Goal: Task Accomplishment & Management: Use online tool/utility

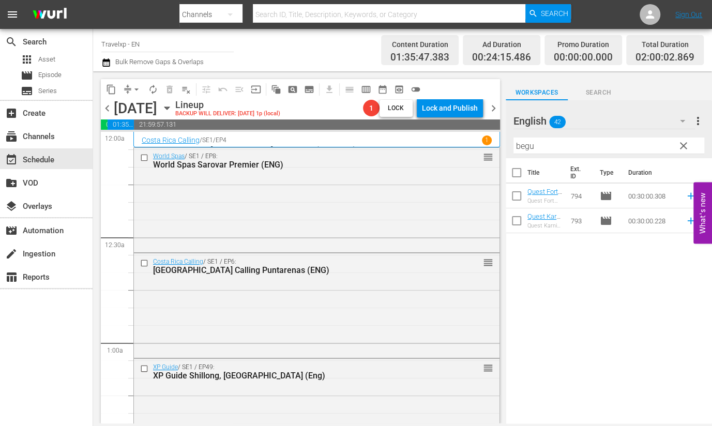
scroll to position [258, 0]
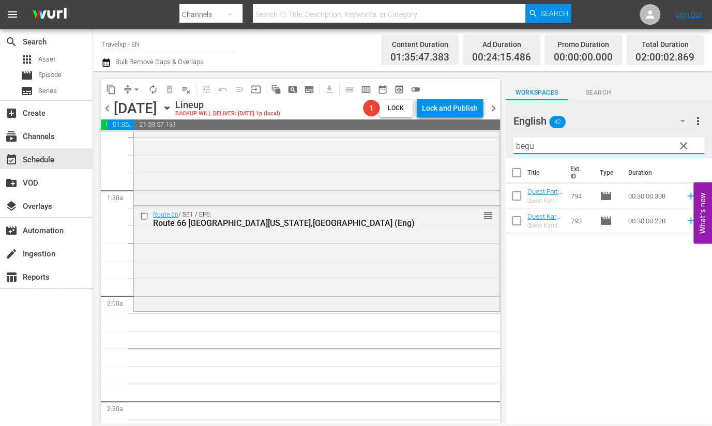
drag, startPoint x: 541, startPoint y: 145, endPoint x: 492, endPoint y: 133, distance: 50.6
click at [492, 133] on div "content_copy compress arrow_drop_down autorenew_outlined delete_forever_outline…" at bounding box center [402, 247] width 619 height 352
click at [685, 196] on icon at bounding box center [690, 195] width 11 height 11
click at [524, 146] on input "[PERSON_NAME]" at bounding box center [608, 145] width 191 height 17
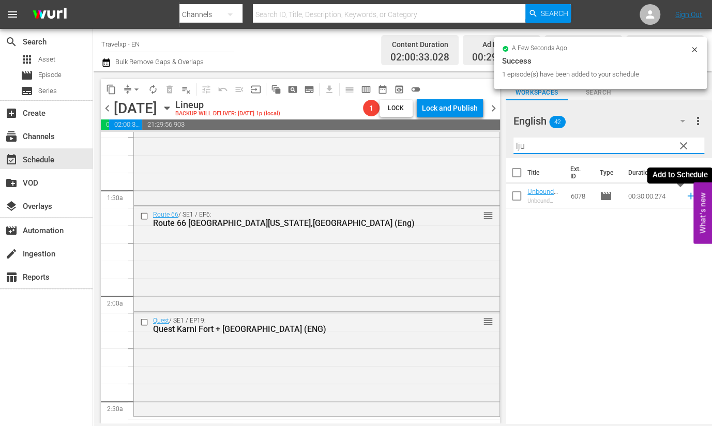
click at [687, 197] on icon at bounding box center [690, 196] width 7 height 7
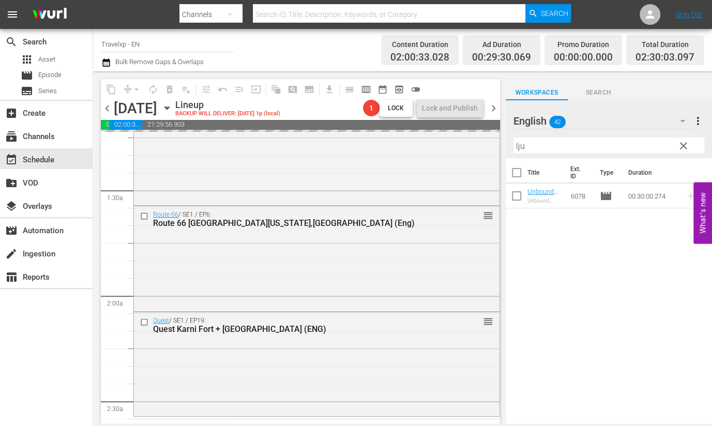
click at [519, 141] on input "lju" at bounding box center [608, 145] width 191 height 17
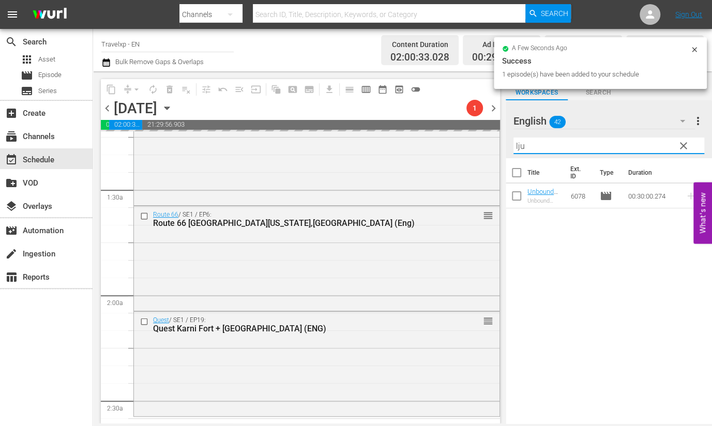
click at [519, 141] on input "lju" at bounding box center [608, 145] width 191 height 17
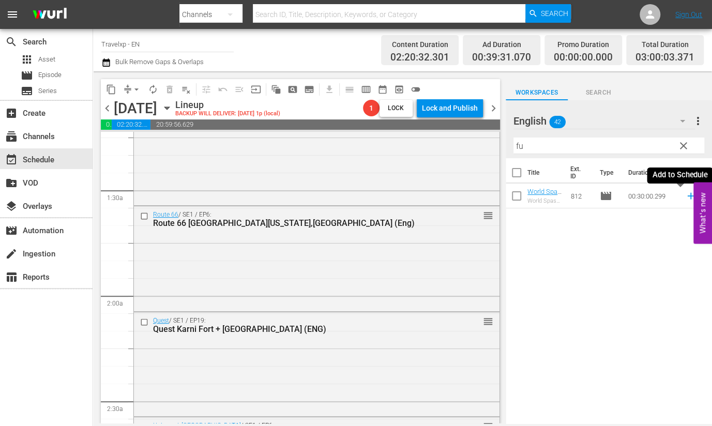
click at [685, 194] on icon at bounding box center [690, 195] width 11 height 11
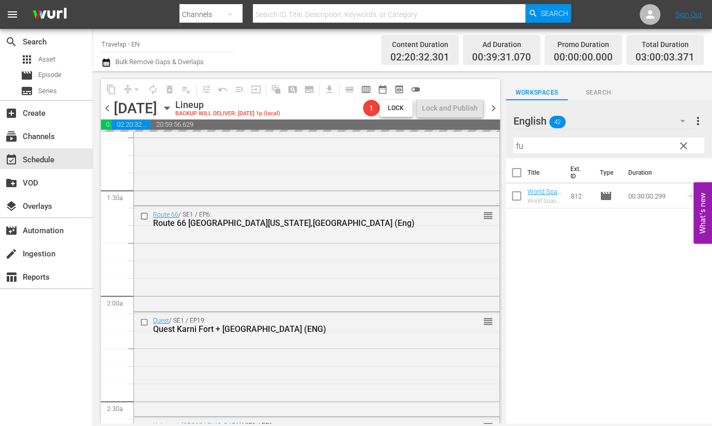
click at [520, 143] on input "fu" at bounding box center [608, 145] width 191 height 17
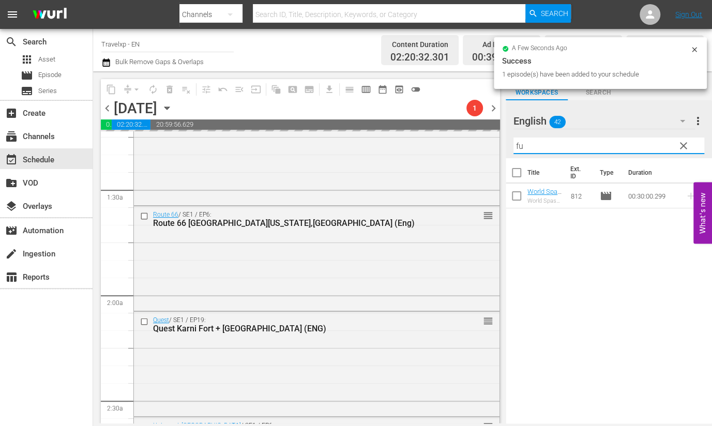
click at [520, 143] on input "fu" at bounding box center [608, 145] width 191 height 17
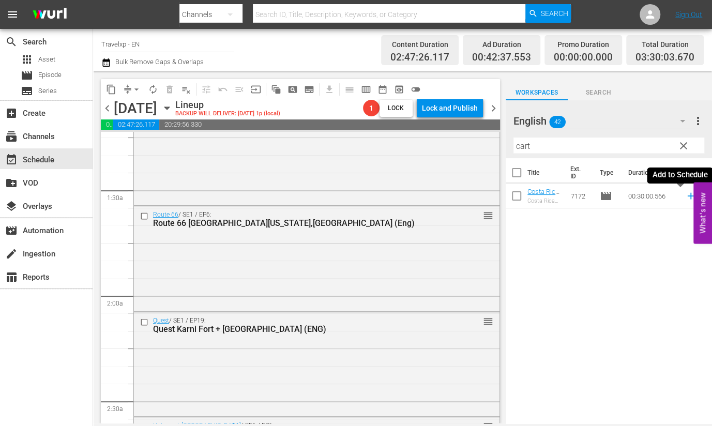
click at [685, 198] on icon at bounding box center [690, 195] width 11 height 11
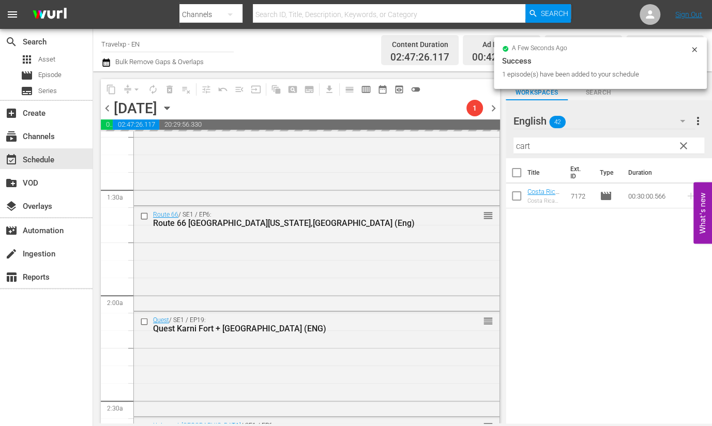
click at [525, 146] on input "cart" at bounding box center [608, 145] width 191 height 17
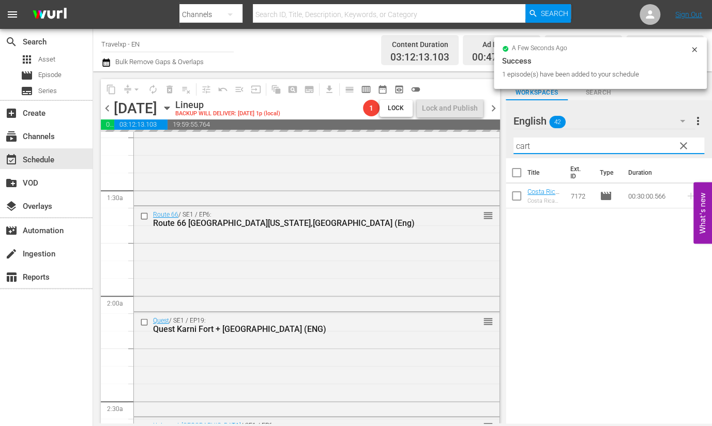
click at [525, 146] on input "cart" at bounding box center [608, 145] width 191 height 17
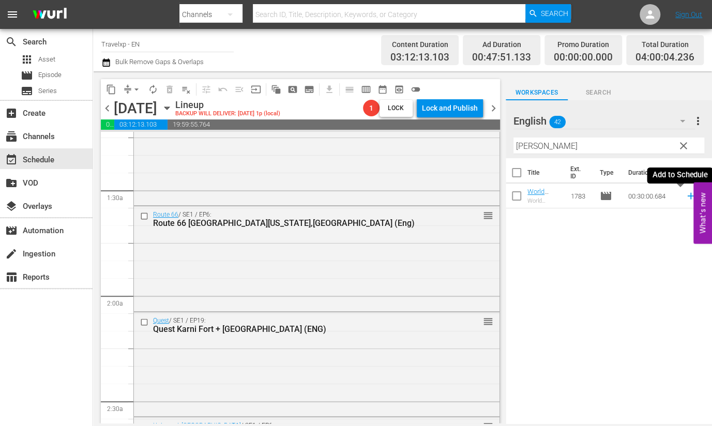
click at [687, 195] on icon at bounding box center [690, 196] width 7 height 7
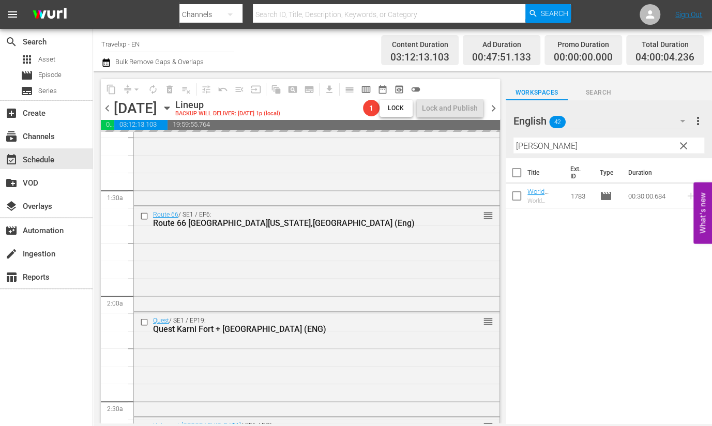
click at [518, 144] on input "[PERSON_NAME]" at bounding box center [608, 145] width 191 height 17
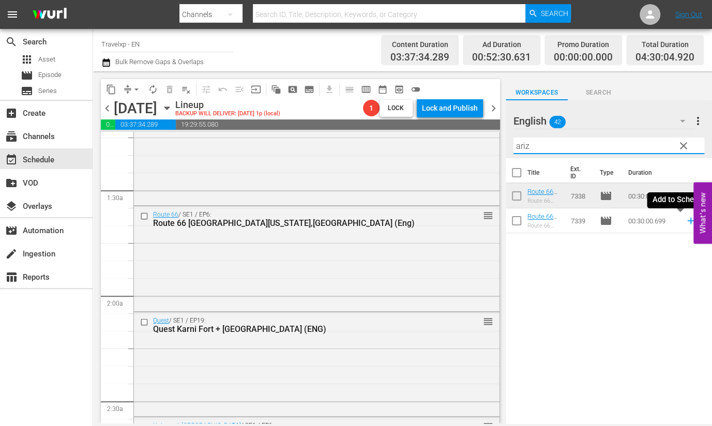
click at [687, 221] on icon at bounding box center [690, 221] width 7 height 7
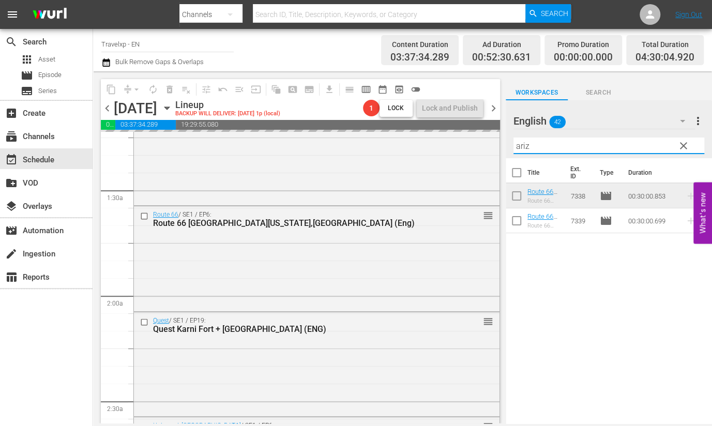
click at [523, 148] on input "ariz" at bounding box center [608, 145] width 191 height 17
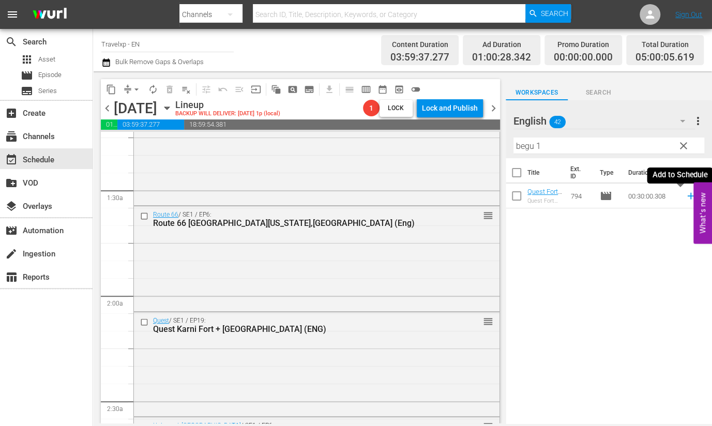
click at [685, 197] on icon at bounding box center [690, 195] width 11 height 11
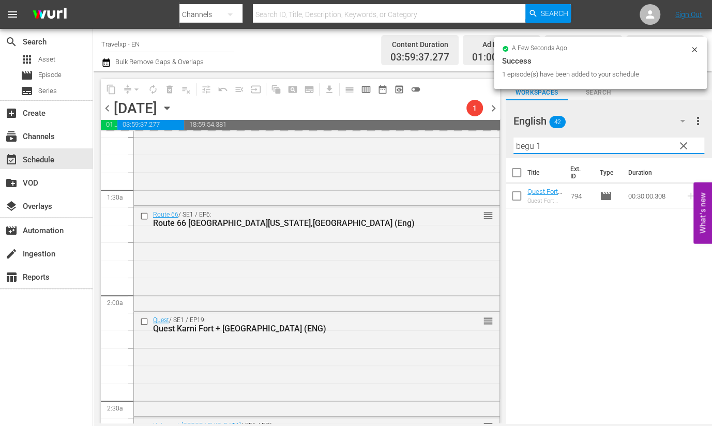
drag, startPoint x: 535, startPoint y: 148, endPoint x: 508, endPoint y: 146, distance: 27.0
click at [508, 146] on div "English 42 English more_vert clear Filter by Title begu 1" at bounding box center [608, 129] width 206 height 58
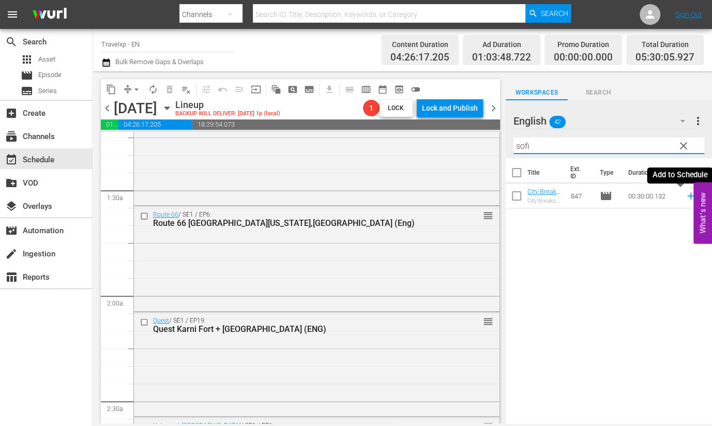
click at [687, 196] on icon at bounding box center [690, 196] width 7 height 7
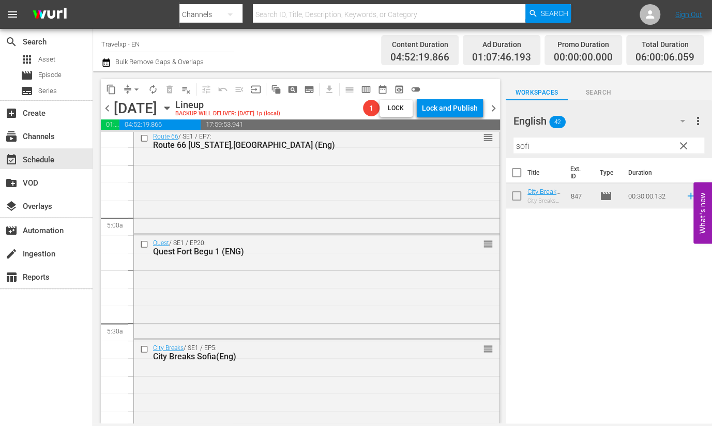
scroll to position [1163, 0]
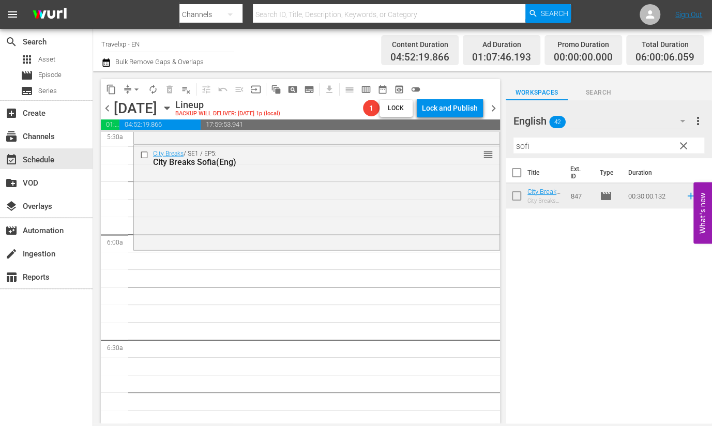
click at [522, 143] on input "sofi" at bounding box center [608, 145] width 191 height 17
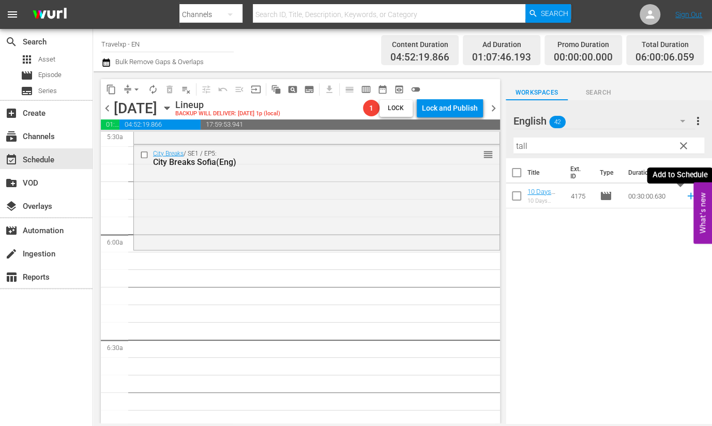
click at [685, 197] on icon at bounding box center [690, 195] width 11 height 11
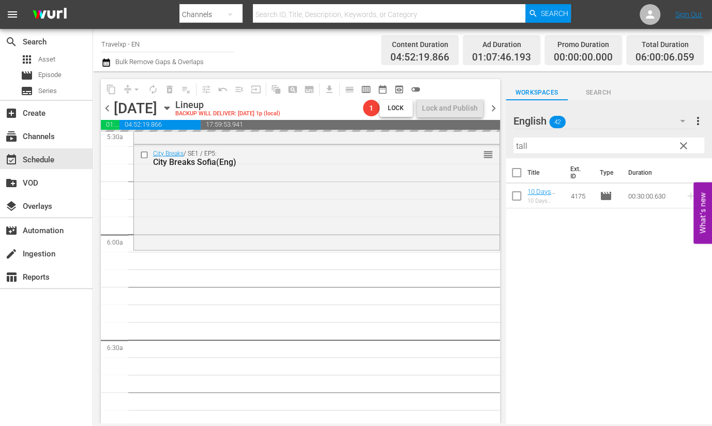
click at [525, 142] on input "tall" at bounding box center [608, 145] width 191 height 17
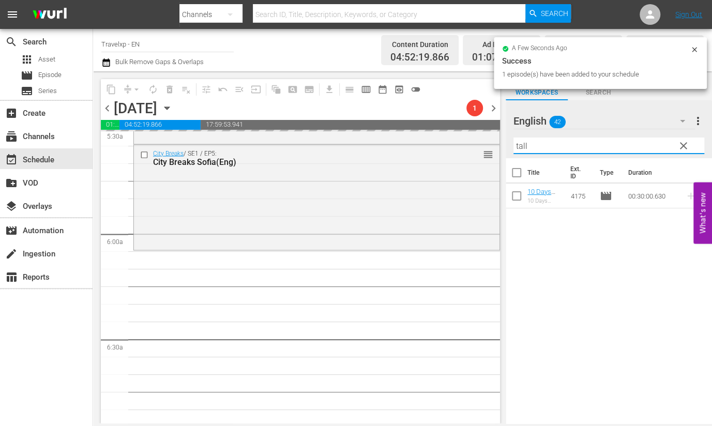
click at [525, 142] on input "tall" at bounding box center [608, 145] width 191 height 17
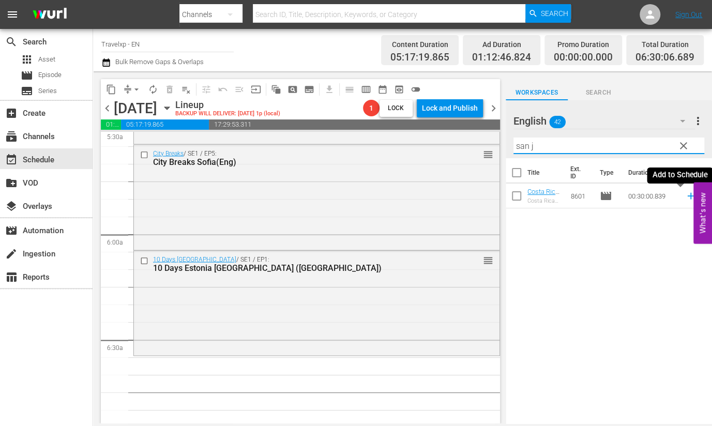
click at [685, 195] on icon at bounding box center [690, 195] width 11 height 11
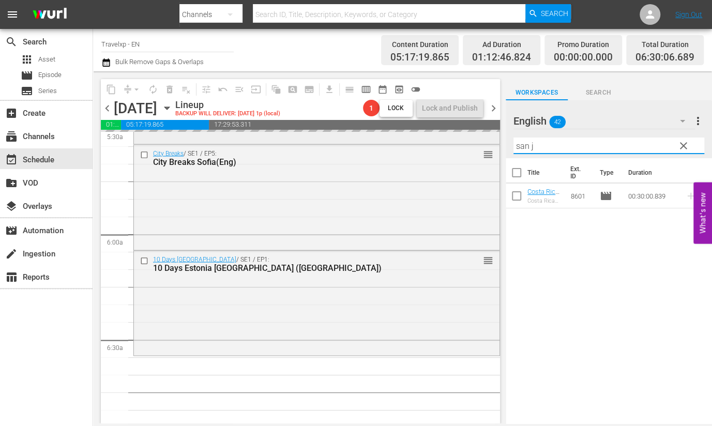
drag, startPoint x: 543, startPoint y: 145, endPoint x: 484, endPoint y: 134, distance: 60.3
click at [484, 134] on div "content_copy compress arrow_drop_down autorenew_outlined delete_forever_outline…" at bounding box center [402, 247] width 619 height 352
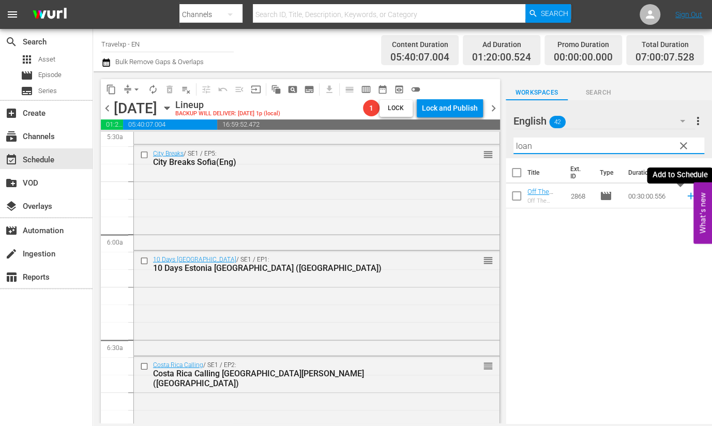
drag, startPoint x: 682, startPoint y: 195, endPoint x: 559, endPoint y: 177, distance: 123.8
click at [685, 195] on icon at bounding box center [690, 195] width 11 height 11
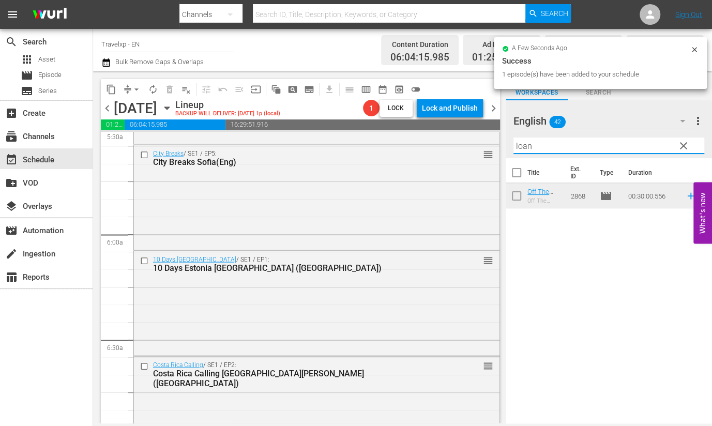
click at [522, 142] on input "loan" at bounding box center [608, 145] width 191 height 17
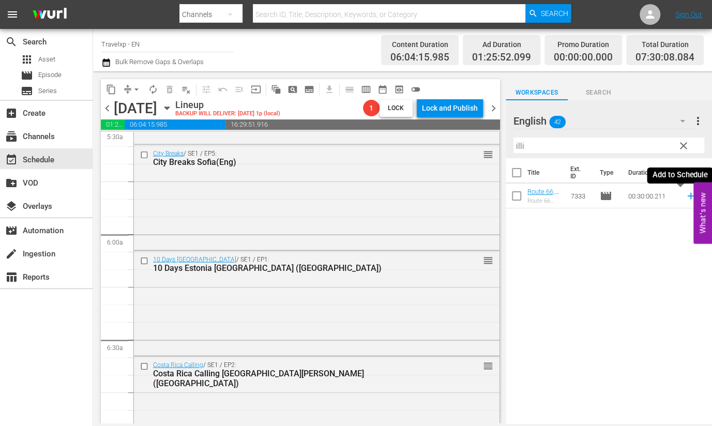
click at [685, 196] on icon at bounding box center [690, 195] width 11 height 11
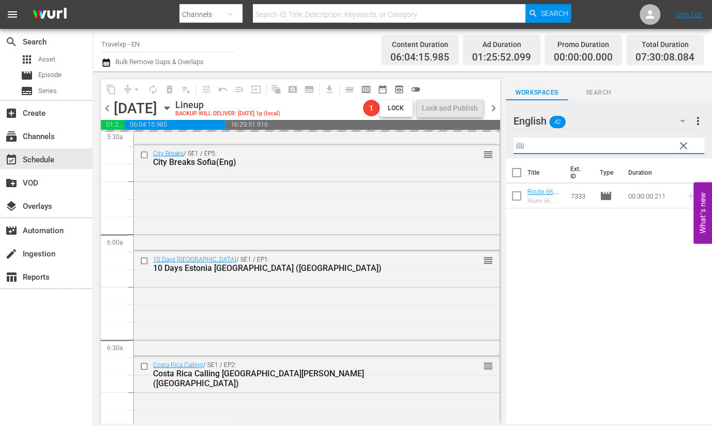
click at [515, 143] on input "illi" at bounding box center [608, 145] width 191 height 17
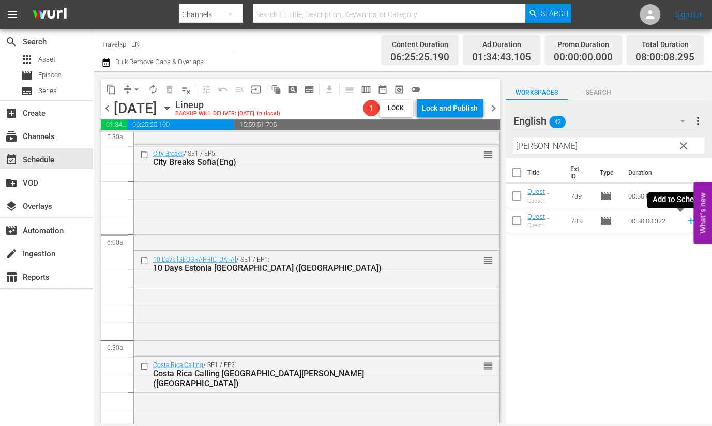
click at [687, 221] on icon at bounding box center [690, 221] width 7 height 7
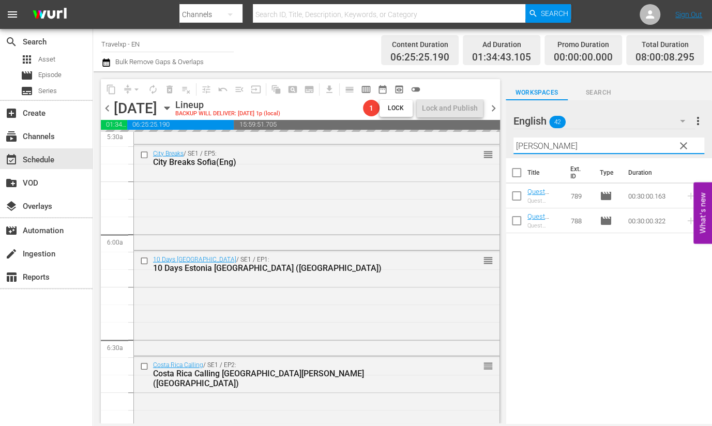
click at [523, 145] on input "[PERSON_NAME]" at bounding box center [608, 145] width 191 height 17
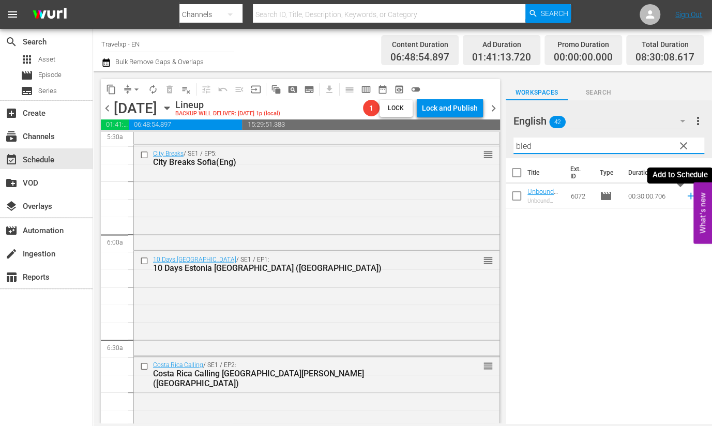
click at [685, 196] on icon at bounding box center [690, 195] width 11 height 11
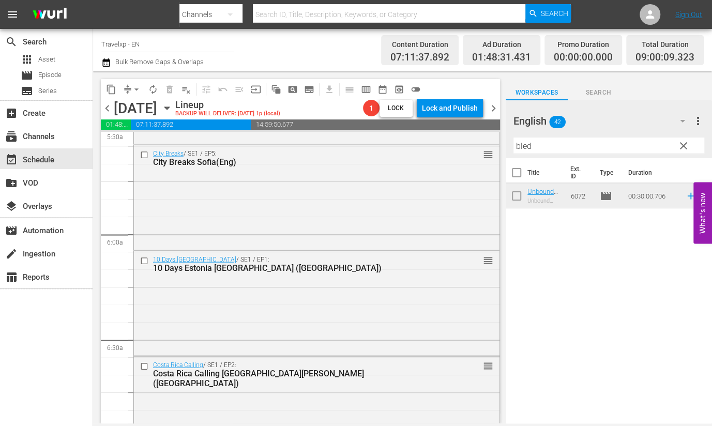
click at [525, 145] on input "bled" at bounding box center [608, 145] width 191 height 17
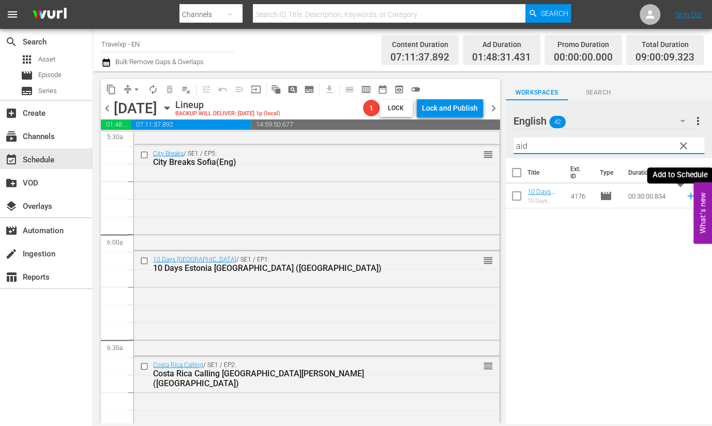
click at [687, 195] on icon at bounding box center [690, 196] width 7 height 7
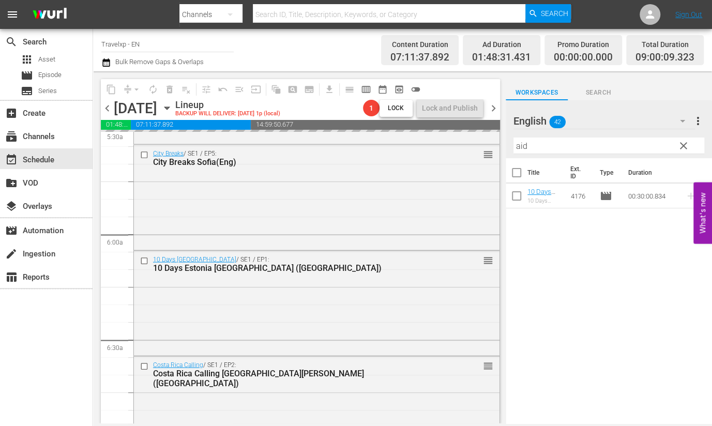
click at [524, 147] on input "aid" at bounding box center [608, 145] width 191 height 17
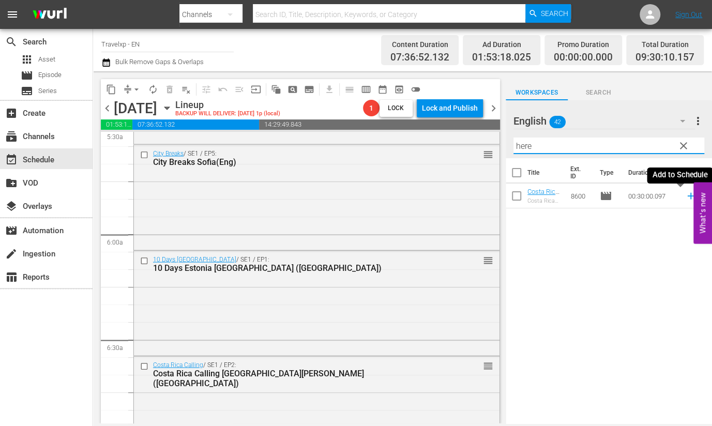
click at [685, 196] on icon at bounding box center [690, 195] width 11 height 11
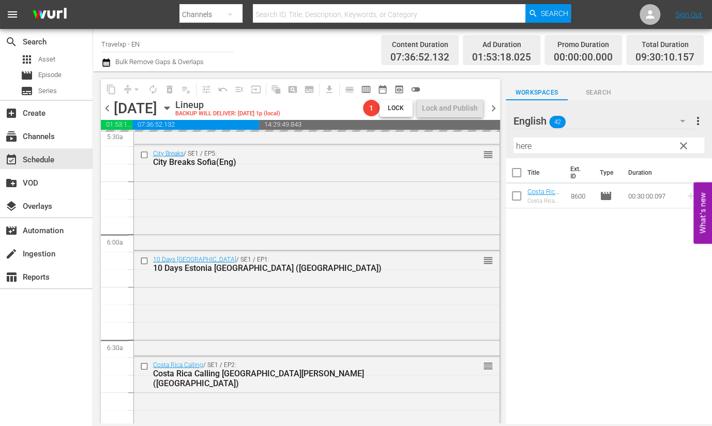
click at [522, 143] on input "here" at bounding box center [608, 145] width 191 height 17
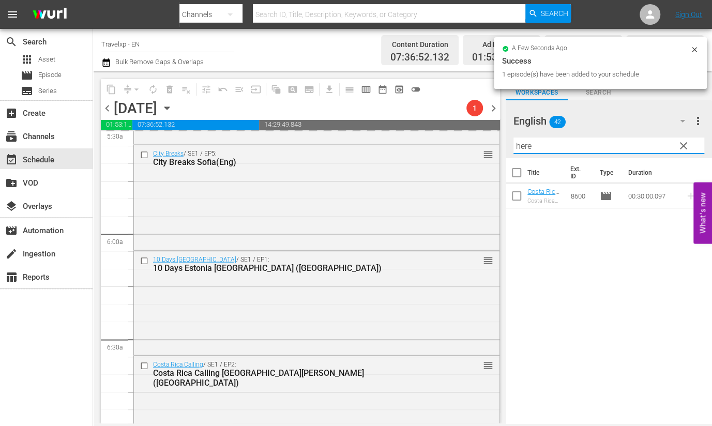
click at [527, 145] on input "here" at bounding box center [608, 145] width 191 height 17
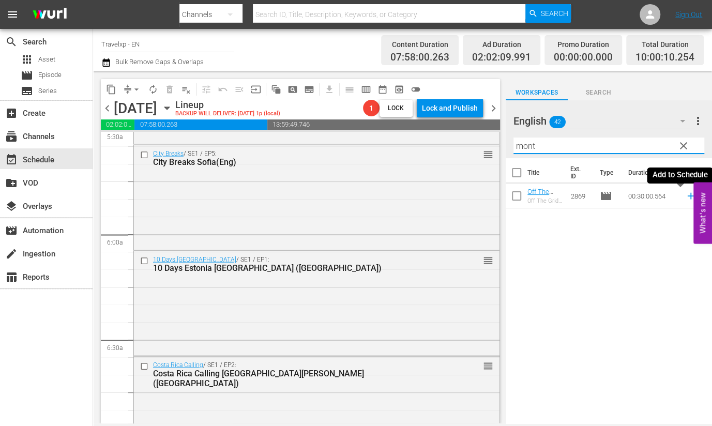
click at [685, 197] on icon at bounding box center [690, 195] width 11 height 11
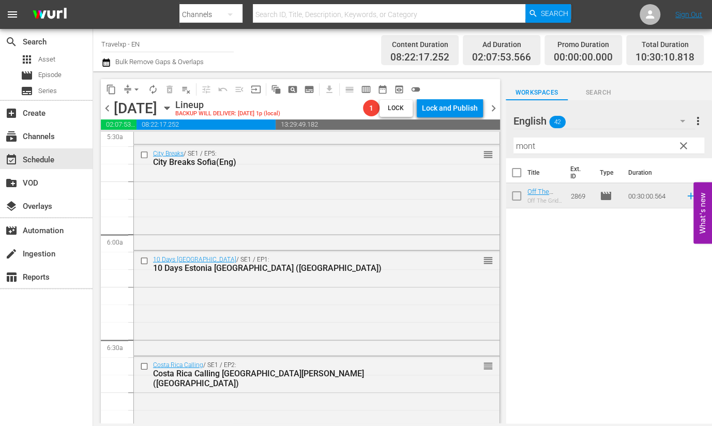
click at [526, 147] on input "mont" at bounding box center [608, 145] width 191 height 17
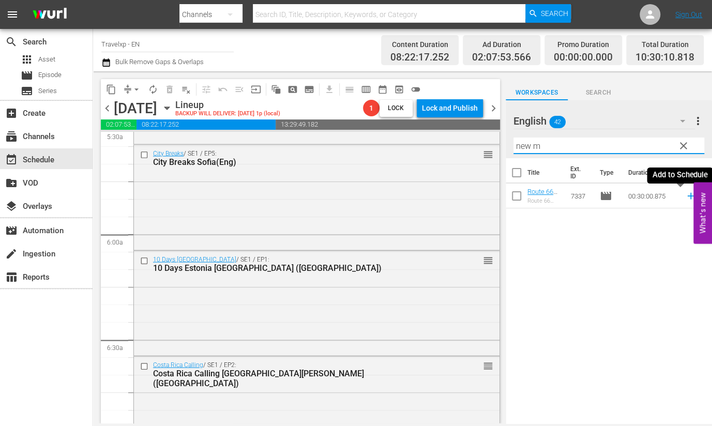
click at [685, 197] on icon at bounding box center [690, 195] width 11 height 11
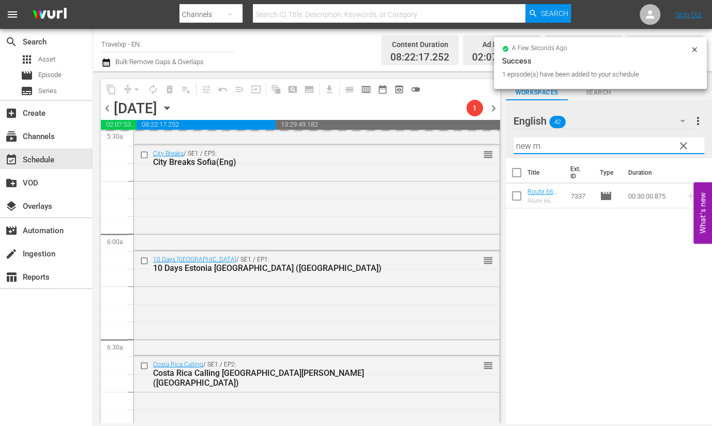
drag, startPoint x: 545, startPoint y: 146, endPoint x: 517, endPoint y: 143, distance: 27.5
click at [517, 143] on input "new m" at bounding box center [608, 145] width 191 height 17
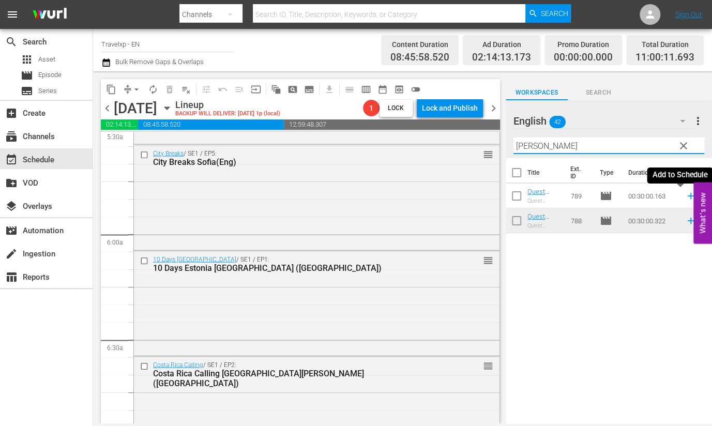
click at [685, 197] on icon at bounding box center [690, 195] width 11 height 11
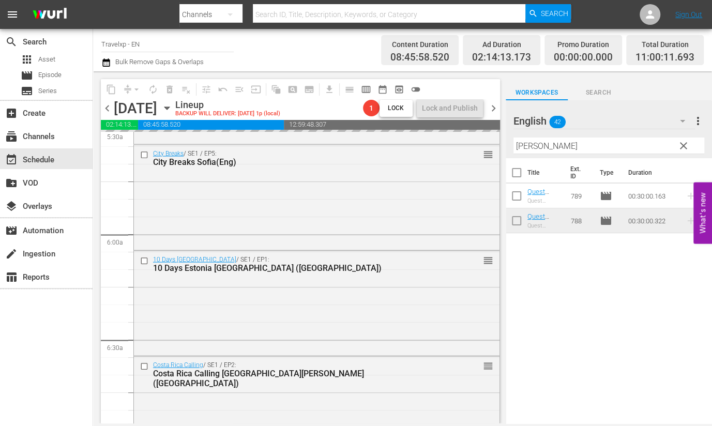
click at [520, 148] on input "[PERSON_NAME]" at bounding box center [608, 145] width 191 height 17
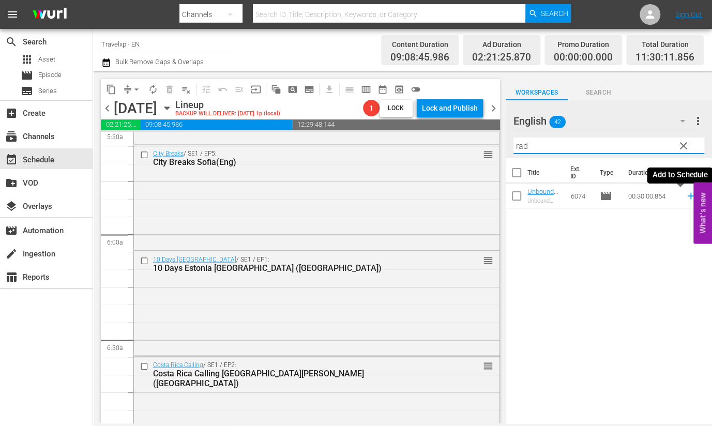
click at [685, 196] on icon at bounding box center [690, 195] width 11 height 11
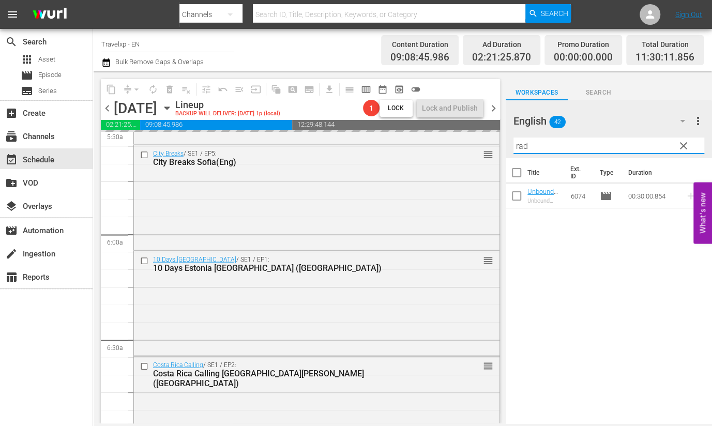
click at [515, 145] on input "rad" at bounding box center [608, 145] width 191 height 17
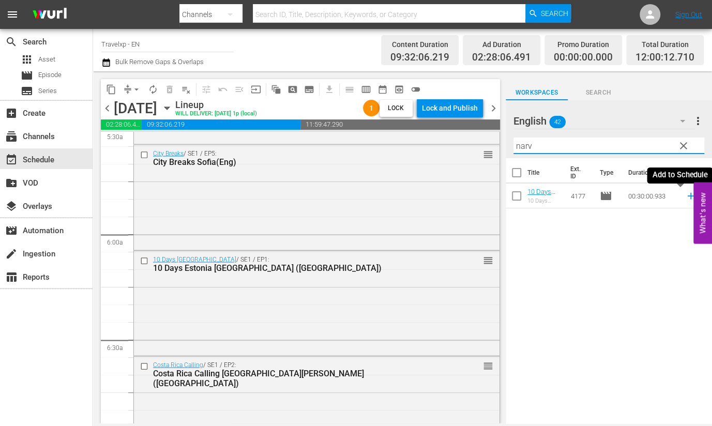
click at [685, 198] on icon at bounding box center [690, 195] width 11 height 11
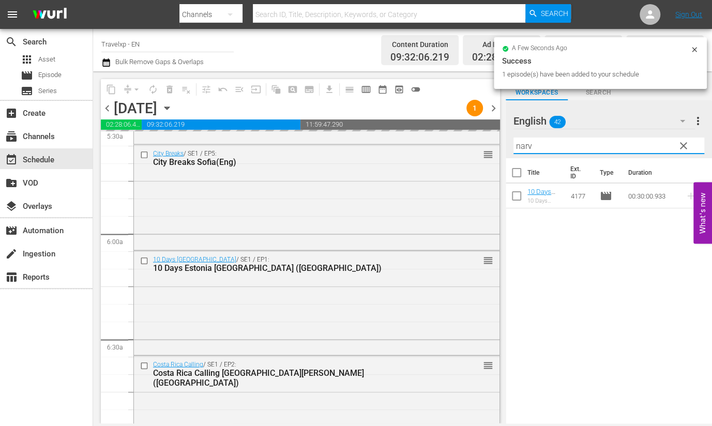
click at [522, 146] on input "narv" at bounding box center [608, 145] width 191 height 17
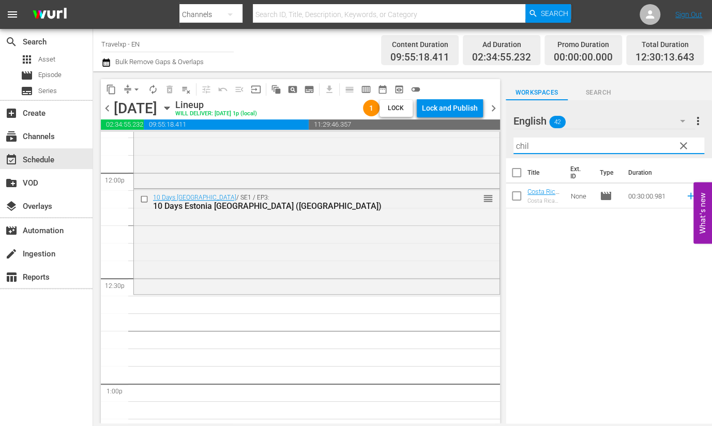
scroll to position [2519, 0]
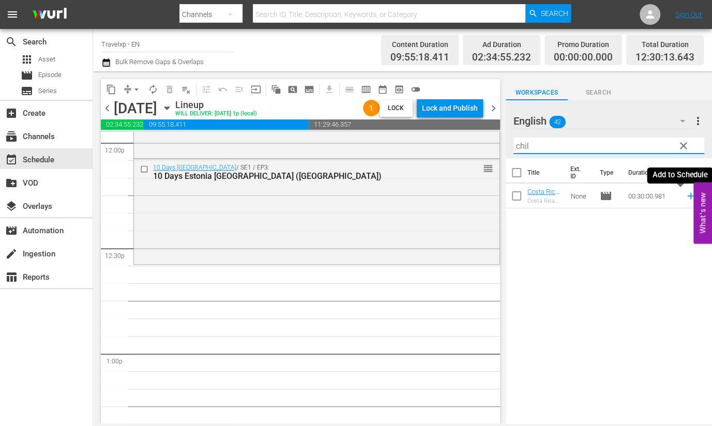
click at [687, 195] on icon at bounding box center [690, 196] width 7 height 7
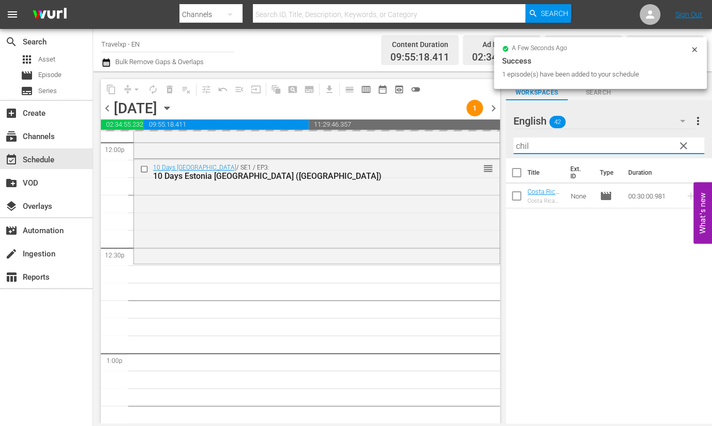
click at [523, 140] on input "chil" at bounding box center [608, 145] width 191 height 17
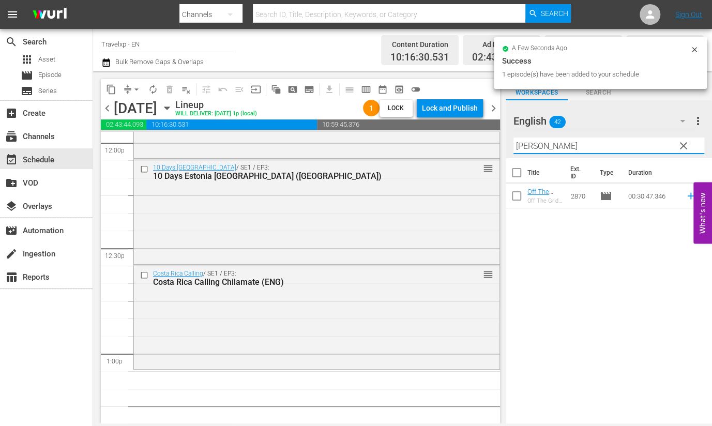
click at [685, 195] on icon at bounding box center [690, 195] width 11 height 11
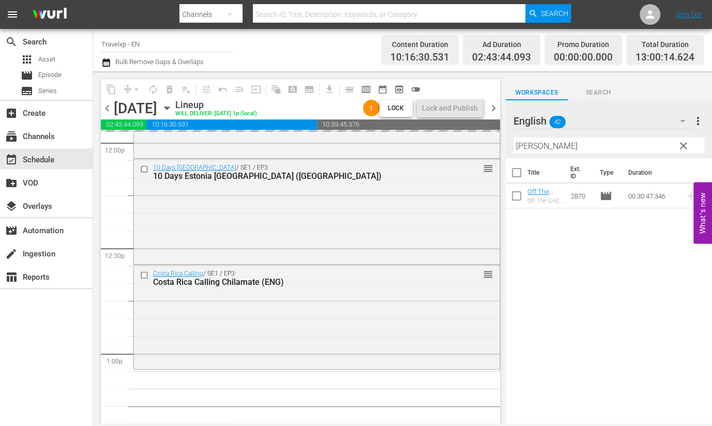
click at [527, 147] on input "[PERSON_NAME]" at bounding box center [608, 145] width 191 height 17
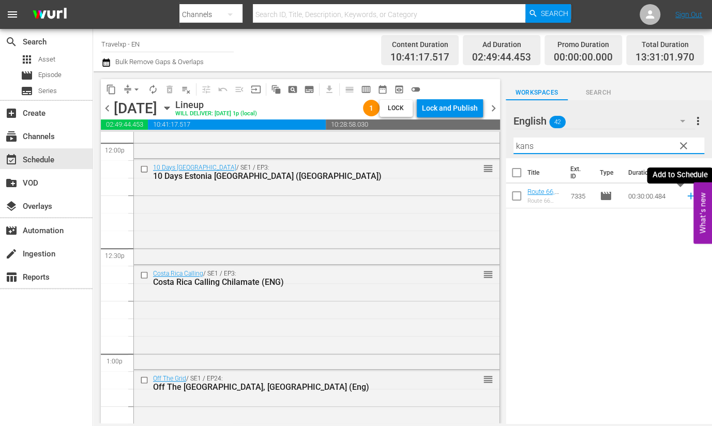
click at [687, 198] on icon at bounding box center [690, 196] width 7 height 7
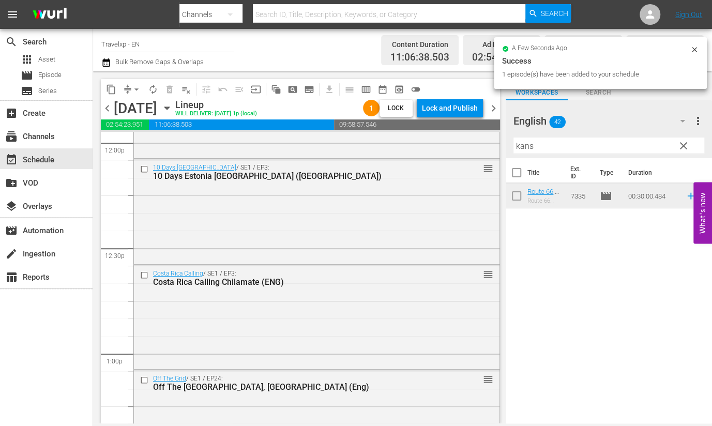
click at [522, 146] on input "kans" at bounding box center [608, 145] width 191 height 17
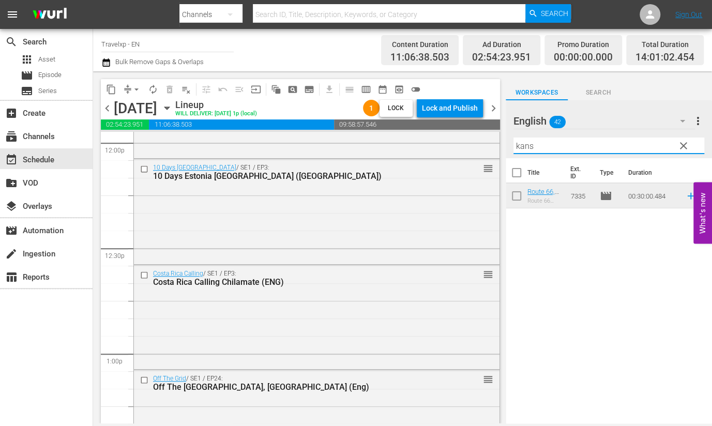
click at [522, 146] on input "kans" at bounding box center [608, 145] width 191 height 17
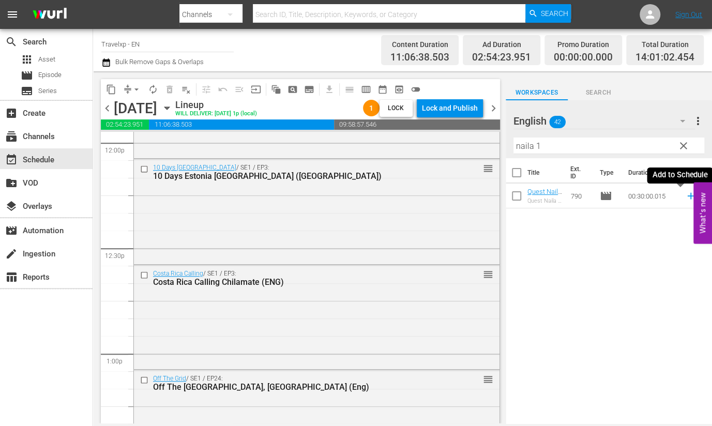
click at [687, 194] on icon at bounding box center [690, 196] width 7 height 7
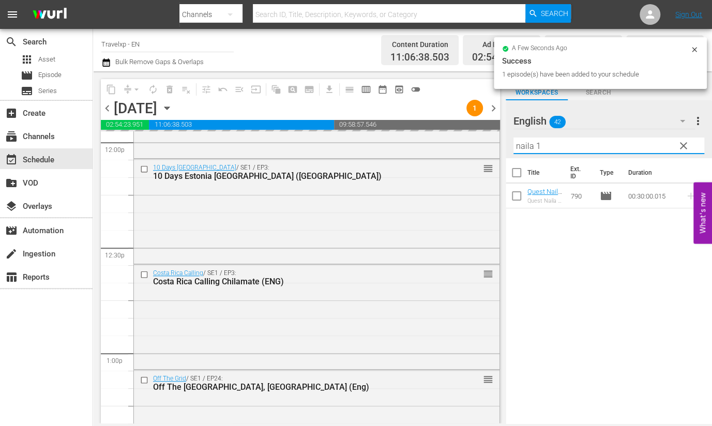
drag, startPoint x: 550, startPoint y: 148, endPoint x: 517, endPoint y: 144, distance: 32.8
click at [517, 144] on input "naila 1" at bounding box center [608, 145] width 191 height 17
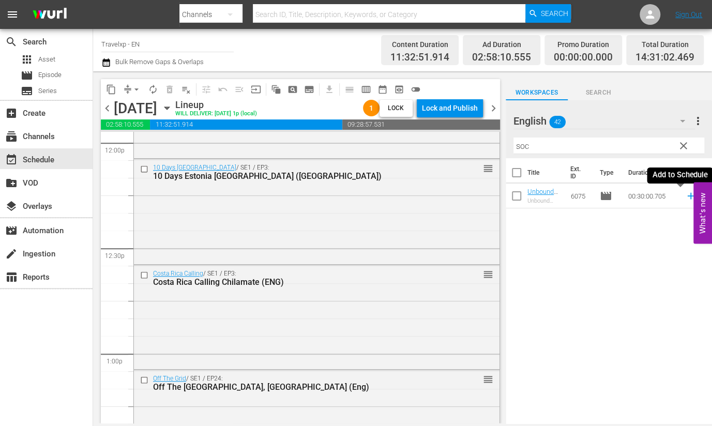
click at [685, 197] on icon at bounding box center [690, 195] width 11 height 11
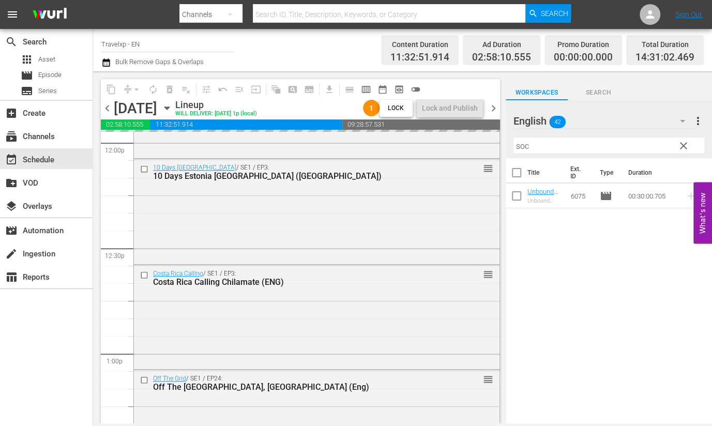
click at [523, 148] on input "soc" at bounding box center [608, 145] width 191 height 17
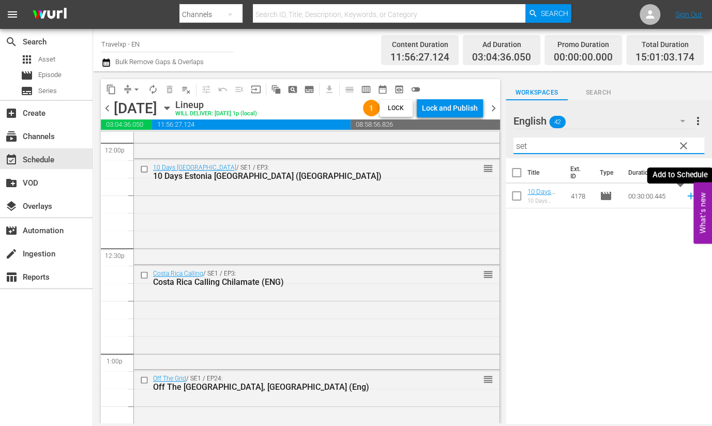
click at [685, 194] on icon at bounding box center [690, 195] width 11 height 11
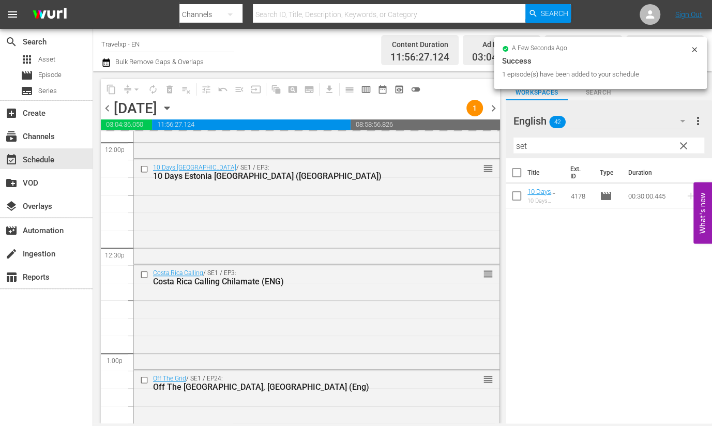
click at [523, 146] on input "set" at bounding box center [608, 145] width 191 height 17
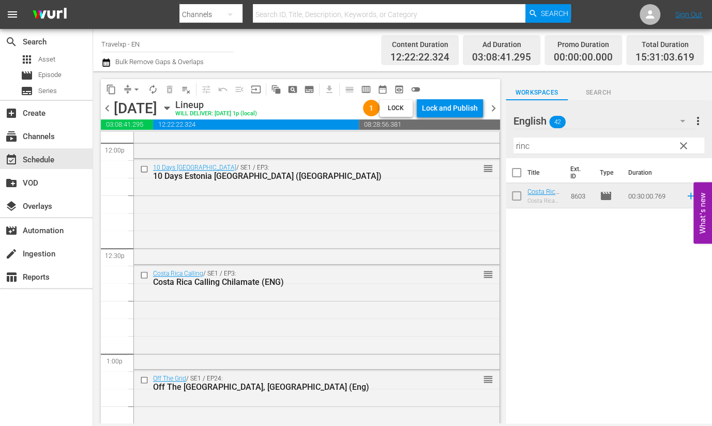
drag, startPoint x: 638, startPoint y: 300, endPoint x: 674, endPoint y: 240, distance: 69.6
click at [638, 299] on div "Title Ext. ID Type Duration [GEOGRAPHIC_DATA] Calling [PERSON_NAME] de la Vieja…" at bounding box center [608, 291] width 206 height 267
click at [685, 195] on icon at bounding box center [690, 195] width 11 height 11
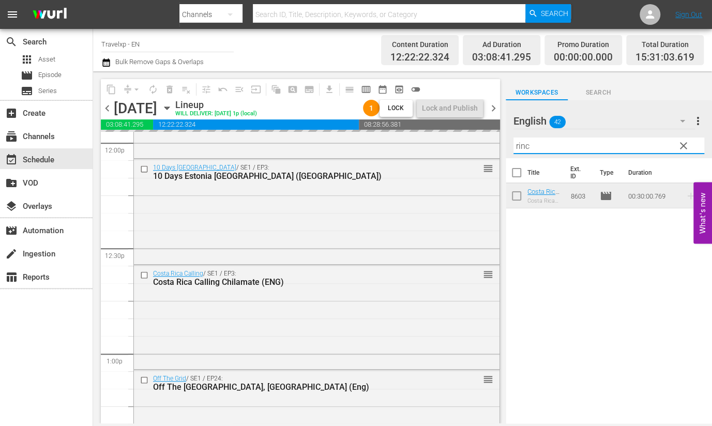
click at [521, 146] on input "rinc" at bounding box center [608, 145] width 191 height 17
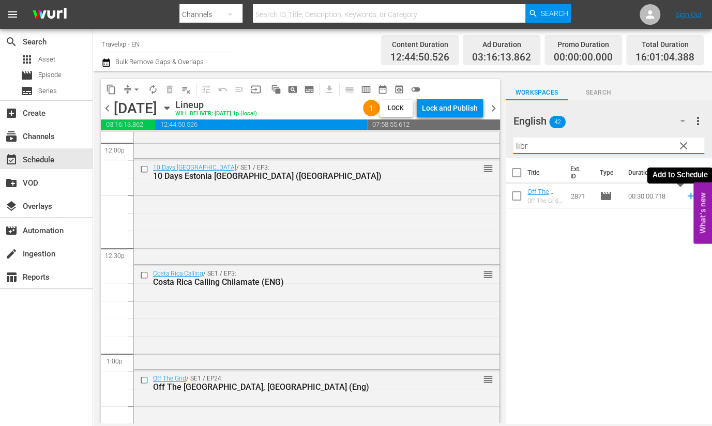
click at [687, 195] on icon at bounding box center [690, 196] width 7 height 7
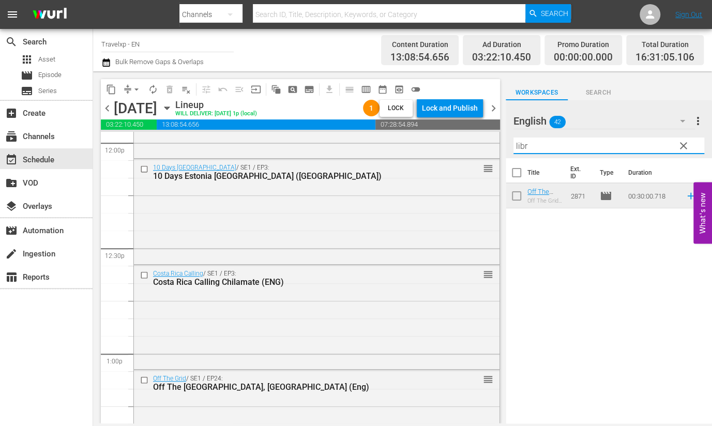
click at [519, 145] on input "libr" at bounding box center [608, 145] width 191 height 17
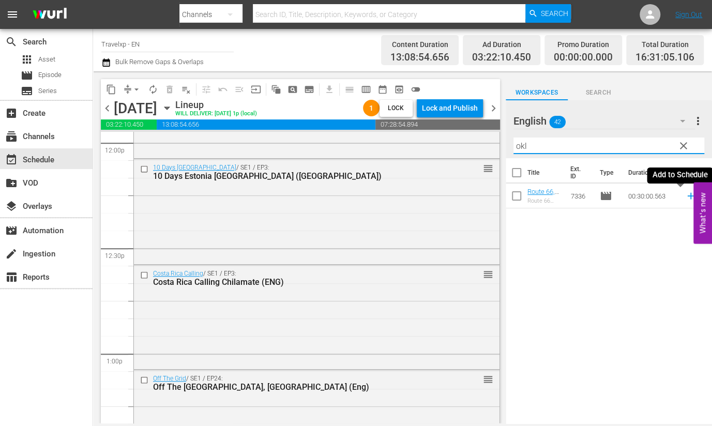
click at [687, 195] on icon at bounding box center [690, 196] width 7 height 7
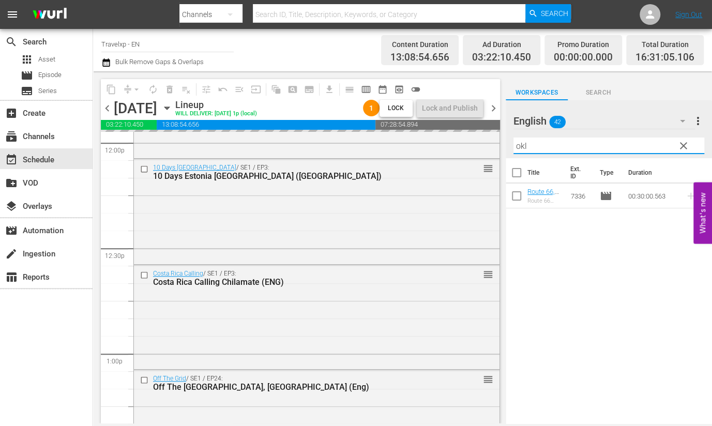
click at [518, 147] on input "okl" at bounding box center [608, 145] width 191 height 17
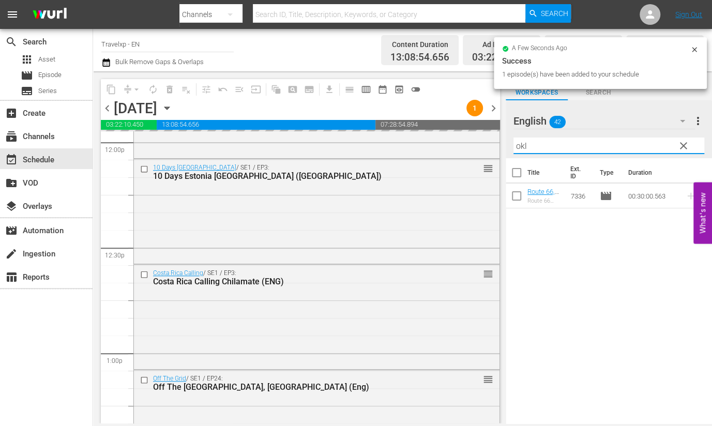
click at [518, 147] on input "okl" at bounding box center [608, 145] width 191 height 17
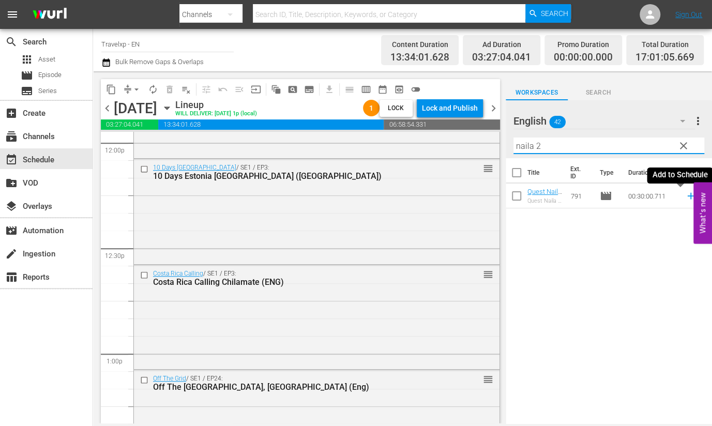
click at [687, 196] on icon at bounding box center [690, 196] width 7 height 7
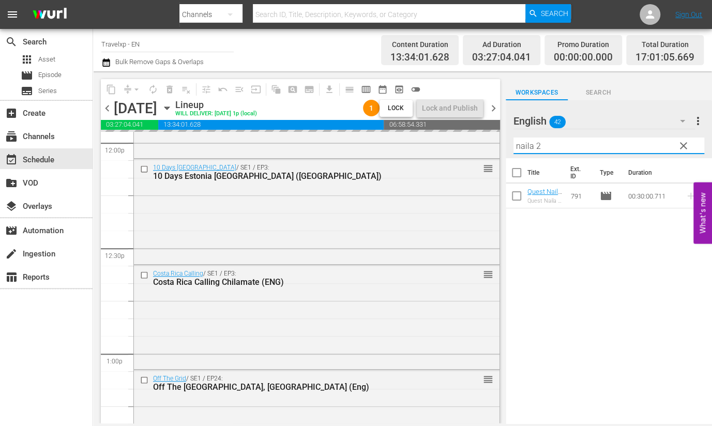
drag, startPoint x: 550, startPoint y: 144, endPoint x: 515, endPoint y: 138, distance: 36.1
click at [515, 138] on input "naila 2" at bounding box center [608, 145] width 191 height 17
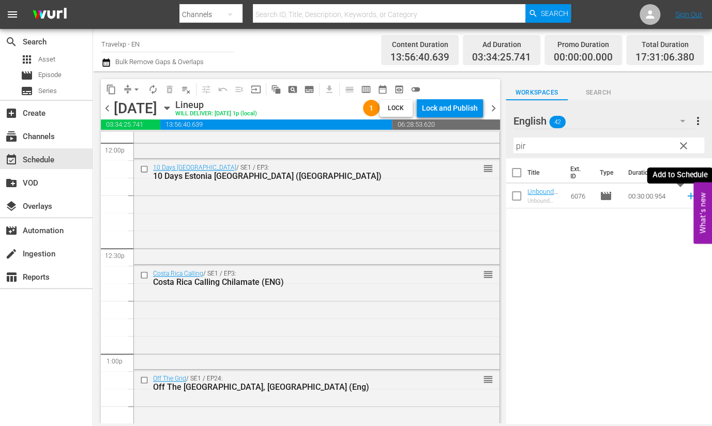
click at [687, 196] on icon at bounding box center [690, 196] width 7 height 7
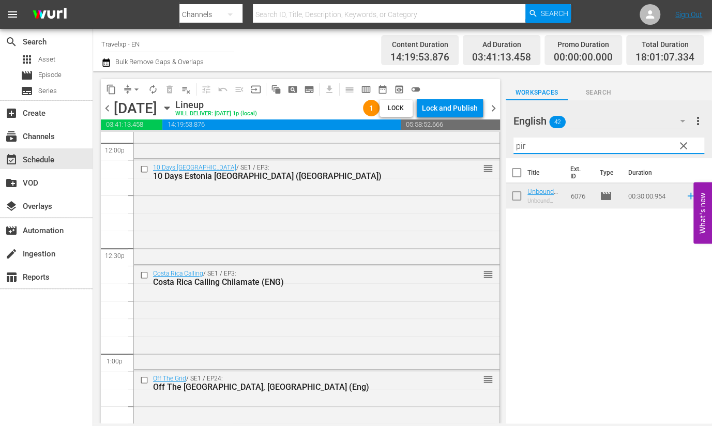
click at [518, 145] on input "pir" at bounding box center [608, 145] width 191 height 17
click at [687, 221] on icon at bounding box center [690, 221] width 7 height 7
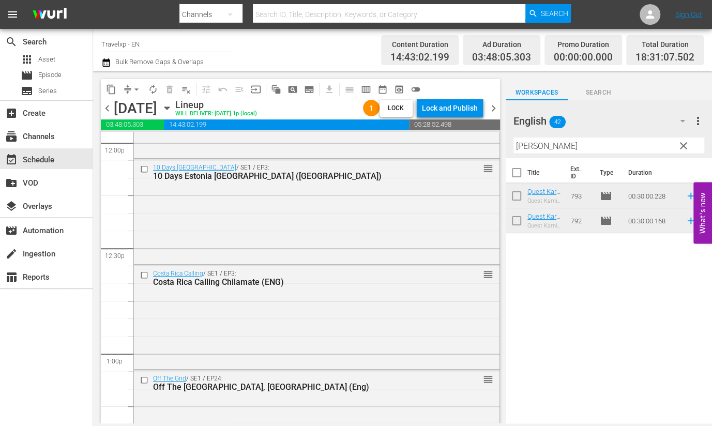
click at [529, 146] on input "[PERSON_NAME]" at bounding box center [608, 145] width 191 height 17
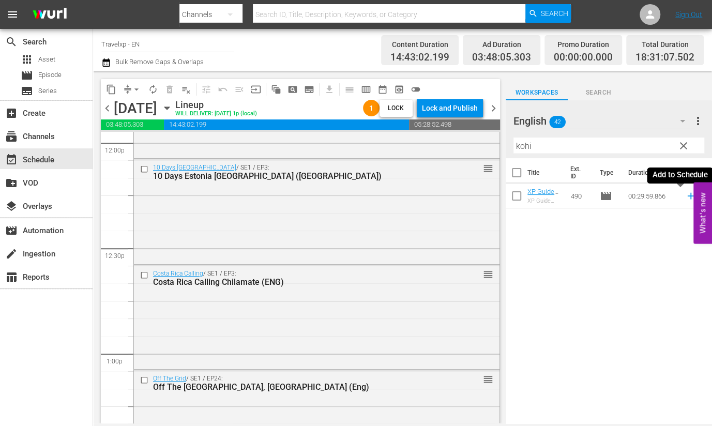
click at [685, 196] on icon at bounding box center [690, 195] width 11 height 11
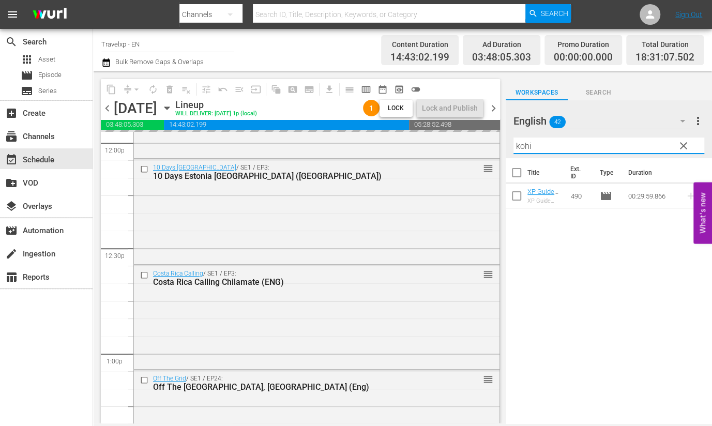
click at [525, 147] on input "kohi" at bounding box center [608, 145] width 191 height 17
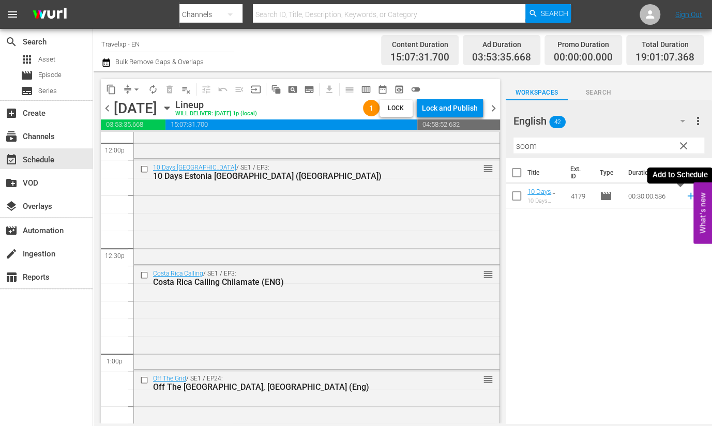
click at [687, 195] on icon at bounding box center [690, 196] width 7 height 7
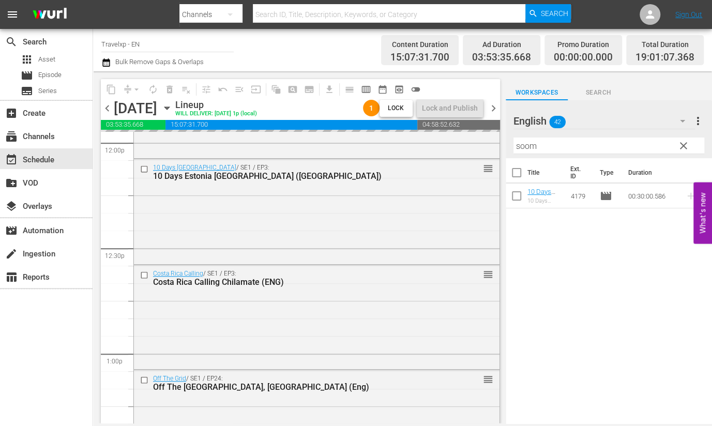
click at [527, 148] on input "soom" at bounding box center [608, 145] width 191 height 17
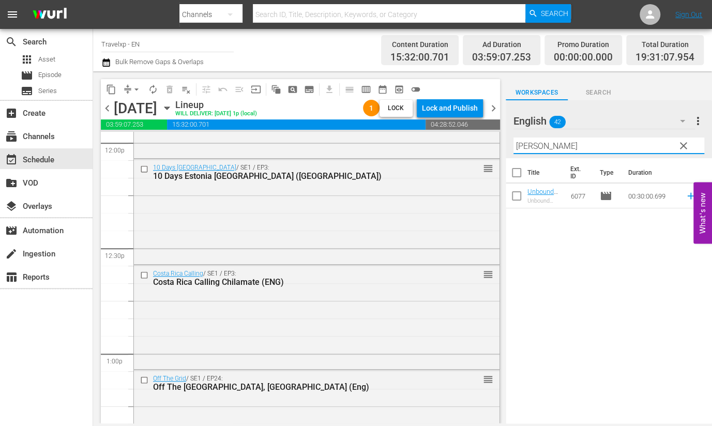
click at [687, 196] on icon at bounding box center [690, 196] width 7 height 7
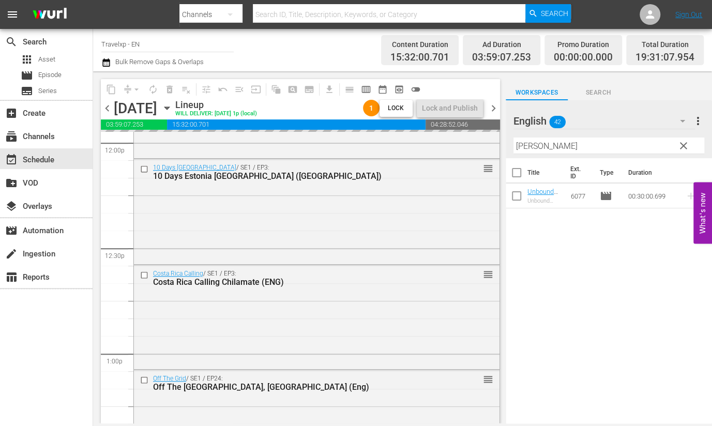
click at [527, 145] on input "[PERSON_NAME]" at bounding box center [608, 145] width 191 height 17
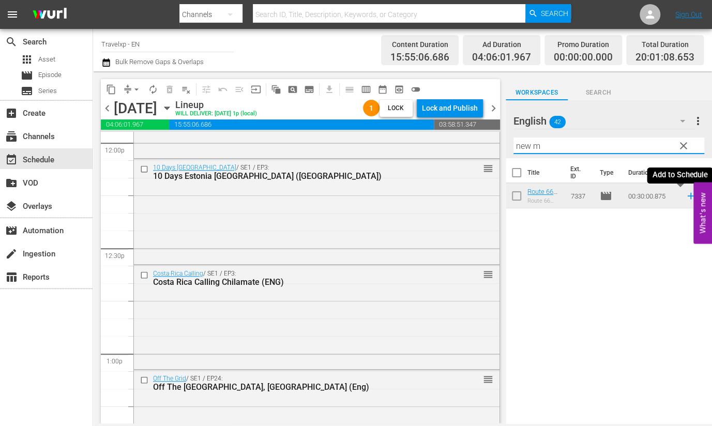
click at [687, 197] on icon at bounding box center [690, 196] width 7 height 7
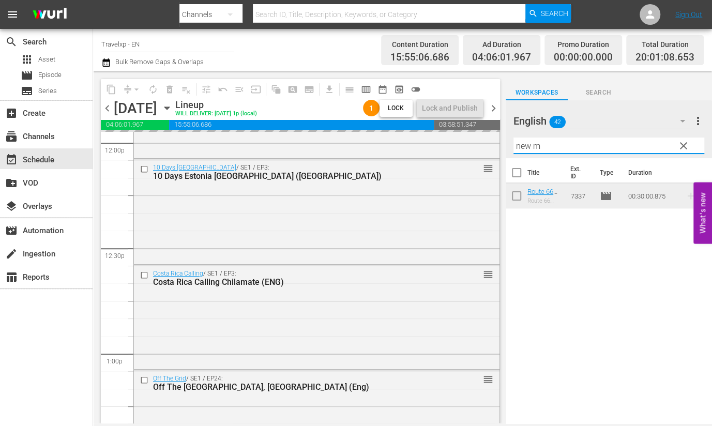
drag, startPoint x: 557, startPoint y: 149, endPoint x: 509, endPoint y: 143, distance: 47.9
click at [509, 143] on div "English 42 English more_vert clear Filter by Title new m" at bounding box center [608, 129] width 206 height 58
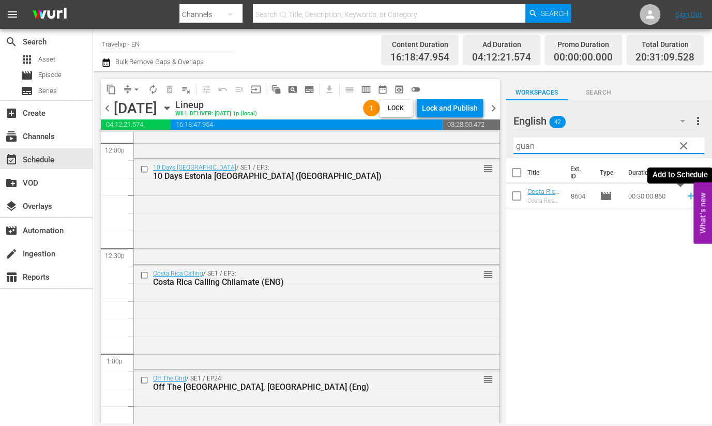
click at [687, 196] on icon at bounding box center [690, 196] width 7 height 7
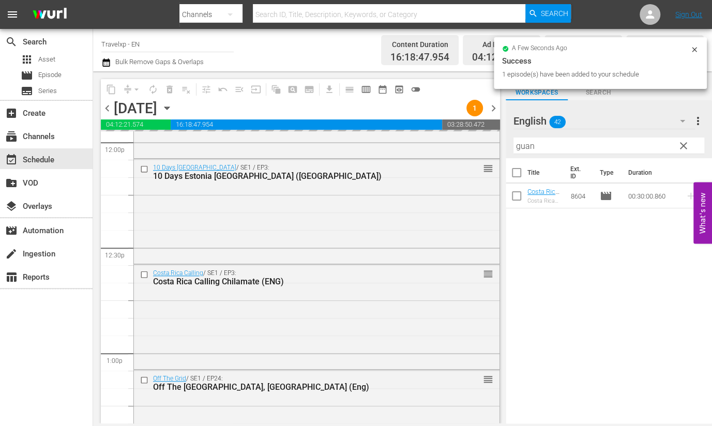
click at [534, 152] on input "guan" at bounding box center [608, 145] width 191 height 17
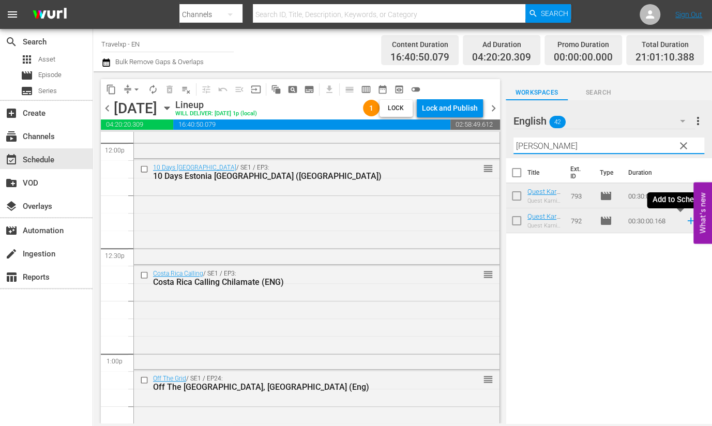
drag, startPoint x: 678, startPoint y: 220, endPoint x: 662, endPoint y: 201, distance: 24.9
click at [685, 220] on icon at bounding box center [690, 220] width 11 height 11
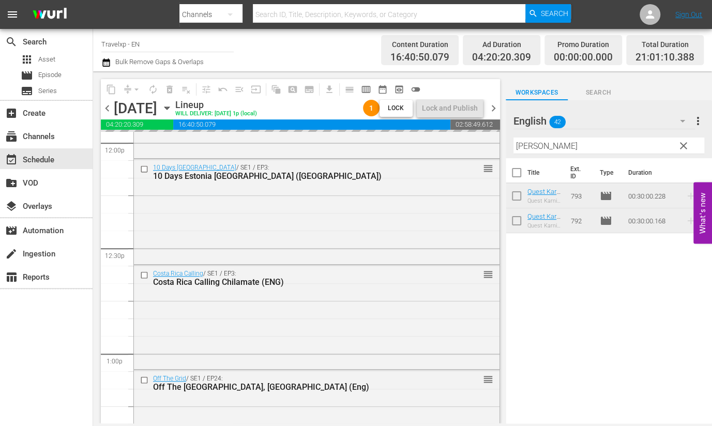
click at [525, 147] on input "[PERSON_NAME]" at bounding box center [608, 145] width 191 height 17
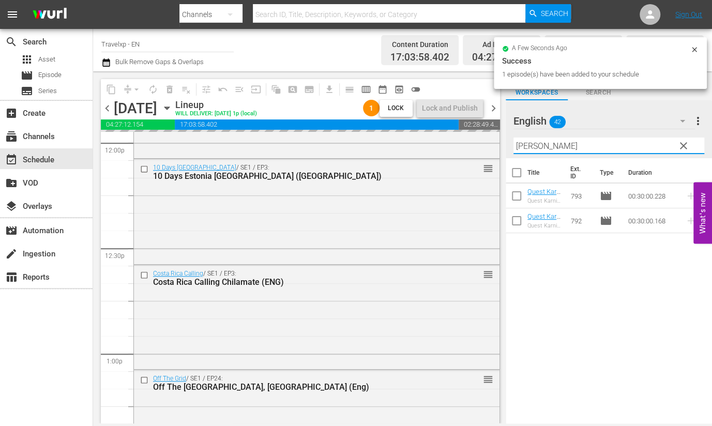
type input "j"
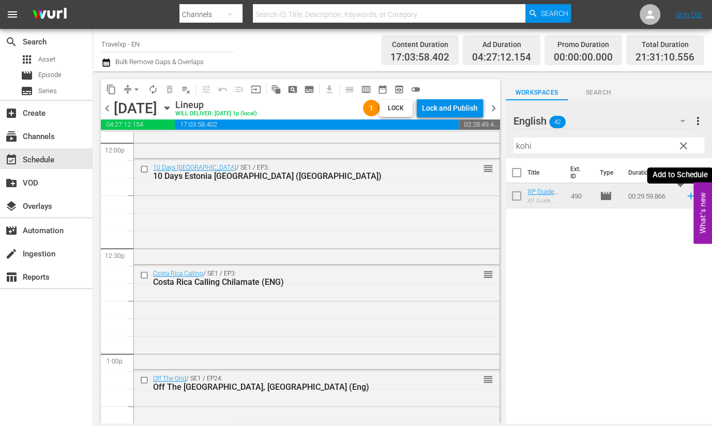
click at [685, 195] on icon at bounding box center [690, 195] width 11 height 11
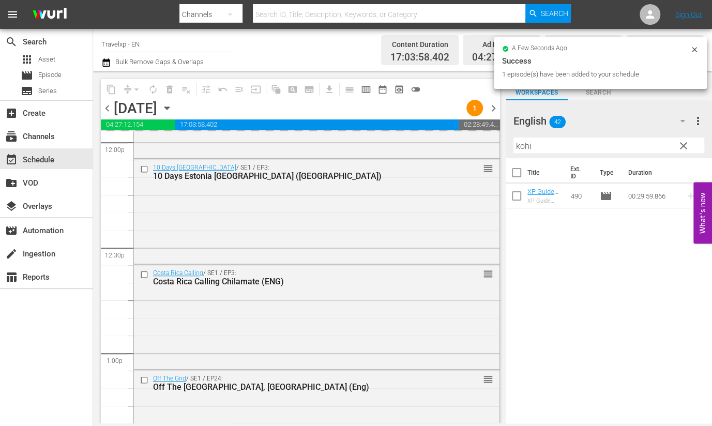
click at [525, 146] on input "kohi" at bounding box center [608, 145] width 191 height 17
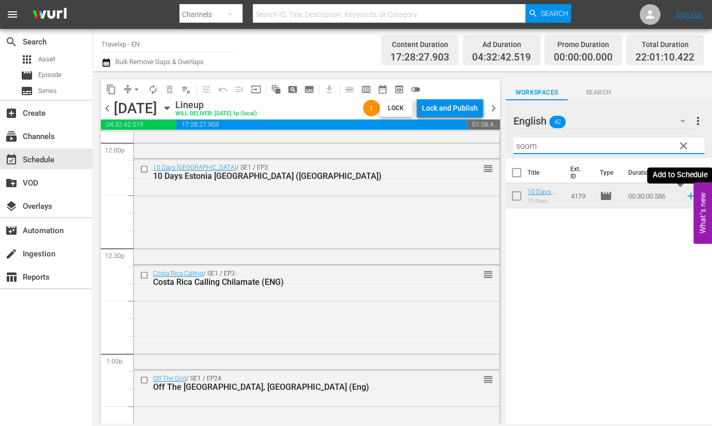
click at [687, 196] on icon at bounding box center [690, 196] width 7 height 7
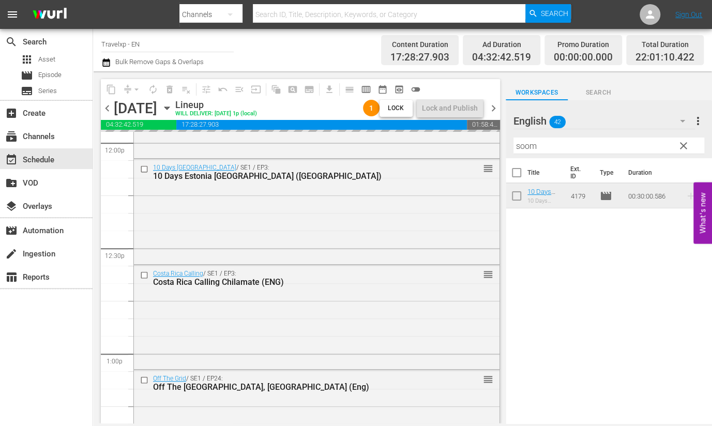
click at [528, 148] on input "soom" at bounding box center [608, 145] width 191 height 17
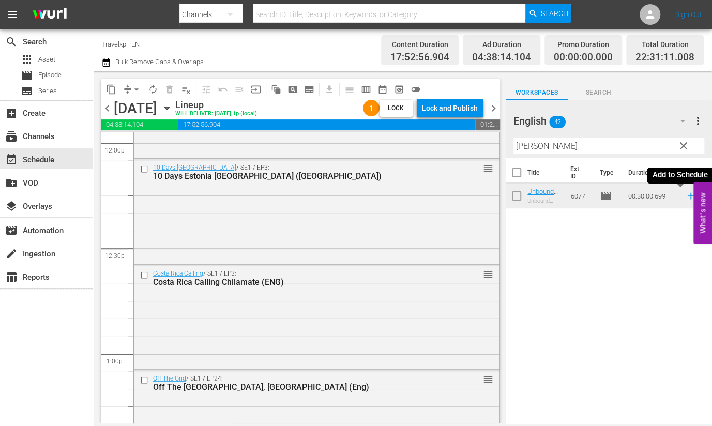
click at [687, 196] on icon at bounding box center [690, 196] width 7 height 7
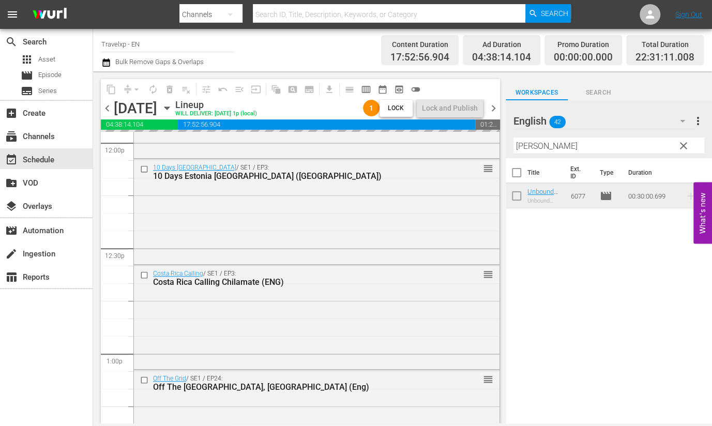
click at [524, 146] on input "[PERSON_NAME]" at bounding box center [608, 145] width 191 height 17
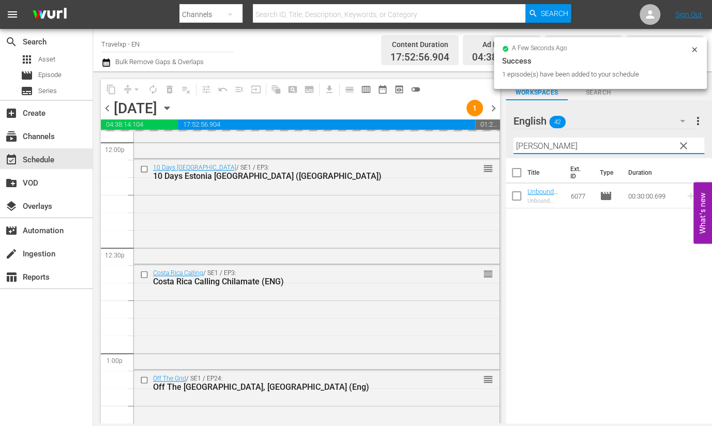
click at [524, 146] on input "[PERSON_NAME]" at bounding box center [608, 145] width 191 height 17
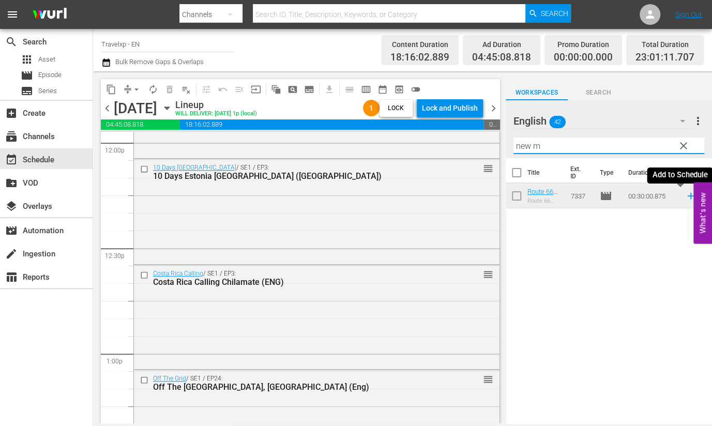
click at [685, 200] on icon at bounding box center [690, 195] width 11 height 11
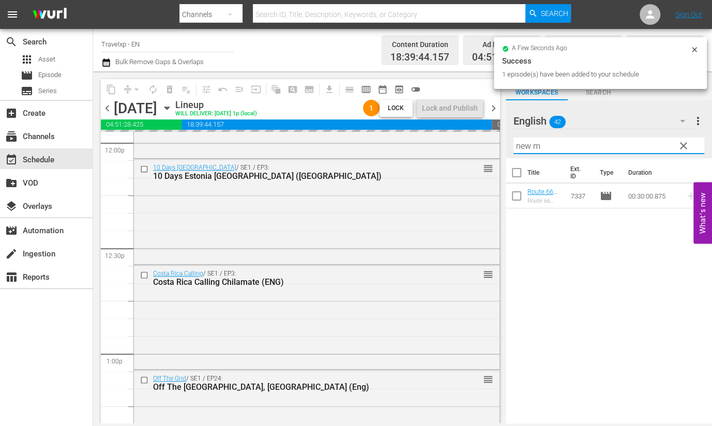
drag, startPoint x: 551, startPoint y: 138, endPoint x: 491, endPoint y: 133, distance: 60.7
click at [491, 133] on div "content_copy compress arrow_drop_down autorenew_outlined delete_forever_outline…" at bounding box center [402, 247] width 619 height 352
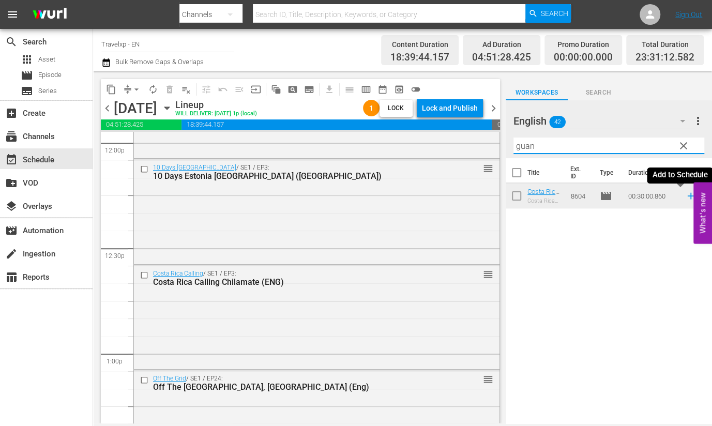
click at [685, 196] on icon at bounding box center [690, 195] width 11 height 11
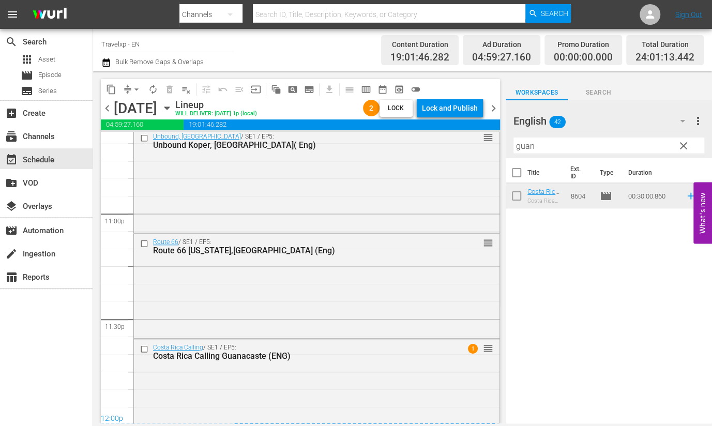
scroll to position [4788, 0]
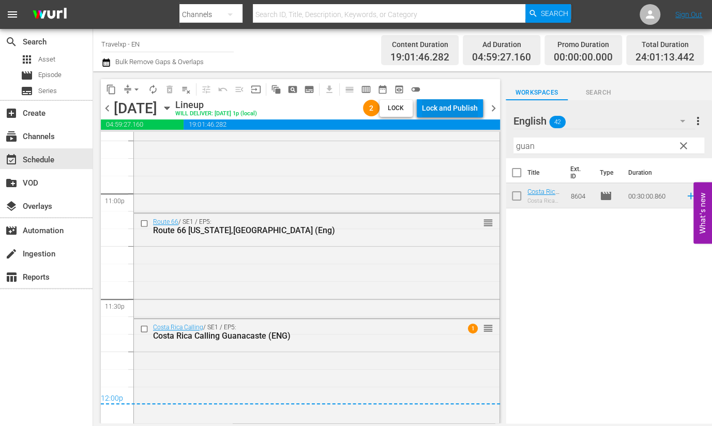
click at [457, 107] on div "Lock and Publish" at bounding box center [450, 108] width 56 height 19
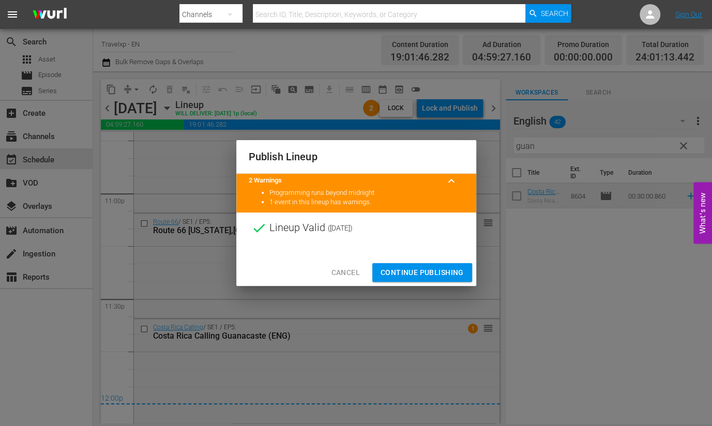
click at [446, 259] on div "Cancel Continue Publishing" at bounding box center [356, 272] width 240 height 27
click at [449, 270] on span "Continue Publishing" at bounding box center [421, 272] width 83 height 13
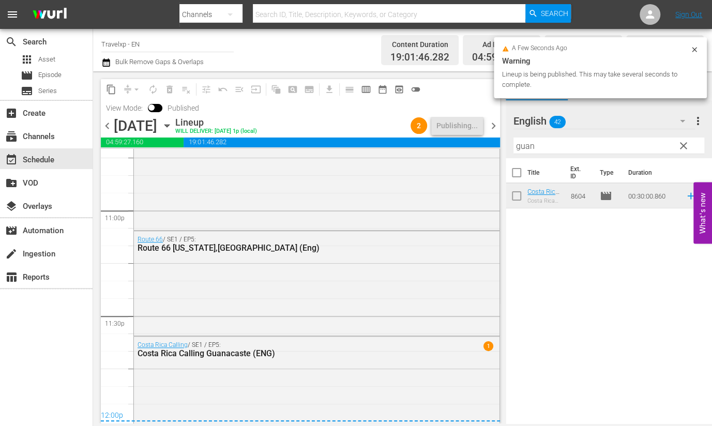
click at [494, 126] on span "chevron_right" at bounding box center [493, 125] width 13 height 13
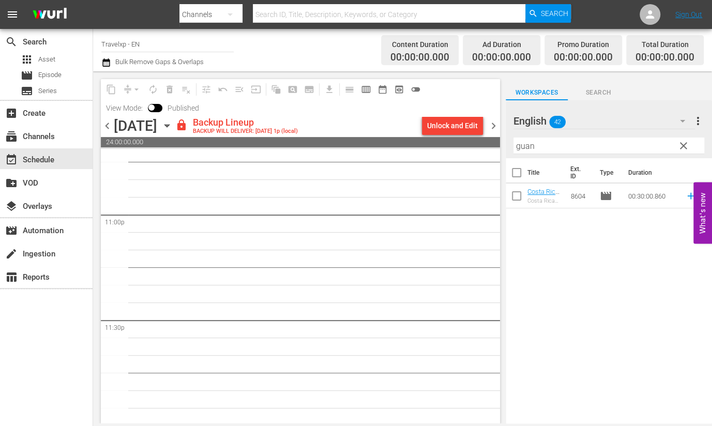
scroll to position [4786, 0]
click at [465, 125] on div "Unlock and Edit" at bounding box center [452, 125] width 51 height 19
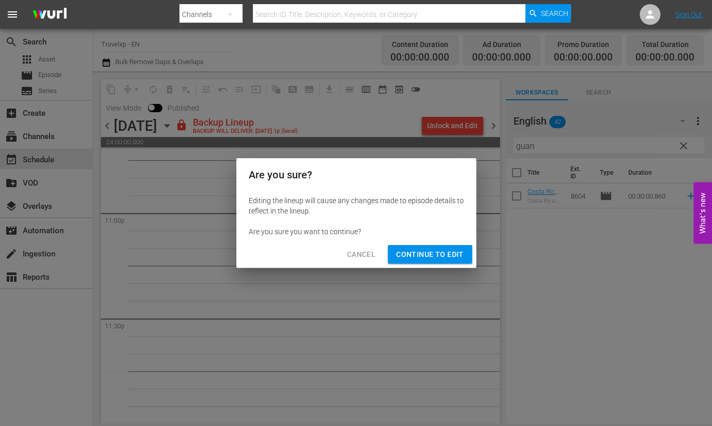
click at [440, 260] on span "Continue to Edit" at bounding box center [429, 254] width 67 height 13
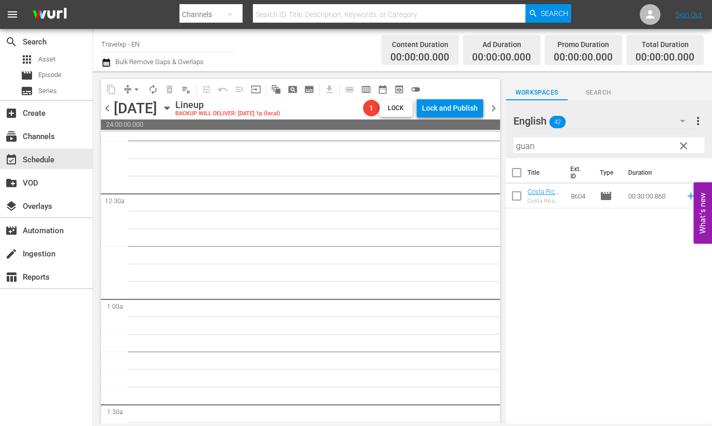
scroll to position [0, 0]
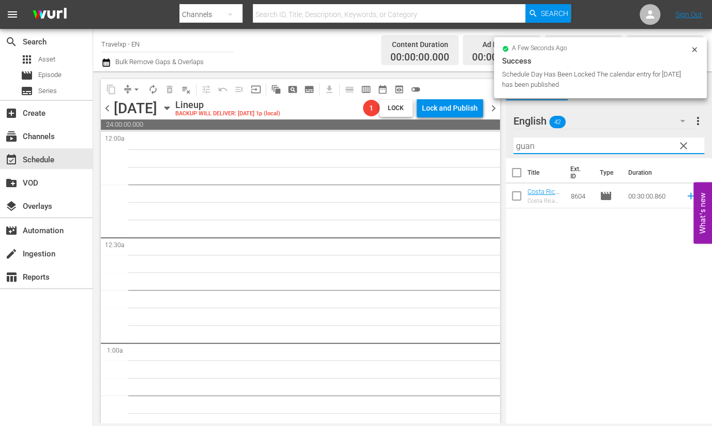
drag, startPoint x: 533, startPoint y: 141, endPoint x: 477, endPoint y: 143, distance: 56.4
click at [477, 143] on div "content_copy compress arrow_drop_down autorenew_outlined delete_forever_outline…" at bounding box center [402, 247] width 619 height 352
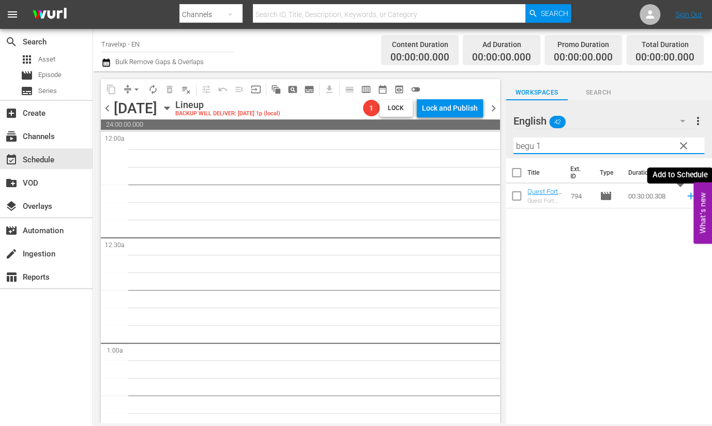
type input "begu 1"
click at [685, 197] on icon at bounding box center [690, 195] width 11 height 11
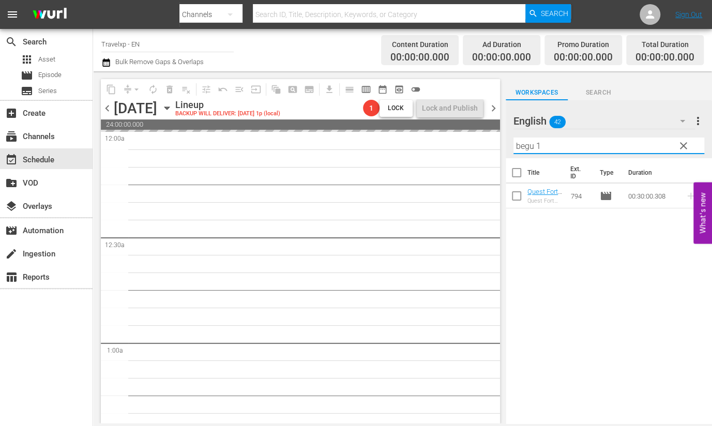
drag, startPoint x: 545, startPoint y: 148, endPoint x: 503, endPoint y: 147, distance: 42.4
click at [503, 147] on div "content_copy compress arrow_drop_down autorenew_outlined delete_forever_outline…" at bounding box center [402, 247] width 619 height 352
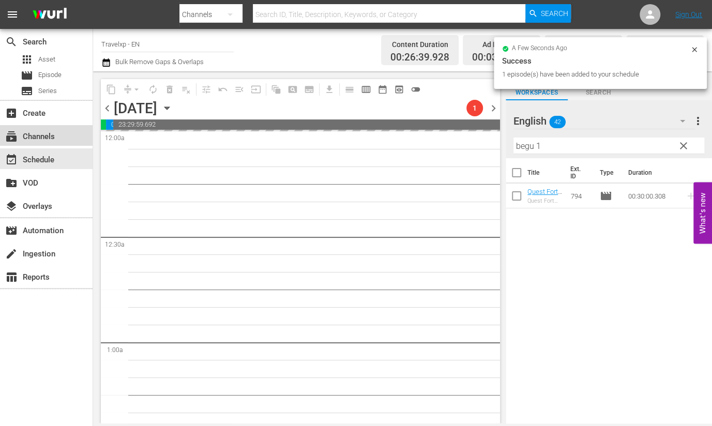
click at [33, 135] on div "subscriptions Channels" at bounding box center [29, 134] width 58 height 9
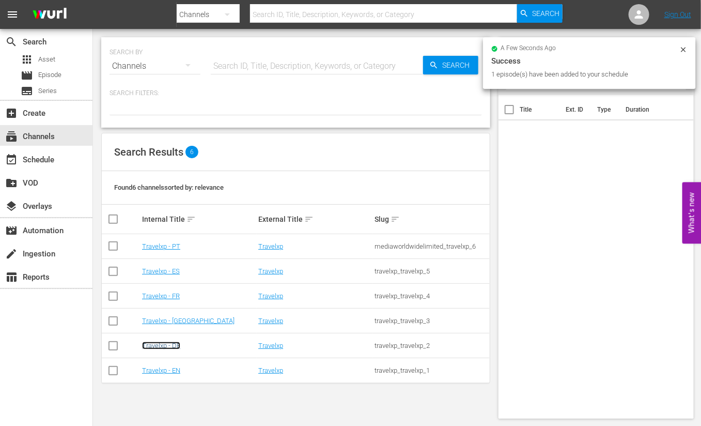
click at [162, 347] on link "Travelxp - DE" at bounding box center [161, 346] width 38 height 8
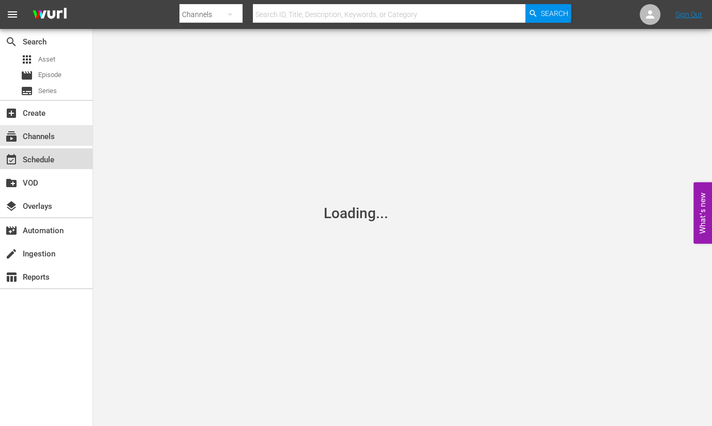
click at [67, 166] on div "event_available Schedule" at bounding box center [46, 158] width 93 height 21
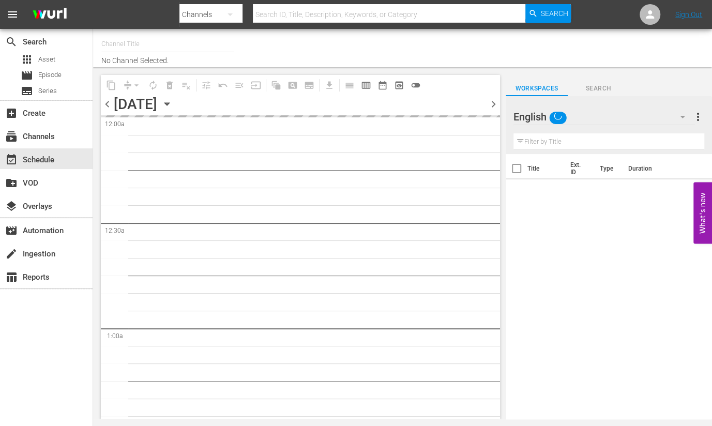
type input "Travelxp - DE (556)"
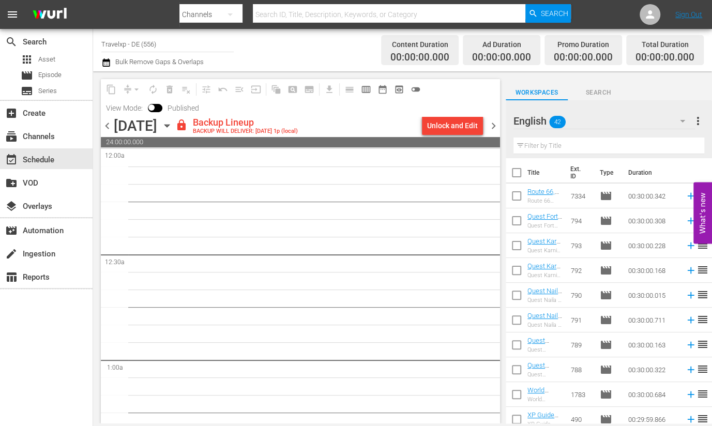
click at [109, 128] on span "chevron_left" at bounding box center [107, 125] width 13 height 13
click at [495, 125] on span "chevron_right" at bounding box center [493, 125] width 13 height 13
click at [491, 122] on span "chevron_right" at bounding box center [493, 125] width 13 height 13
click at [54, 135] on div "subscriptions Channels" at bounding box center [29, 134] width 58 height 9
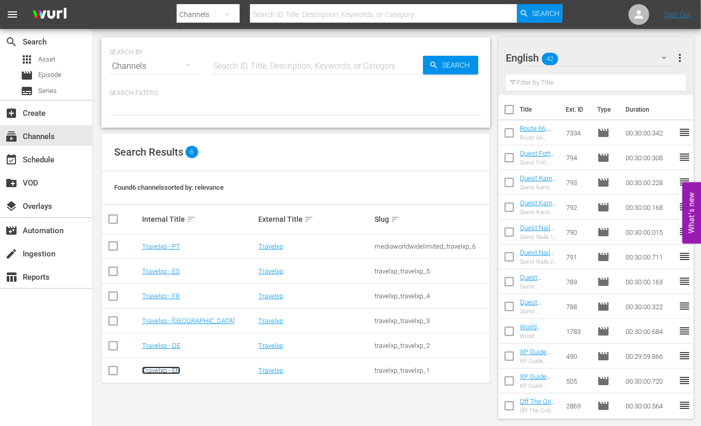
click at [174, 372] on link "Travelxp - EN" at bounding box center [161, 370] width 38 height 8
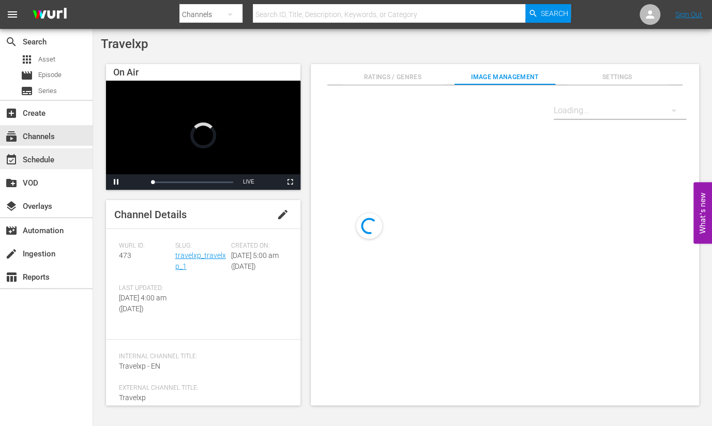
click at [50, 156] on div "event_available Schedule" at bounding box center [29, 157] width 58 height 9
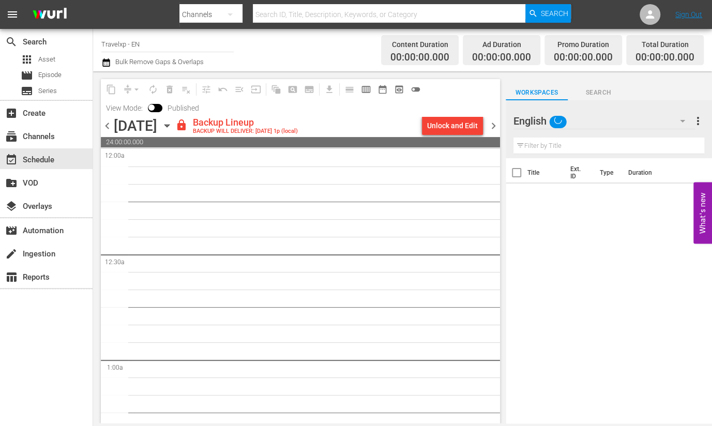
click at [105, 127] on span "chevron_left" at bounding box center [107, 125] width 13 height 13
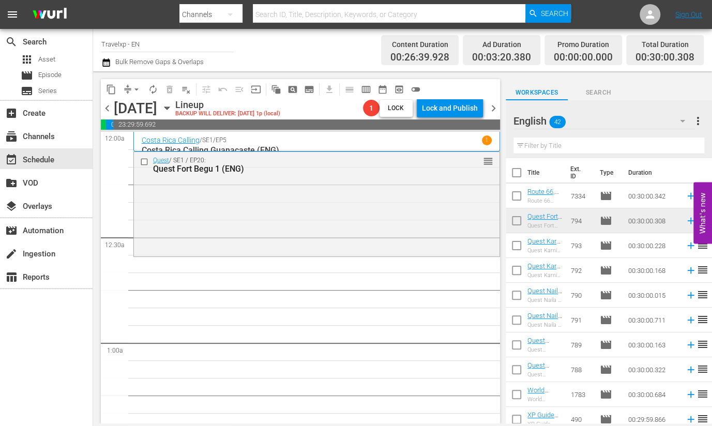
click at [636, 142] on input "text" at bounding box center [608, 145] width 191 height 17
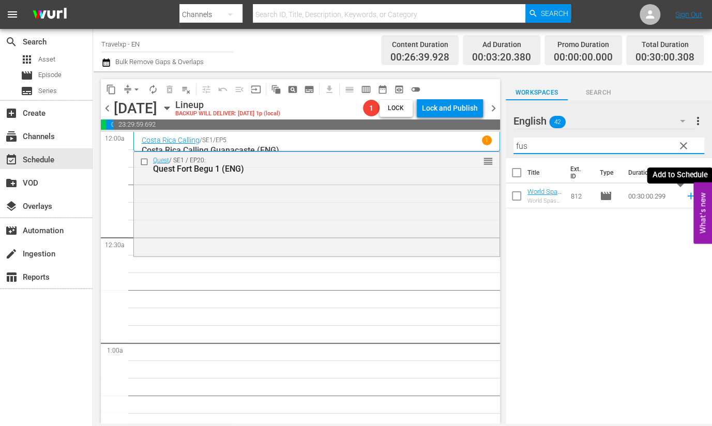
click at [685, 197] on icon at bounding box center [690, 195] width 11 height 11
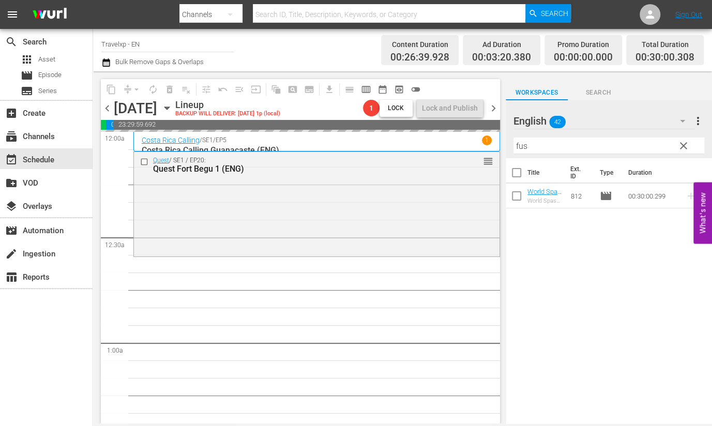
click at [524, 144] on input "fus" at bounding box center [608, 145] width 191 height 17
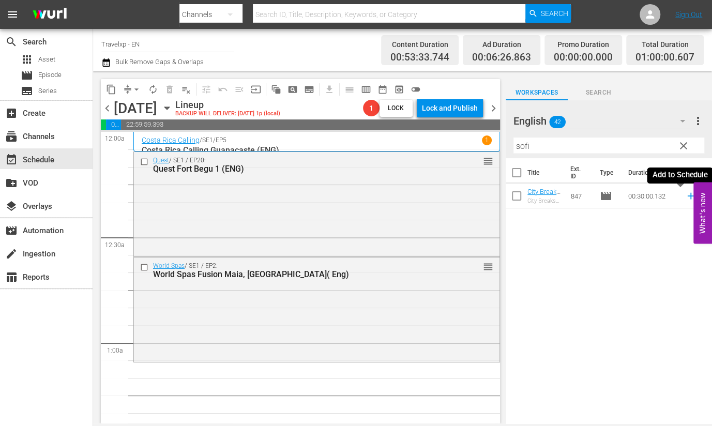
click at [685, 200] on icon at bounding box center [690, 195] width 11 height 11
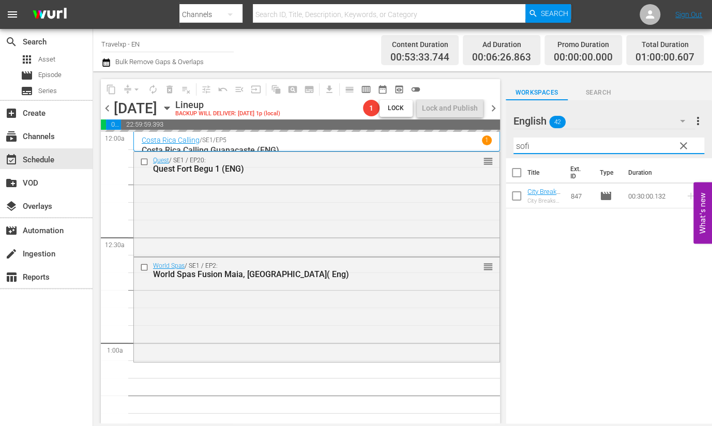
click at [521, 148] on input "sofi" at bounding box center [608, 145] width 191 height 17
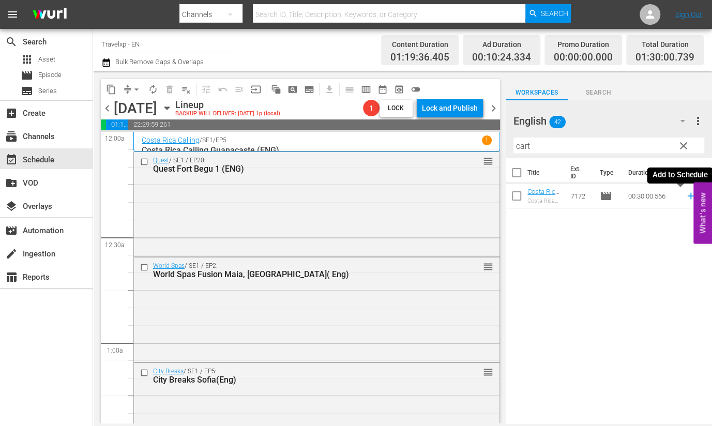
click at [685, 197] on icon at bounding box center [690, 195] width 11 height 11
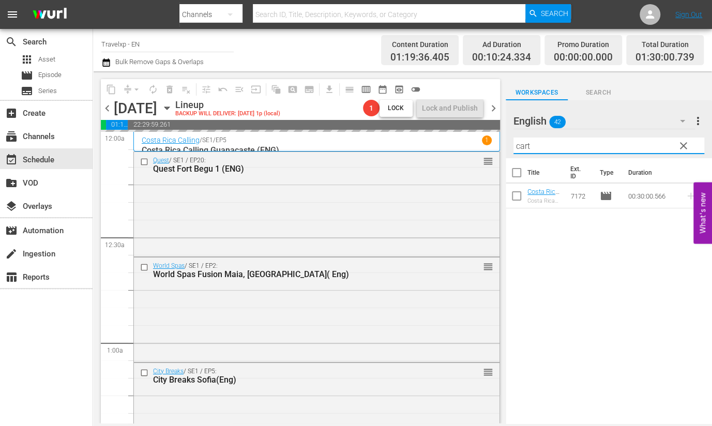
click at [522, 146] on input "cart" at bounding box center [608, 145] width 191 height 17
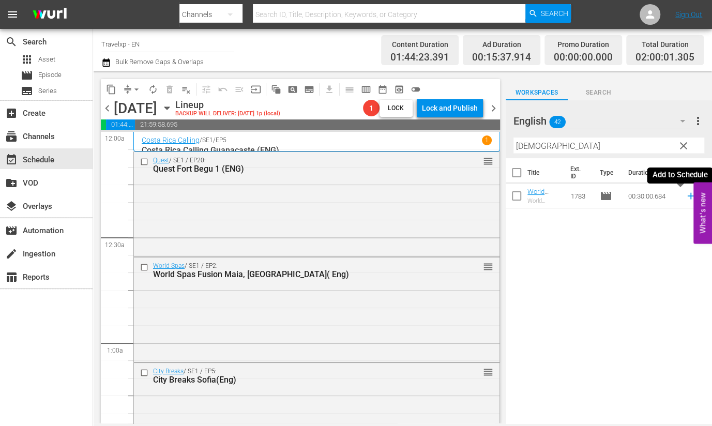
click at [685, 195] on icon at bounding box center [690, 195] width 11 height 11
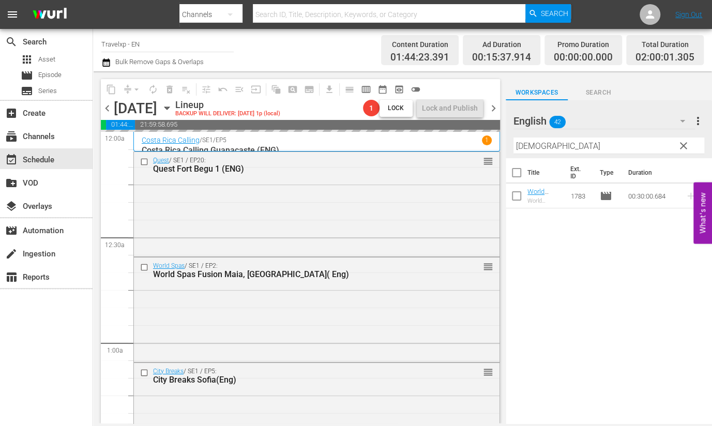
click at [527, 142] on input "[DEMOGRAPHIC_DATA]" at bounding box center [608, 145] width 191 height 17
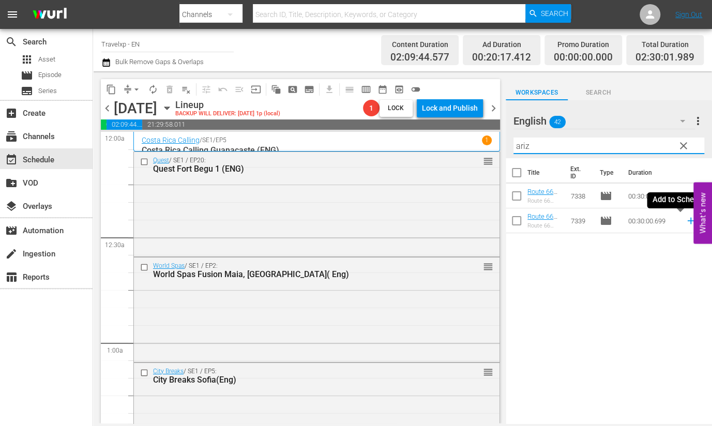
drag, startPoint x: 680, startPoint y: 222, endPoint x: 662, endPoint y: 197, distance: 30.7
click at [685, 222] on icon at bounding box center [690, 220] width 11 height 11
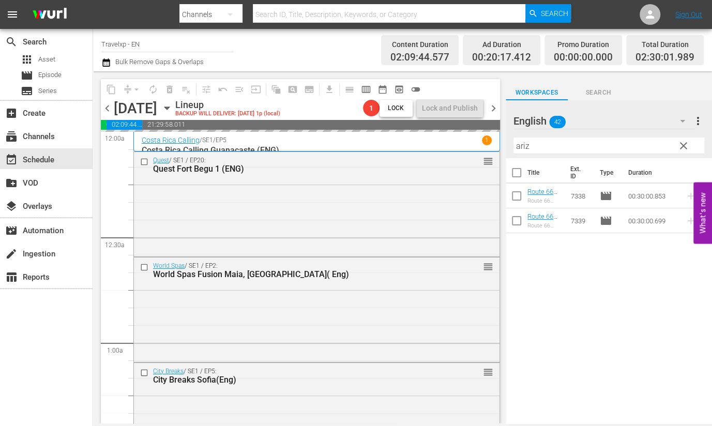
click at [517, 142] on input "ariz" at bounding box center [608, 145] width 191 height 17
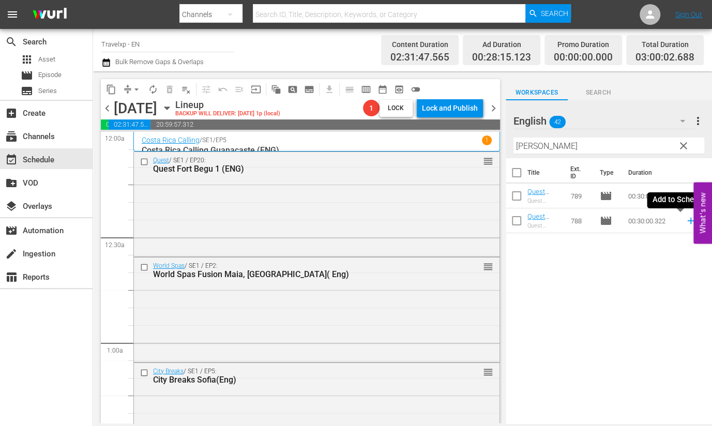
click at [687, 224] on icon at bounding box center [690, 221] width 7 height 7
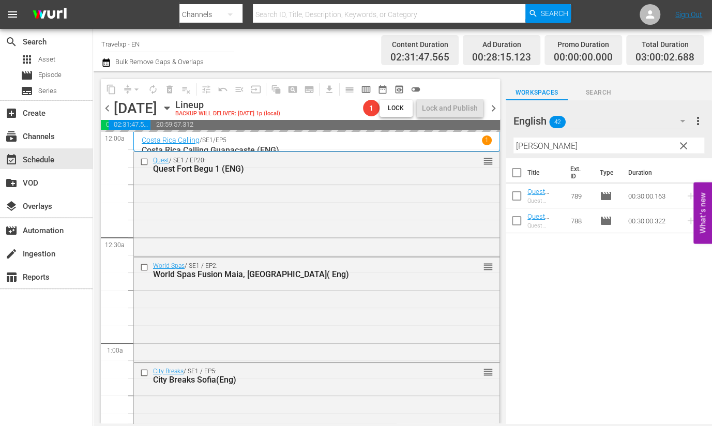
click at [514, 144] on input "[PERSON_NAME]" at bounding box center [608, 145] width 191 height 17
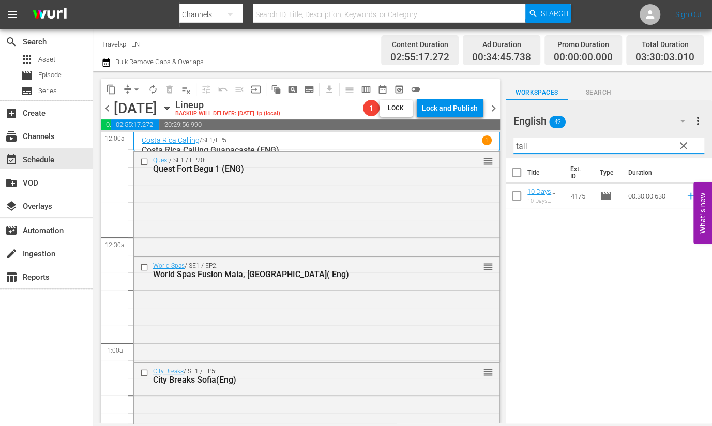
click at [687, 195] on icon at bounding box center [690, 196] width 7 height 7
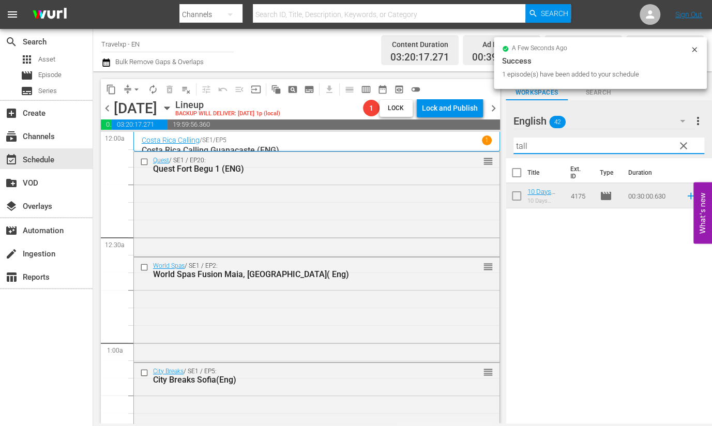
click at [523, 147] on input "tall" at bounding box center [608, 145] width 191 height 17
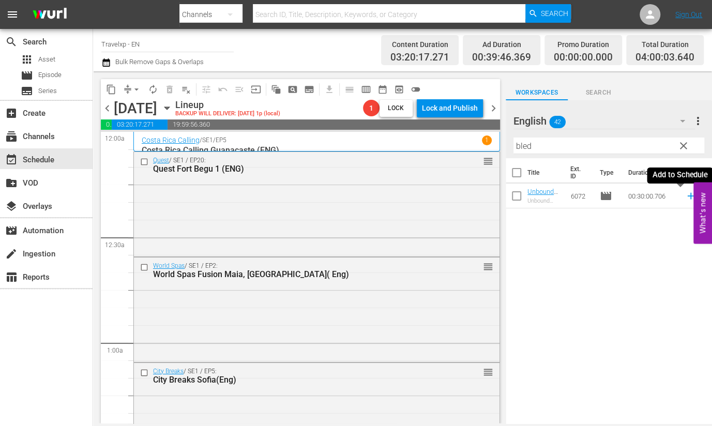
click at [685, 198] on icon at bounding box center [690, 195] width 11 height 11
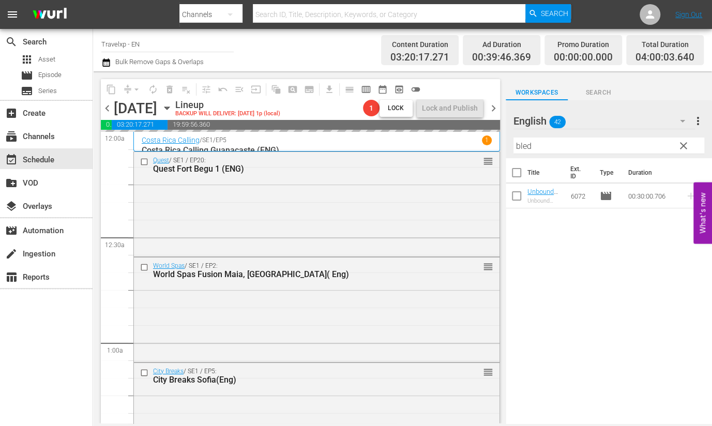
click at [520, 148] on input "bled" at bounding box center [608, 145] width 191 height 17
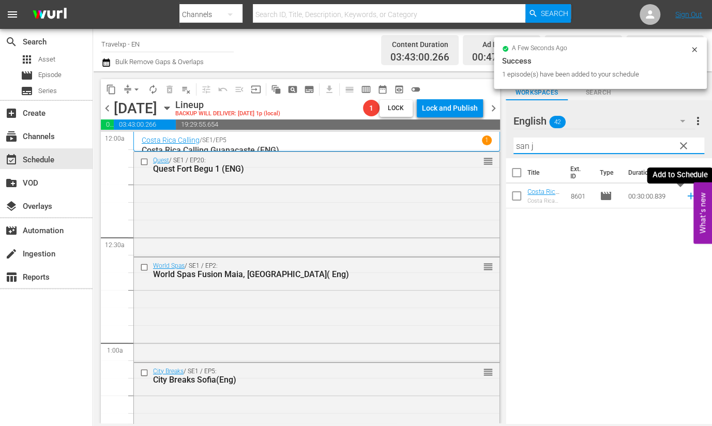
click at [687, 196] on icon at bounding box center [690, 196] width 7 height 7
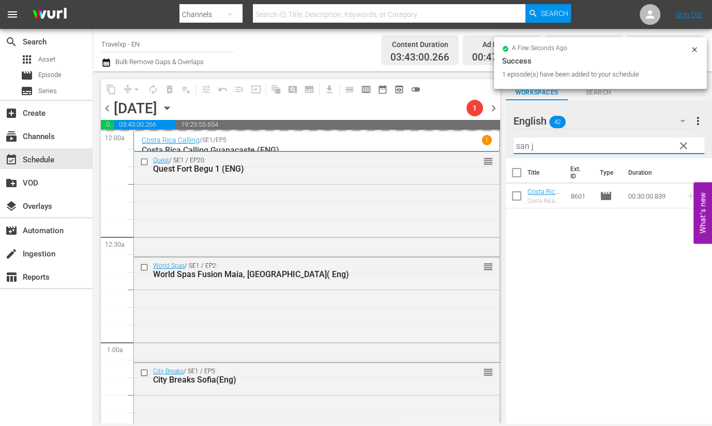
drag, startPoint x: 550, startPoint y: 148, endPoint x: 507, endPoint y: 143, distance: 43.1
click at [507, 143] on div "English 42 English more_vert clear Filter by Title san j" at bounding box center [608, 129] width 206 height 58
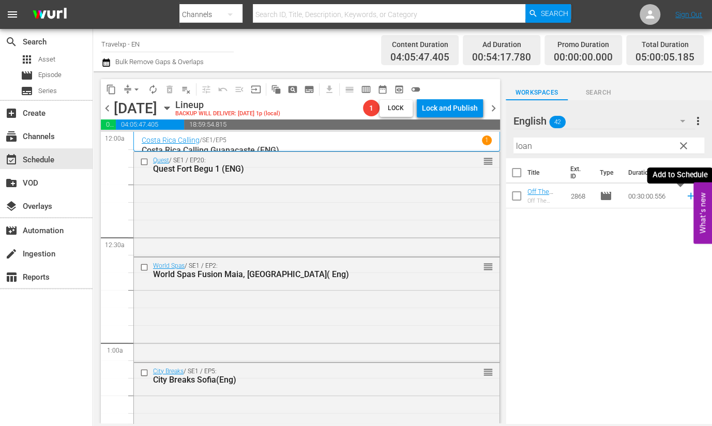
click at [685, 201] on icon at bounding box center [690, 195] width 11 height 11
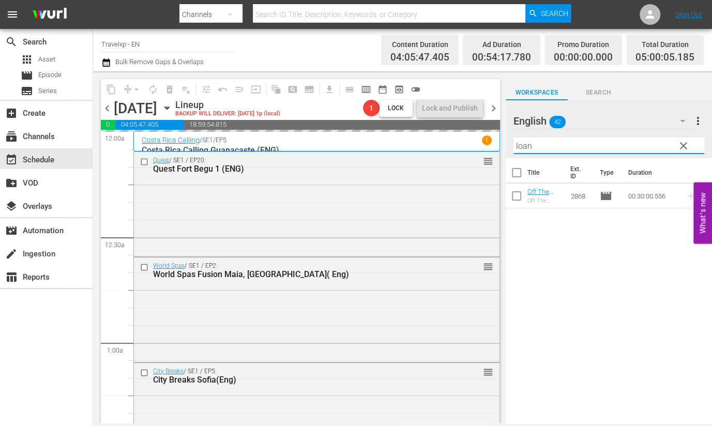
click at [516, 147] on input "loan" at bounding box center [608, 145] width 191 height 17
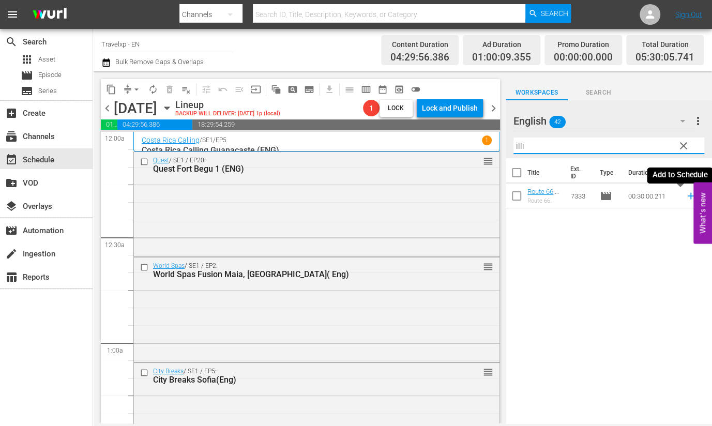
click at [685, 197] on icon at bounding box center [690, 195] width 11 height 11
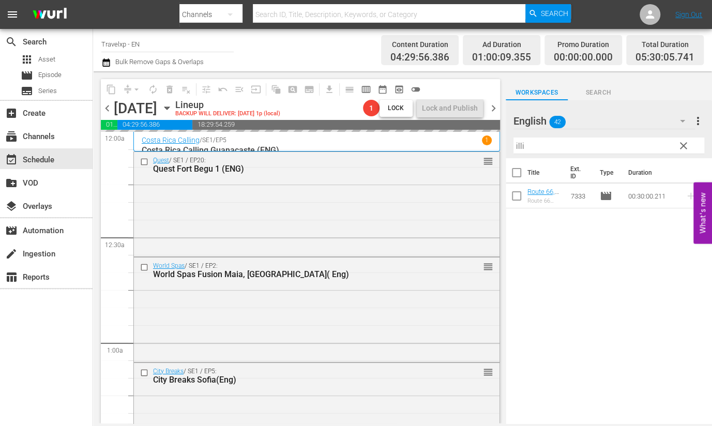
click at [519, 146] on input "illi" at bounding box center [608, 145] width 191 height 17
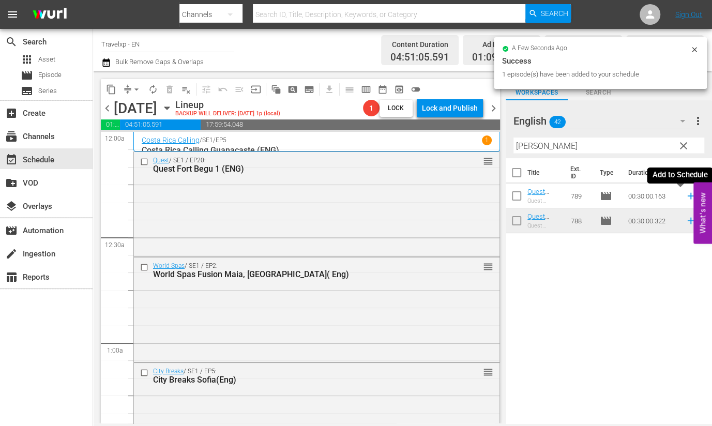
click at [685, 196] on icon at bounding box center [690, 195] width 11 height 11
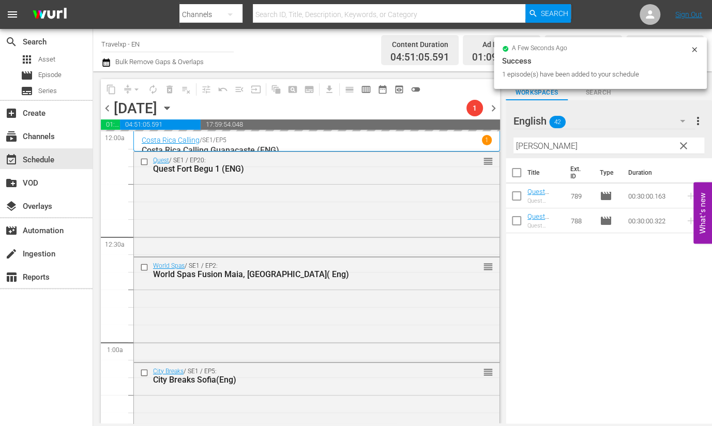
click at [515, 143] on input "[PERSON_NAME]" at bounding box center [608, 145] width 191 height 17
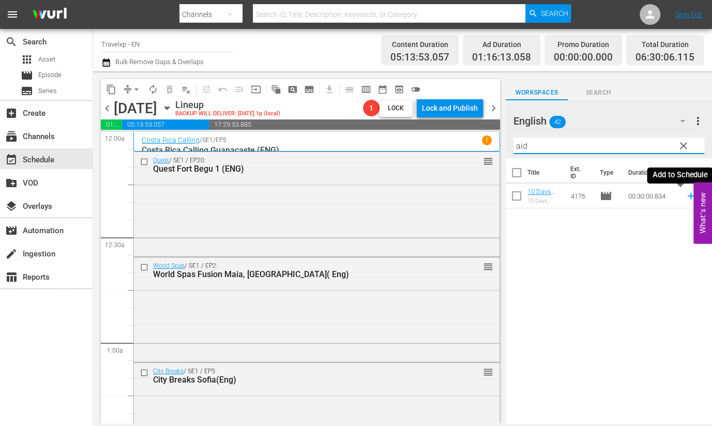
click at [685, 196] on icon at bounding box center [690, 195] width 11 height 11
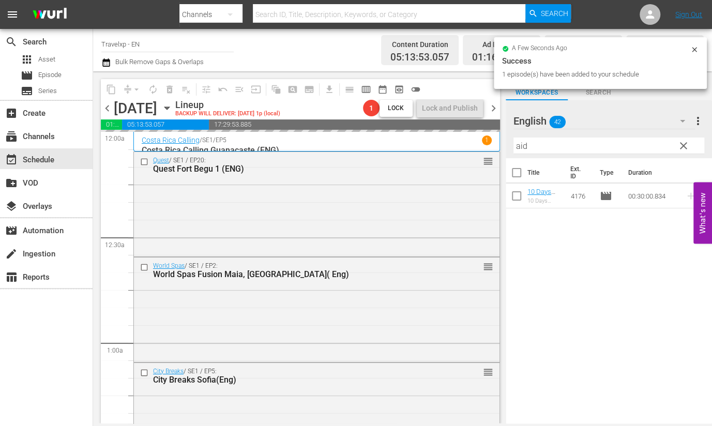
click at [523, 147] on input "aid" at bounding box center [608, 145] width 191 height 17
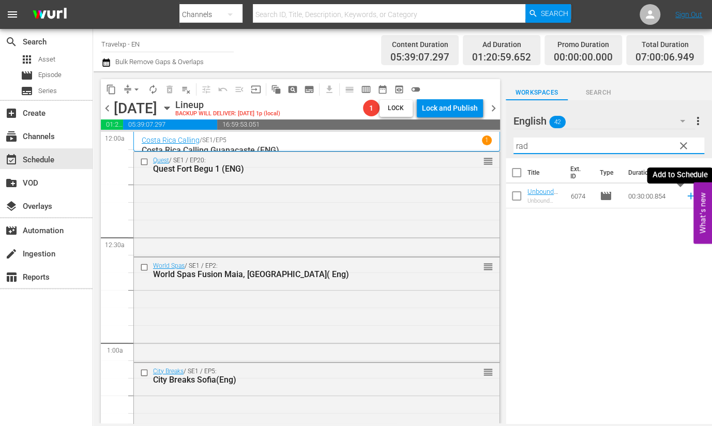
click at [685, 197] on icon at bounding box center [690, 195] width 11 height 11
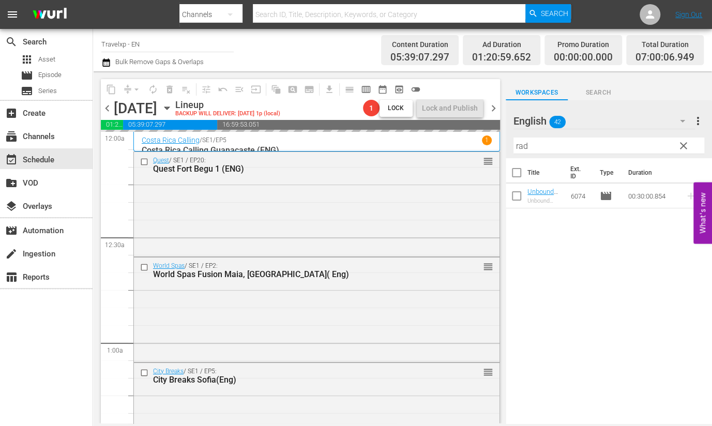
click at [521, 145] on input "rad" at bounding box center [608, 145] width 191 height 17
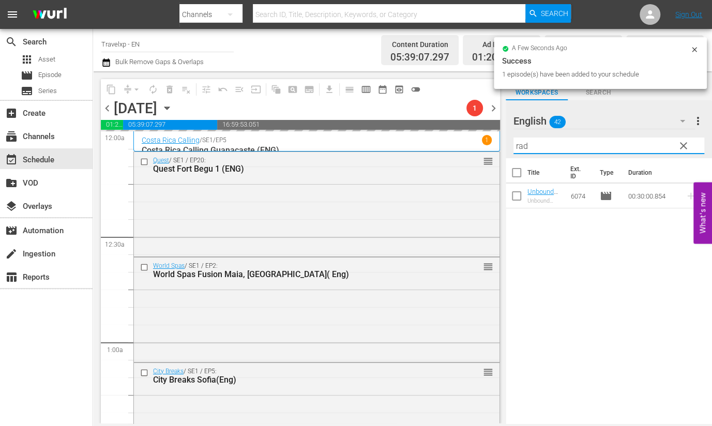
click at [521, 145] on input "rad" at bounding box center [608, 145] width 191 height 17
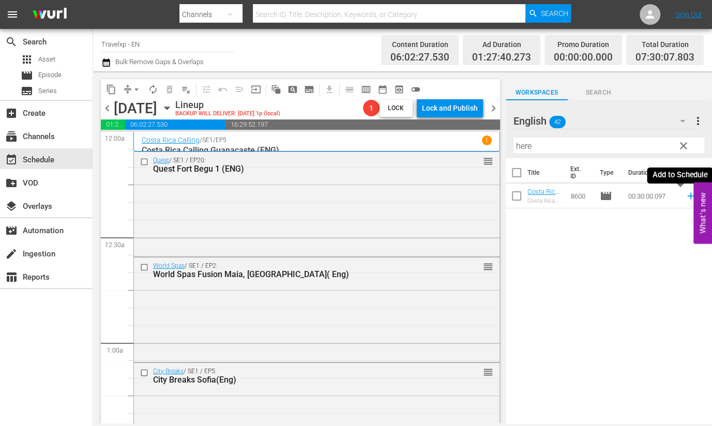
click at [687, 196] on icon at bounding box center [690, 196] width 7 height 7
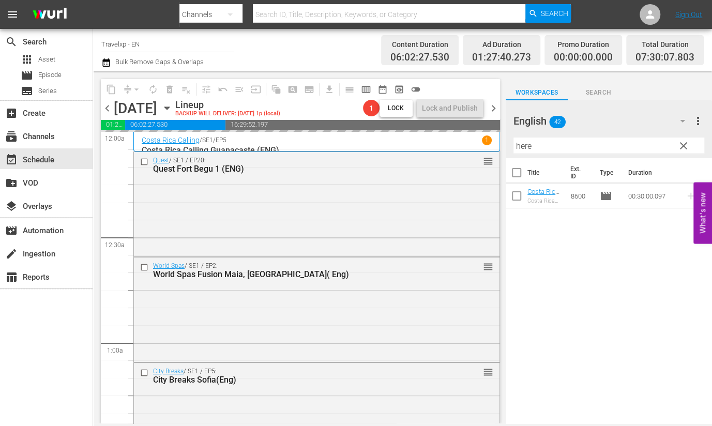
click at [526, 146] on input "here" at bounding box center [608, 145] width 191 height 17
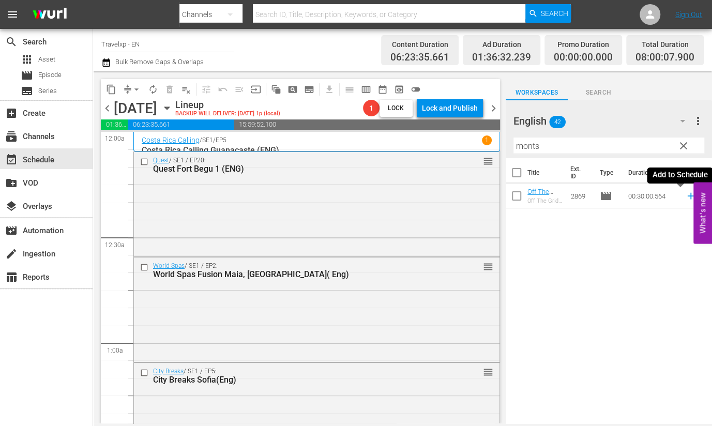
click at [685, 197] on icon at bounding box center [690, 195] width 11 height 11
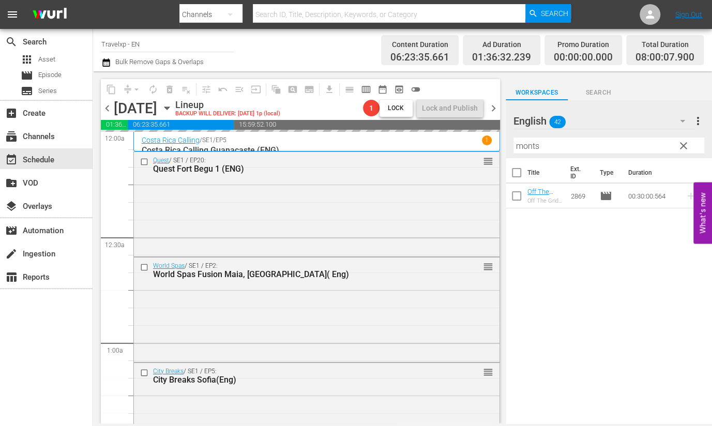
click at [527, 146] on input "monts" at bounding box center [608, 145] width 191 height 17
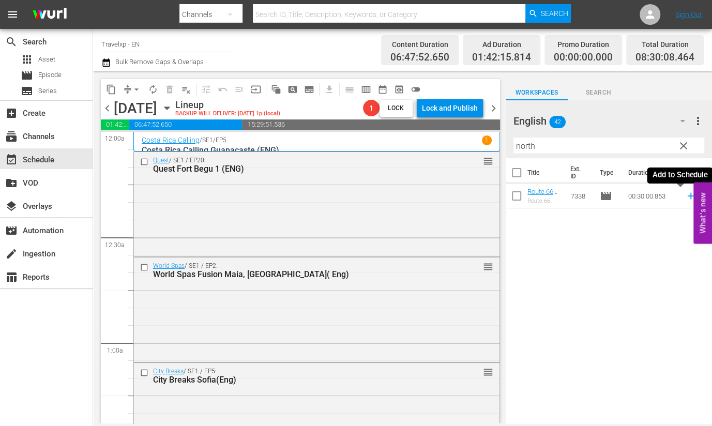
click at [687, 195] on icon at bounding box center [690, 196] width 7 height 7
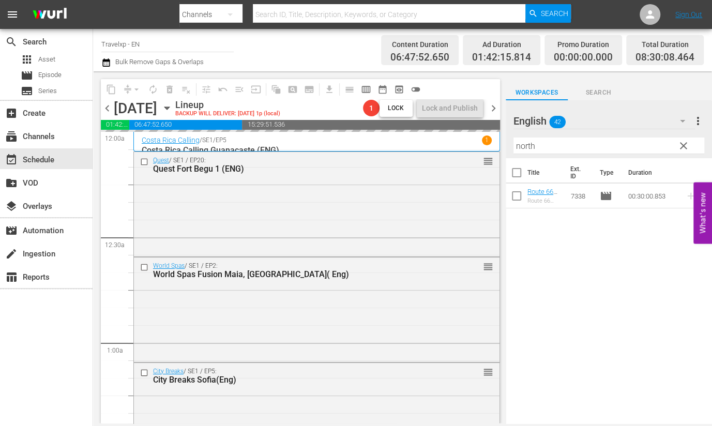
click at [531, 143] on input "north" at bounding box center [608, 145] width 191 height 17
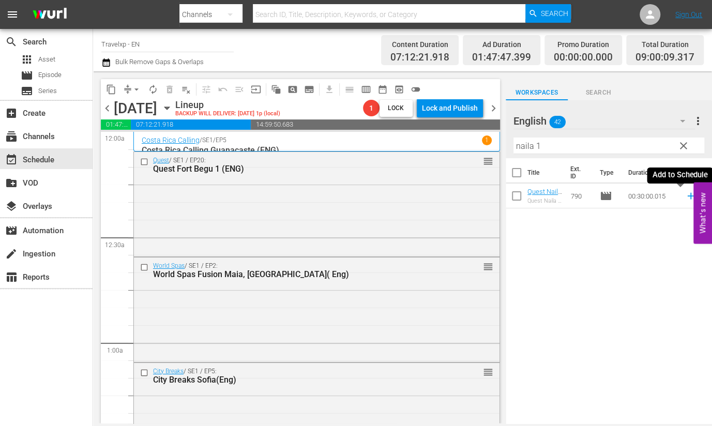
click at [687, 195] on icon at bounding box center [690, 196] width 7 height 7
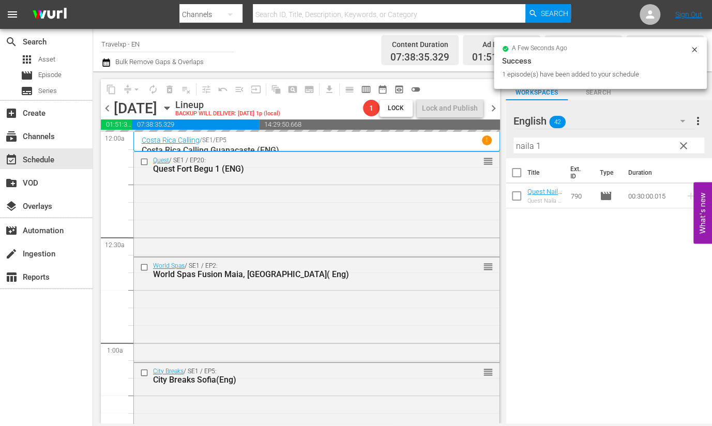
drag, startPoint x: 561, startPoint y: 149, endPoint x: 473, endPoint y: 137, distance: 88.7
click at [473, 137] on div "content_copy compress arrow_drop_down autorenew_outlined delete_forever_outline…" at bounding box center [402, 247] width 619 height 352
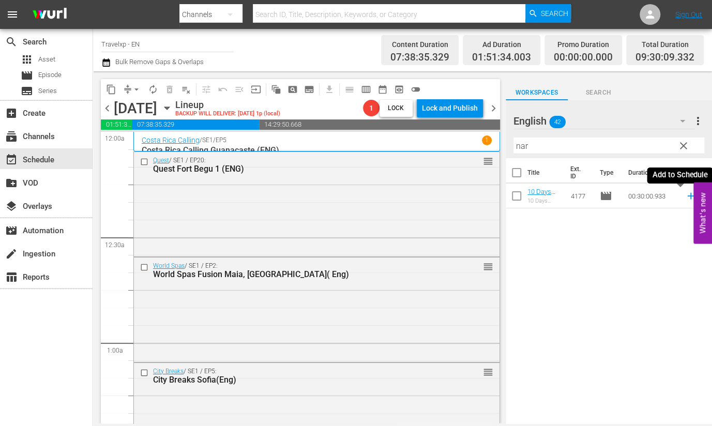
click at [685, 200] on icon at bounding box center [690, 195] width 11 height 11
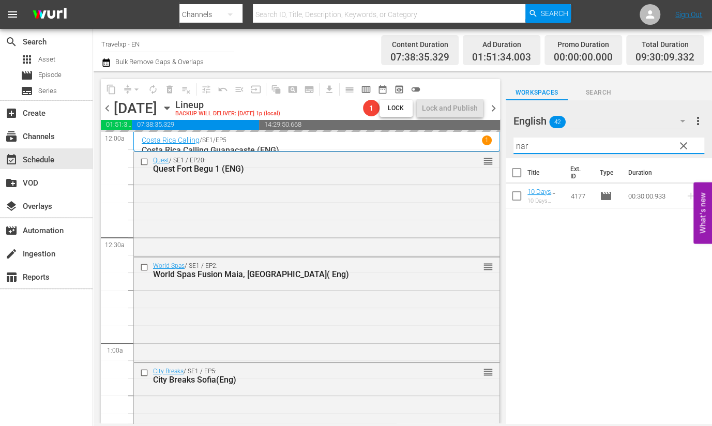
click at [519, 146] on input "nar" at bounding box center [608, 145] width 191 height 17
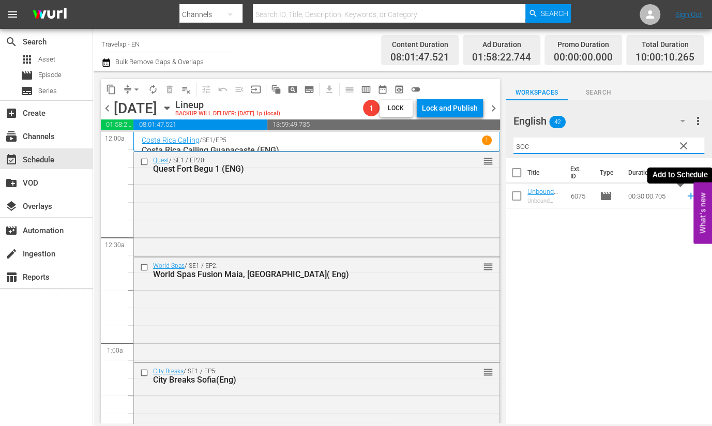
click at [687, 196] on icon at bounding box center [690, 196] width 7 height 7
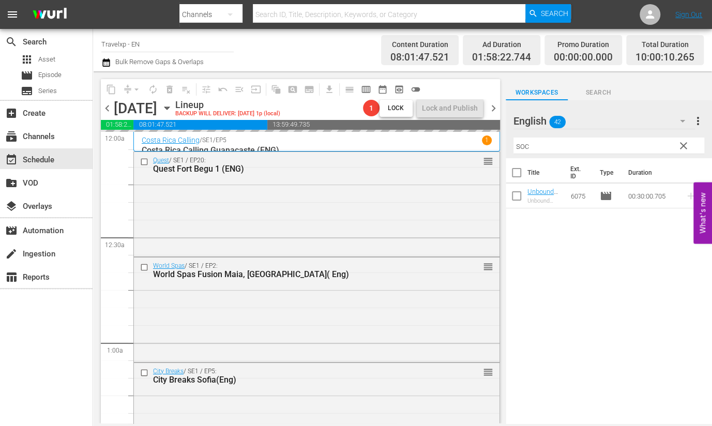
click at [524, 146] on input "soc" at bounding box center [608, 145] width 191 height 17
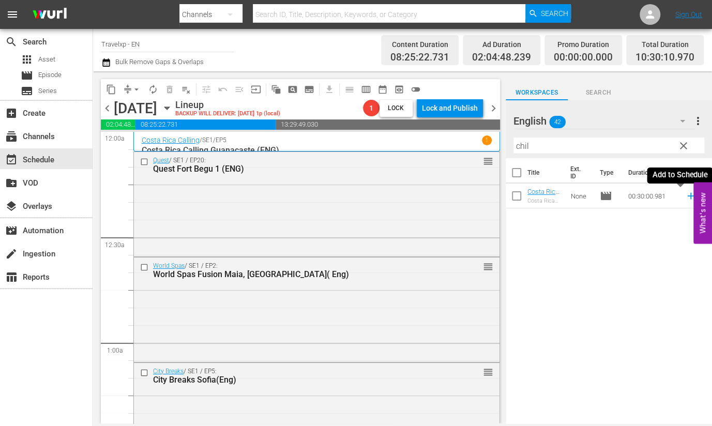
click at [687, 197] on icon at bounding box center [690, 196] width 7 height 7
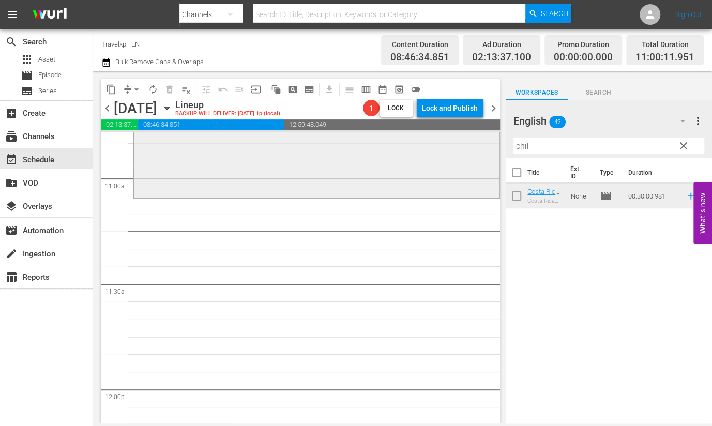
scroll to position [2261, 0]
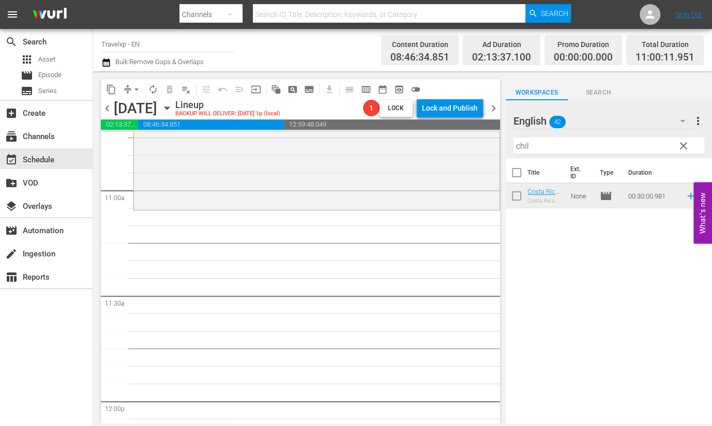
click at [517, 144] on input "chil" at bounding box center [608, 145] width 191 height 17
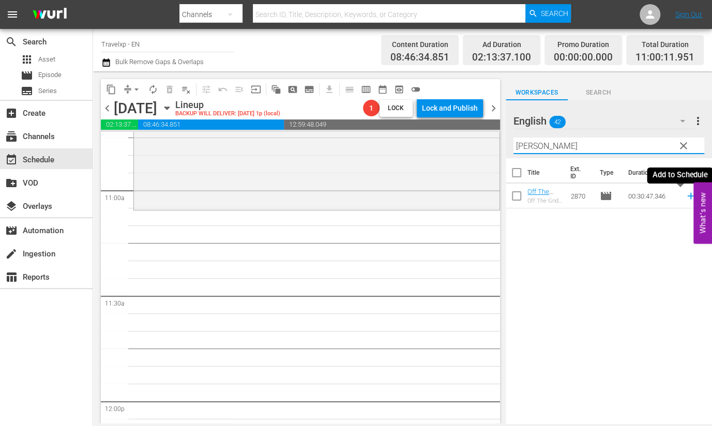
click at [685, 195] on icon at bounding box center [690, 195] width 11 height 11
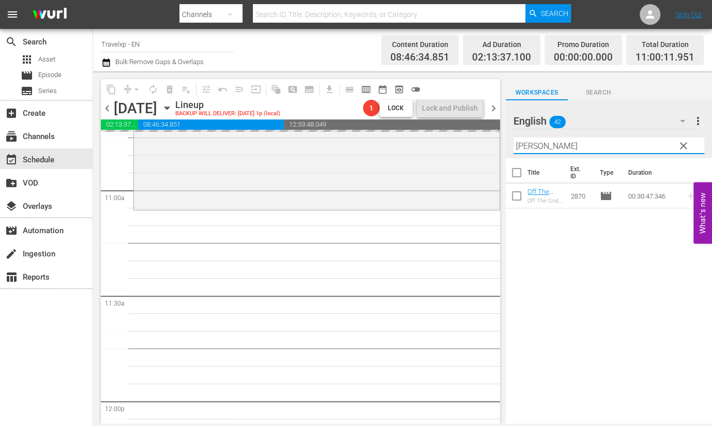
click at [526, 146] on input "[PERSON_NAME]" at bounding box center [608, 145] width 191 height 17
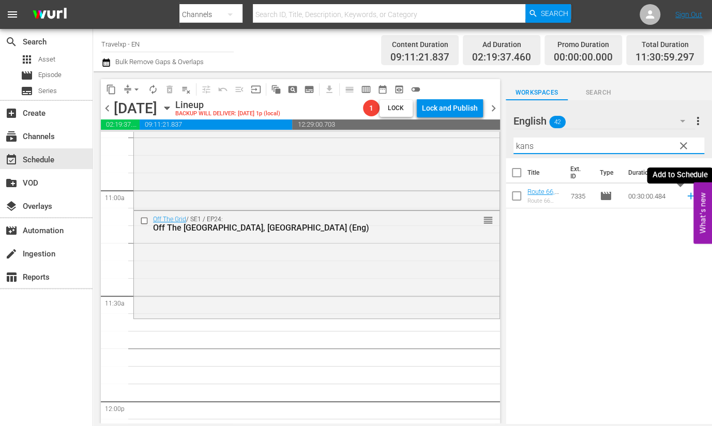
click at [685, 198] on icon at bounding box center [690, 195] width 11 height 11
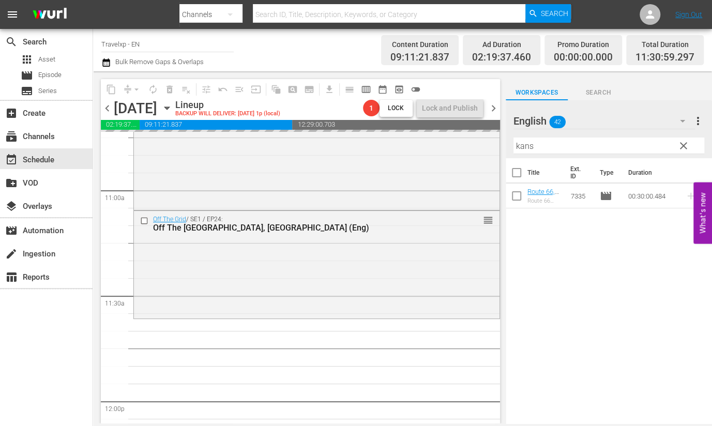
click at [524, 148] on input "kans" at bounding box center [608, 145] width 191 height 17
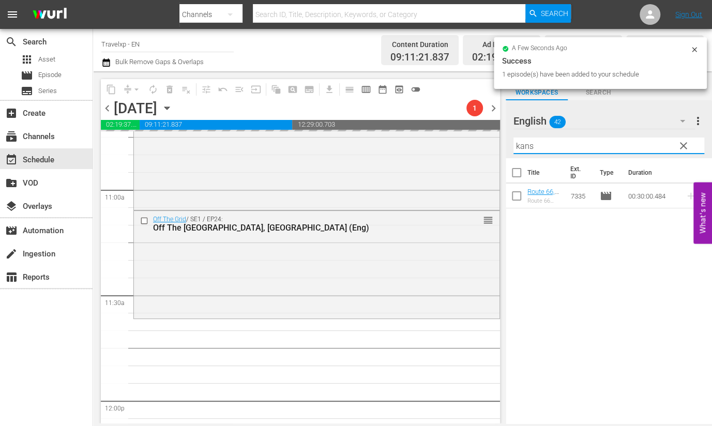
click at [524, 148] on input "kans" at bounding box center [608, 145] width 191 height 17
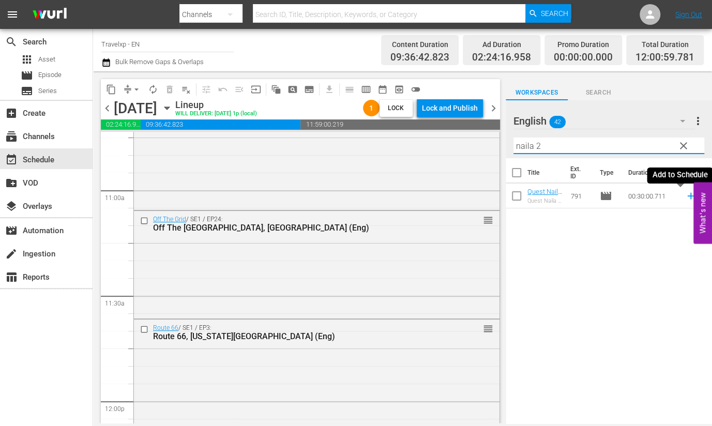
click at [685, 195] on icon at bounding box center [690, 195] width 11 height 11
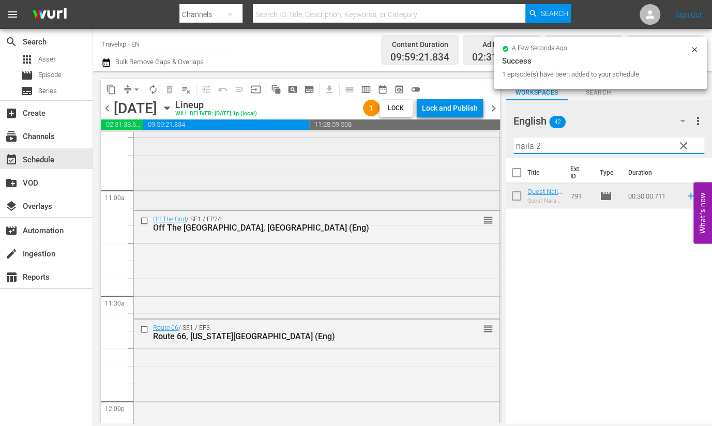
drag, startPoint x: 523, startPoint y: 143, endPoint x: 485, endPoint y: 139, distance: 37.4
click at [485, 139] on div "content_copy compress arrow_drop_down autorenew_outlined delete_forever_outline…" at bounding box center [402, 247] width 619 height 352
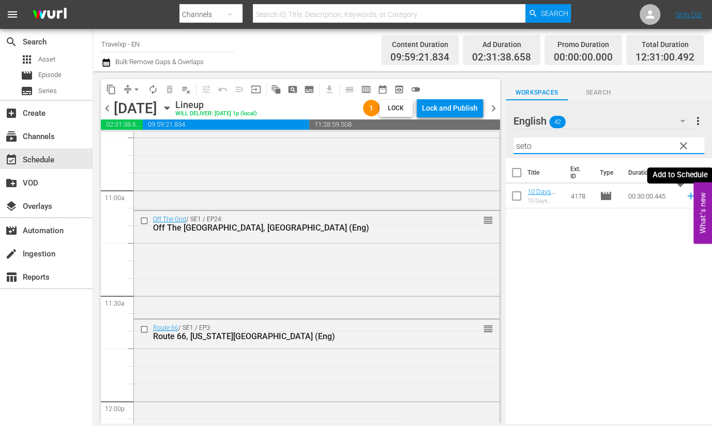
click at [685, 197] on icon at bounding box center [690, 195] width 11 height 11
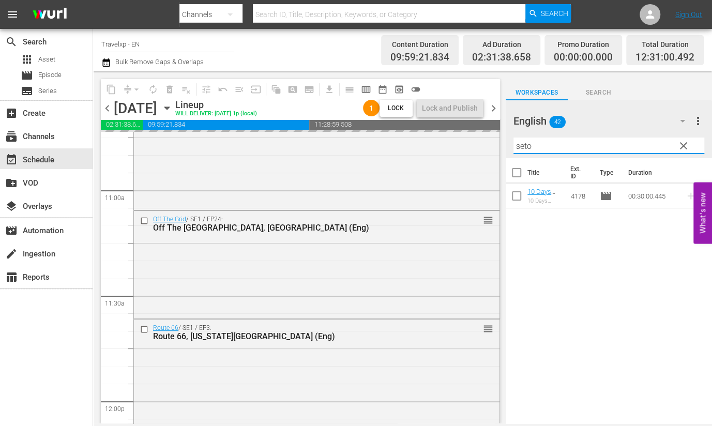
drag, startPoint x: 527, startPoint y: 147, endPoint x: 491, endPoint y: 147, distance: 36.2
click at [491, 147] on div "content_copy compress arrow_drop_down autorenew_outlined delete_forever_outline…" at bounding box center [402, 247] width 619 height 352
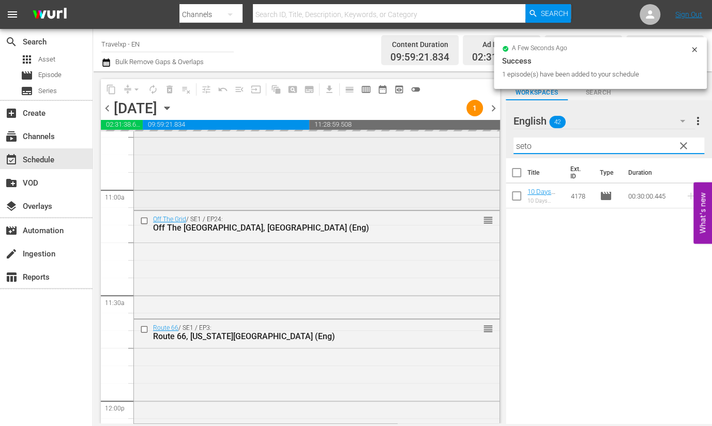
drag, startPoint x: 531, startPoint y: 146, endPoint x: 482, endPoint y: 147, distance: 49.6
click at [482, 147] on div "content_copy compress arrow_drop_down autorenew_outlined delete_forever_outline…" at bounding box center [402, 247] width 619 height 352
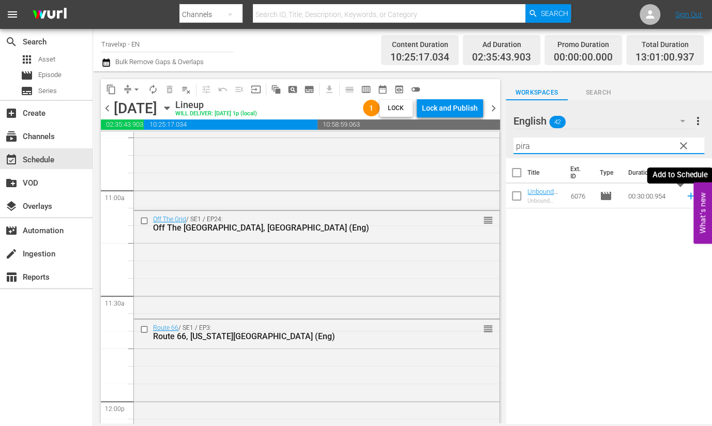
click at [685, 199] on icon at bounding box center [690, 195] width 11 height 11
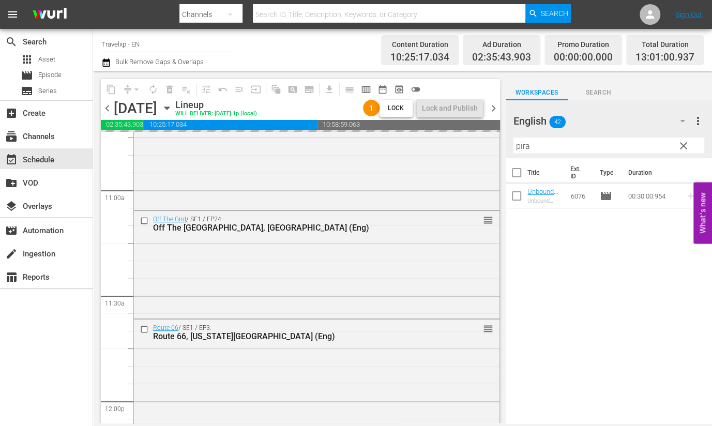
click at [514, 142] on input "pira" at bounding box center [608, 145] width 191 height 17
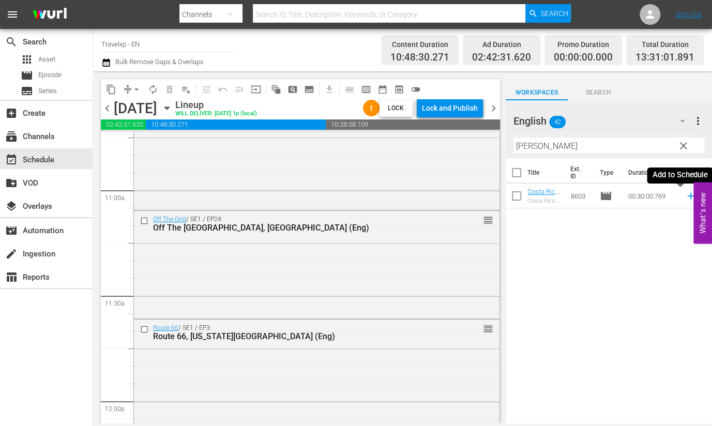
click at [685, 195] on icon at bounding box center [690, 195] width 11 height 11
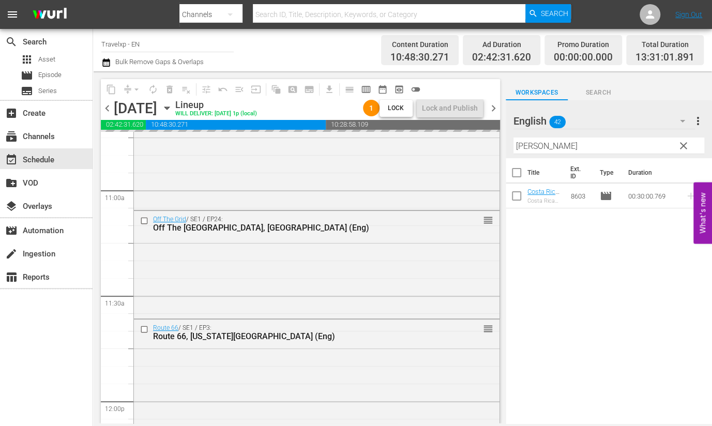
click at [528, 143] on input "[PERSON_NAME]" at bounding box center [608, 145] width 191 height 17
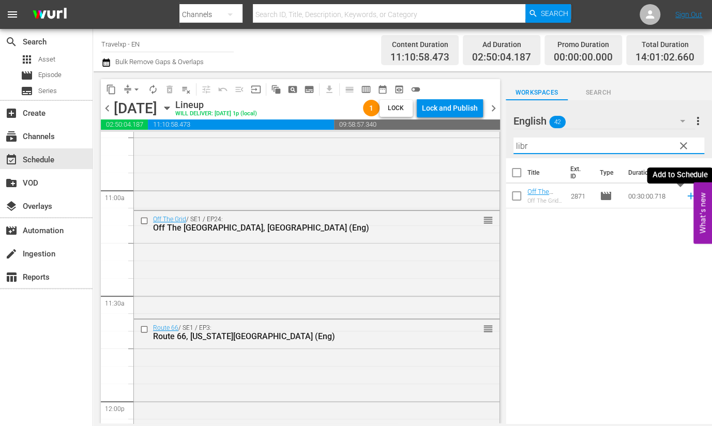
click at [687, 195] on icon at bounding box center [690, 196] width 7 height 7
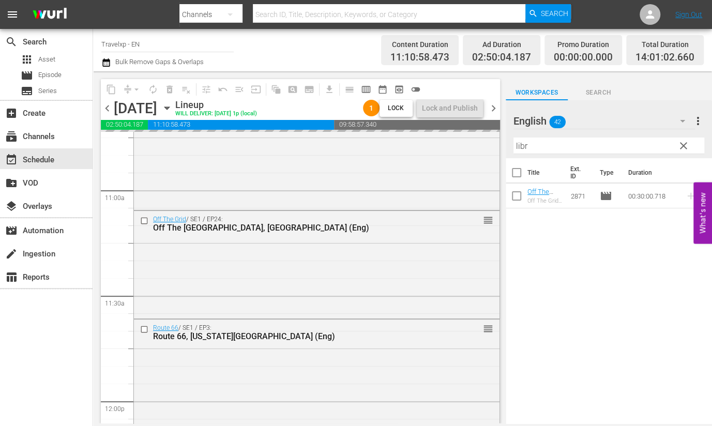
click at [517, 146] on input "libr" at bounding box center [608, 145] width 191 height 17
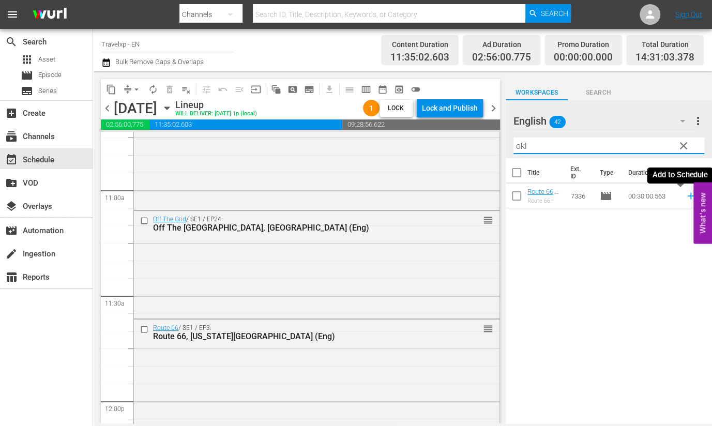
click at [685, 197] on icon at bounding box center [690, 195] width 11 height 11
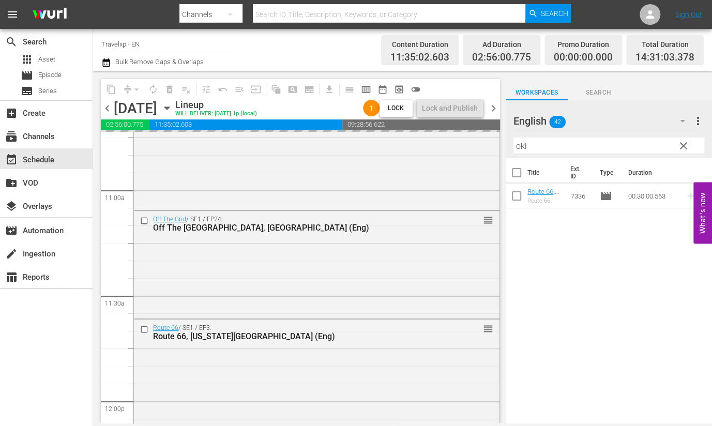
click at [522, 145] on input "okl" at bounding box center [608, 145] width 191 height 17
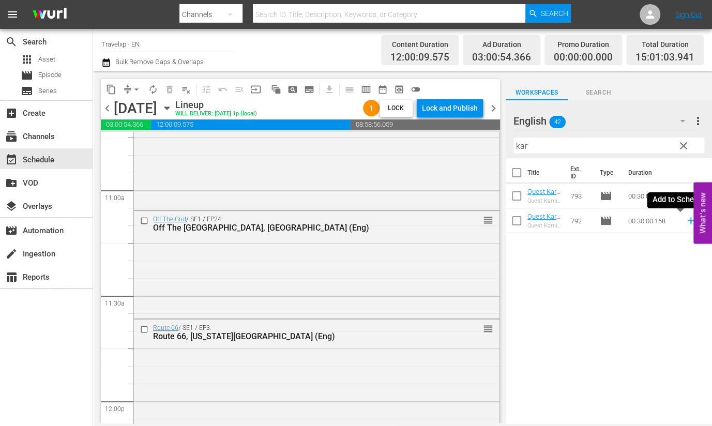
click at [685, 222] on icon at bounding box center [690, 220] width 11 height 11
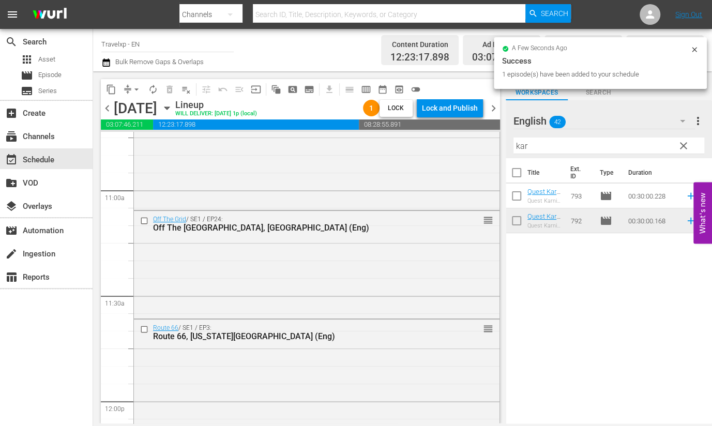
click at [522, 145] on input "kar" at bounding box center [608, 145] width 191 height 17
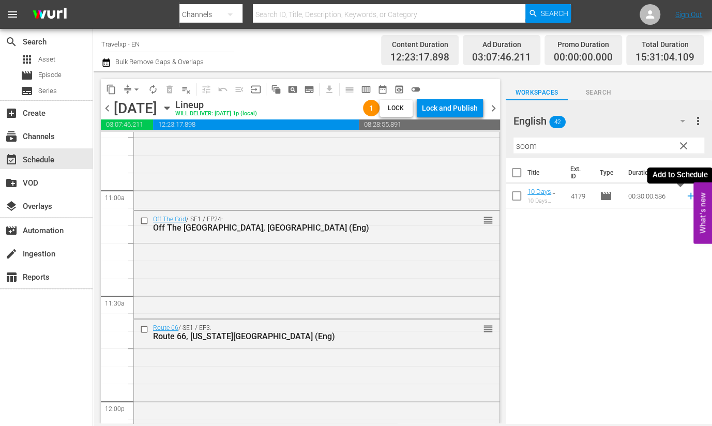
click at [687, 197] on icon at bounding box center [690, 196] width 7 height 7
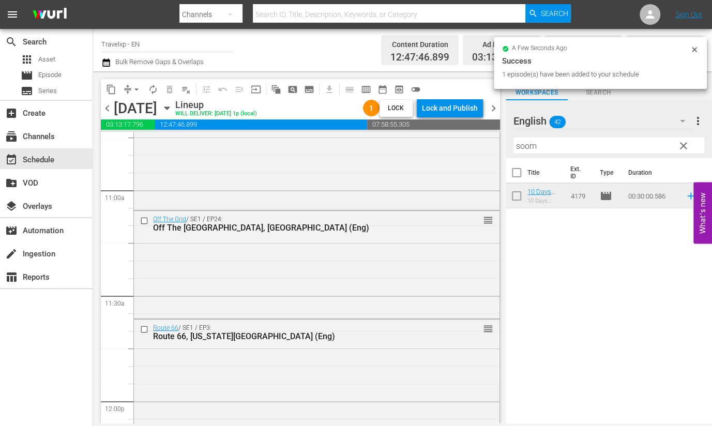
click at [520, 143] on input "soom" at bounding box center [608, 145] width 191 height 17
type input "l"
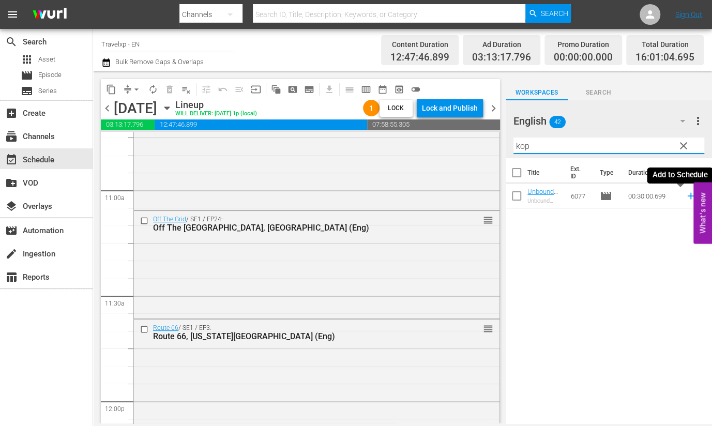
click at [685, 198] on icon at bounding box center [690, 195] width 11 height 11
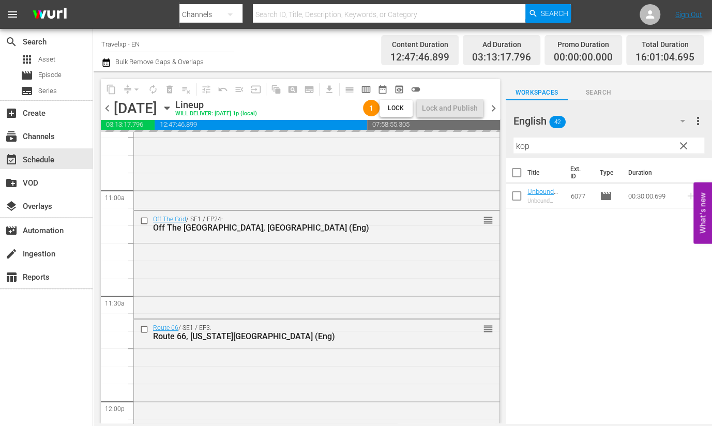
click at [519, 146] on input "kop" at bounding box center [608, 145] width 191 height 17
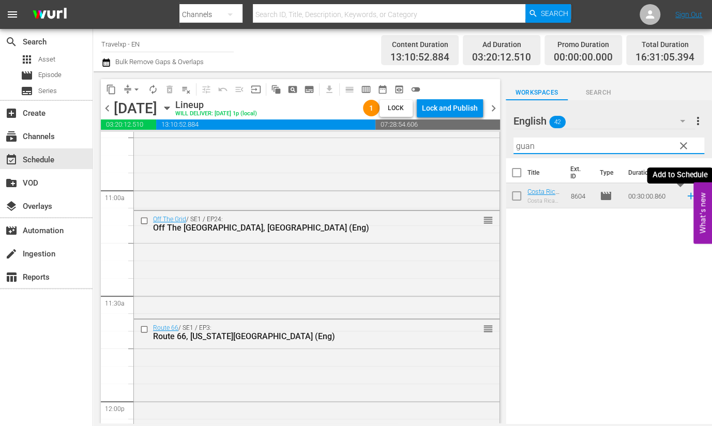
click at [687, 196] on icon at bounding box center [690, 196] width 7 height 7
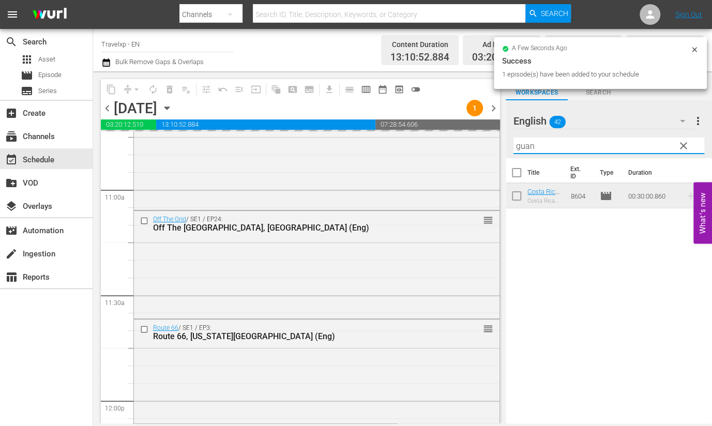
click at [524, 142] on input "guan" at bounding box center [608, 145] width 191 height 17
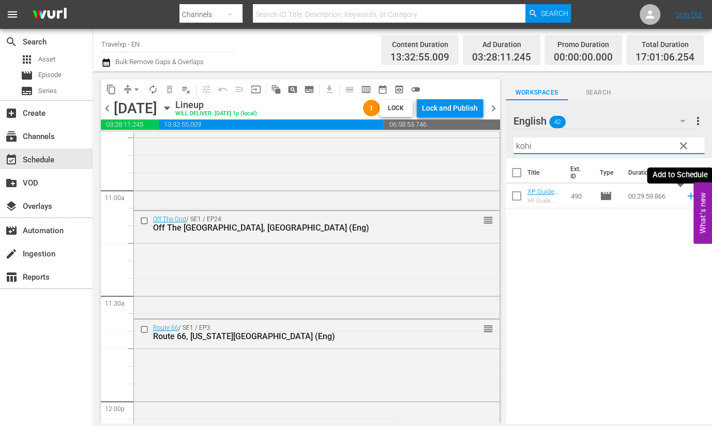
click at [687, 195] on icon at bounding box center [690, 196] width 7 height 7
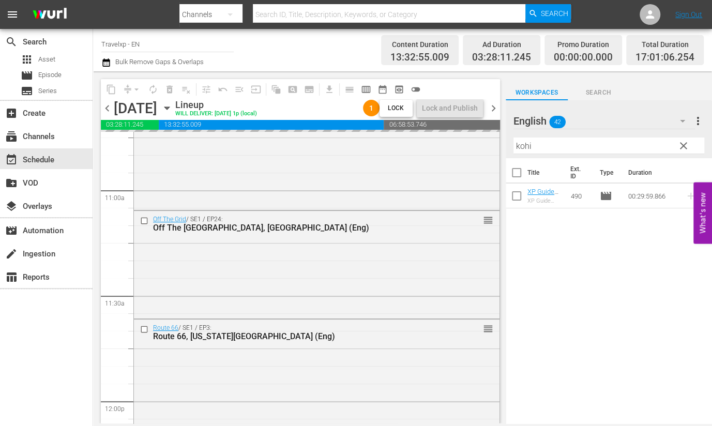
click at [517, 145] on input "kohi" at bounding box center [608, 145] width 191 height 17
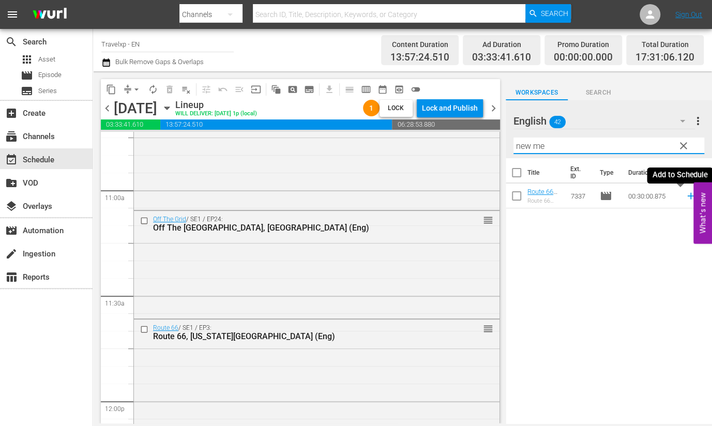
click at [685, 196] on icon at bounding box center [690, 195] width 11 height 11
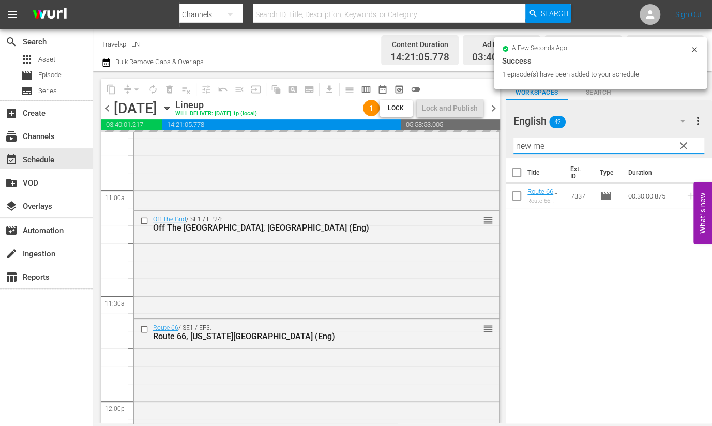
drag, startPoint x: 550, startPoint y: 143, endPoint x: 520, endPoint y: 145, distance: 30.6
click at [520, 145] on input "new me" at bounding box center [608, 145] width 191 height 17
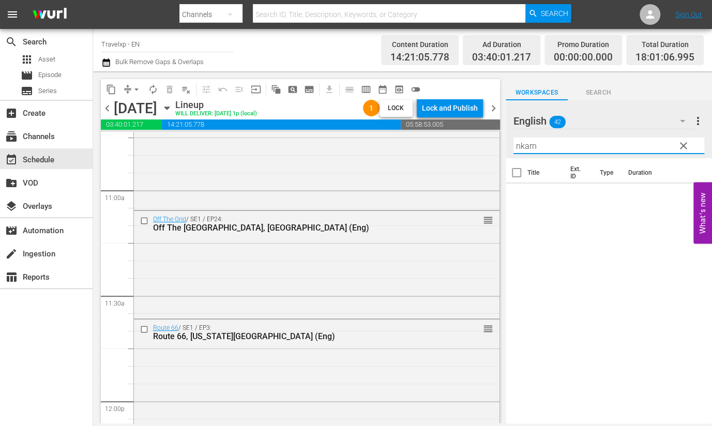
drag, startPoint x: 572, startPoint y: 148, endPoint x: 500, endPoint y: 145, distance: 71.9
click at [500, 145] on div "content_copy compress arrow_drop_down autorenew_outlined delete_forever_outline…" at bounding box center [402, 247] width 619 height 352
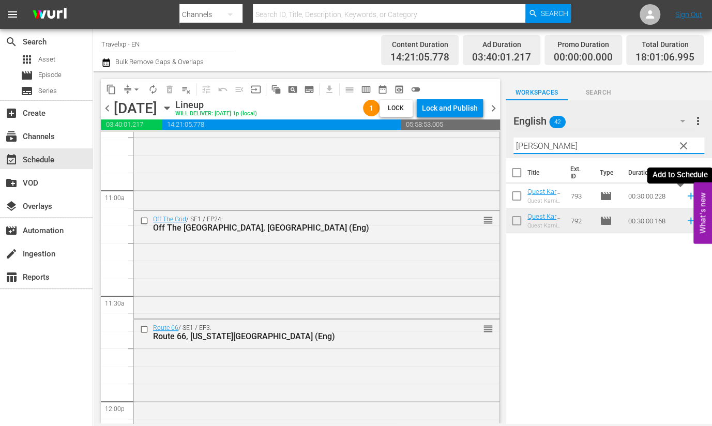
click at [685, 197] on icon at bounding box center [690, 195] width 11 height 11
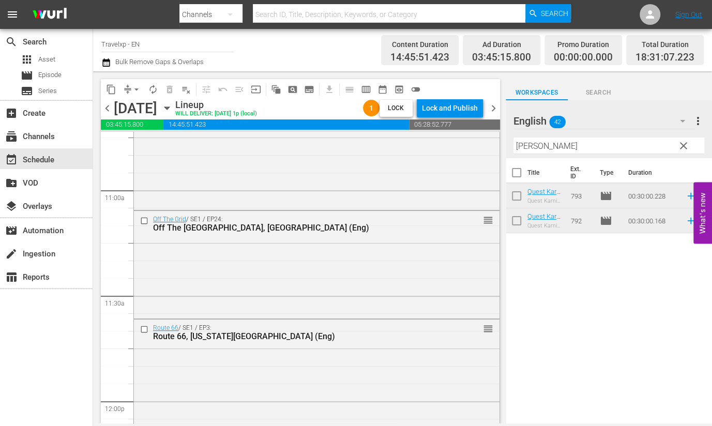
click at [528, 147] on input "[PERSON_NAME]" at bounding box center [608, 145] width 191 height 17
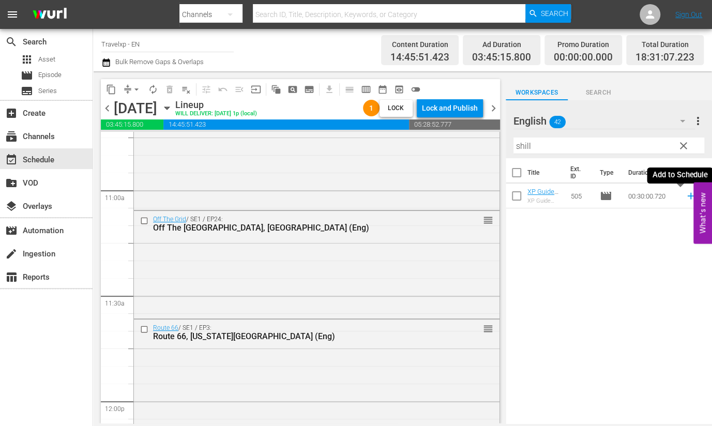
click at [685, 197] on icon at bounding box center [690, 195] width 11 height 11
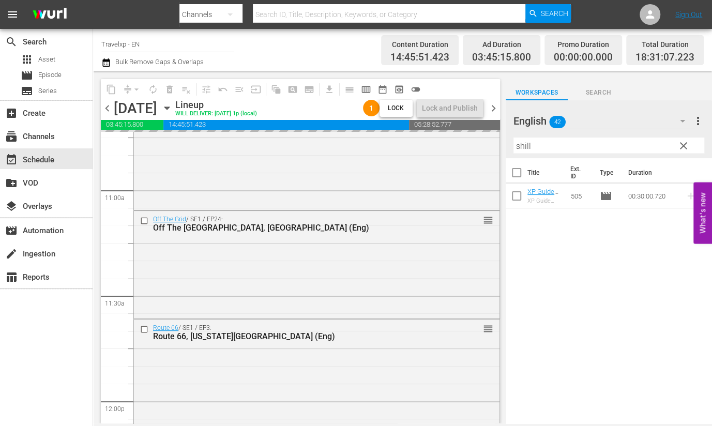
click at [526, 146] on input "shill" at bounding box center [608, 145] width 191 height 17
click at [526, 145] on input "shill" at bounding box center [608, 145] width 191 height 17
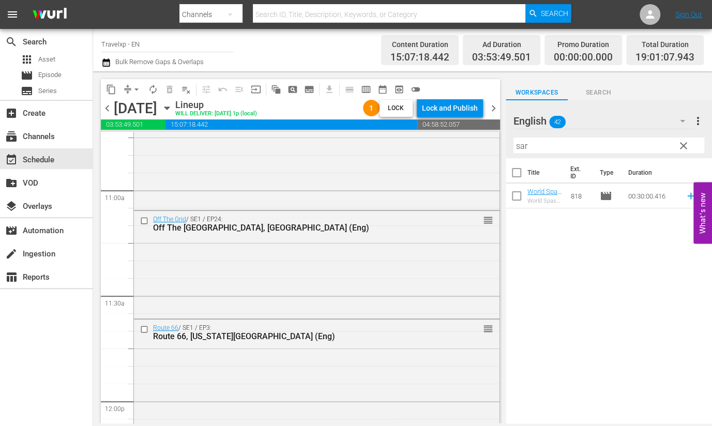
click at [614, 276] on div "Title Ext. ID Type Duration World Spas Sarovar Premier (ENG) World Spas Sarovar…" at bounding box center [608, 291] width 206 height 267
click at [685, 195] on icon at bounding box center [690, 195] width 11 height 11
click at [523, 146] on input "sar" at bounding box center [608, 145] width 191 height 17
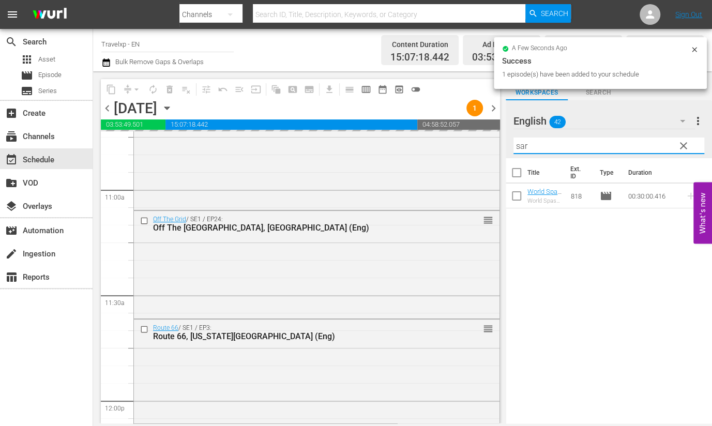
click at [523, 146] on input "sar" at bounding box center [608, 145] width 191 height 17
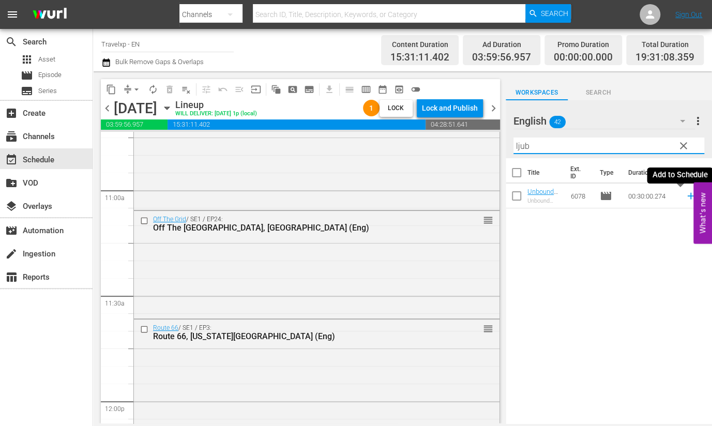
click at [685, 197] on icon at bounding box center [690, 195] width 11 height 11
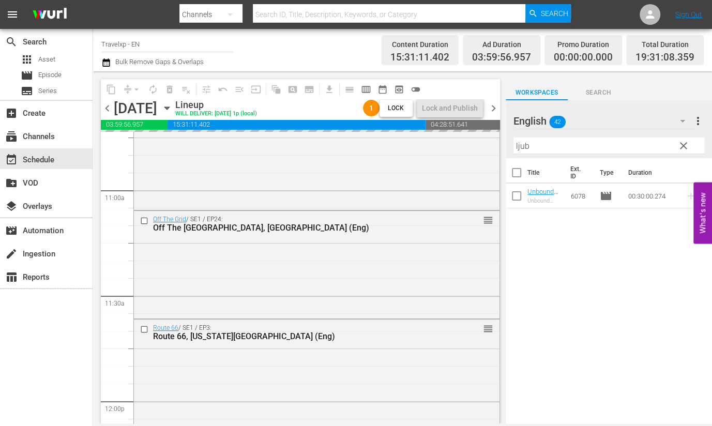
click at [521, 146] on input "ljub" at bounding box center [608, 145] width 191 height 17
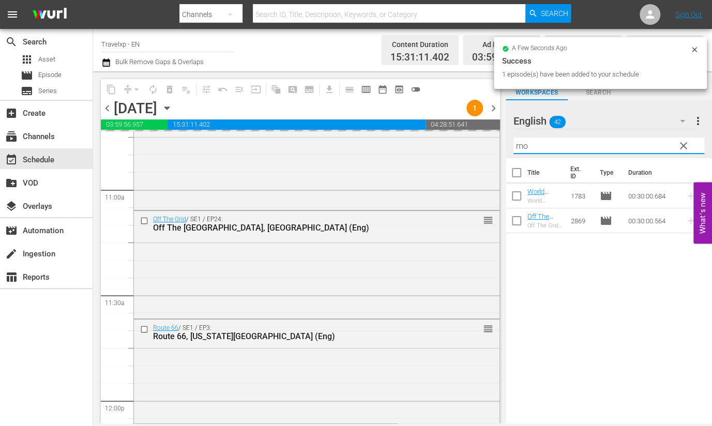
type input "m"
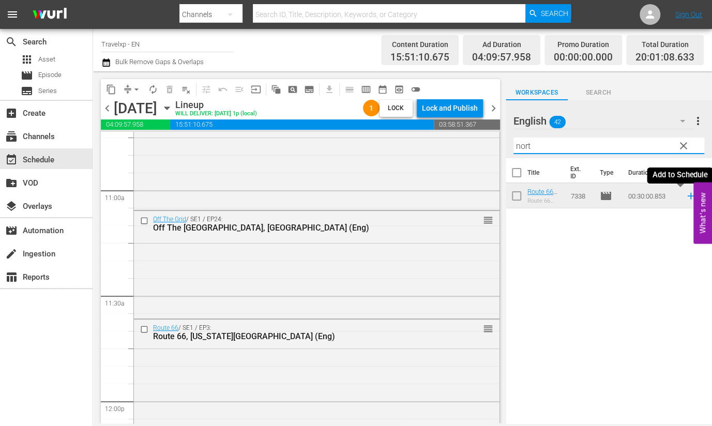
click at [687, 196] on icon at bounding box center [690, 196] width 7 height 7
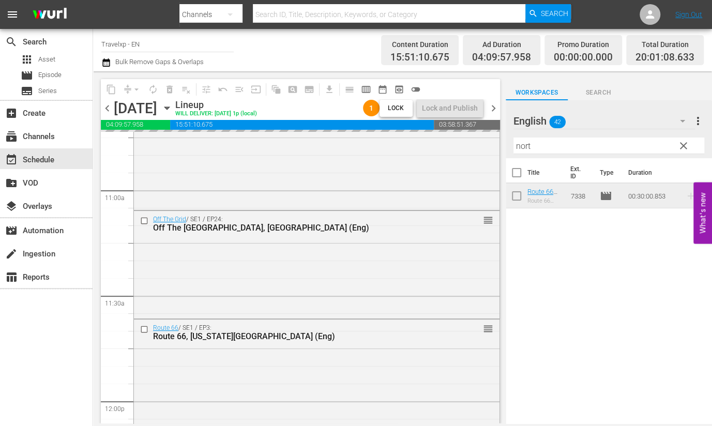
click at [523, 147] on input "nort" at bounding box center [608, 145] width 191 height 17
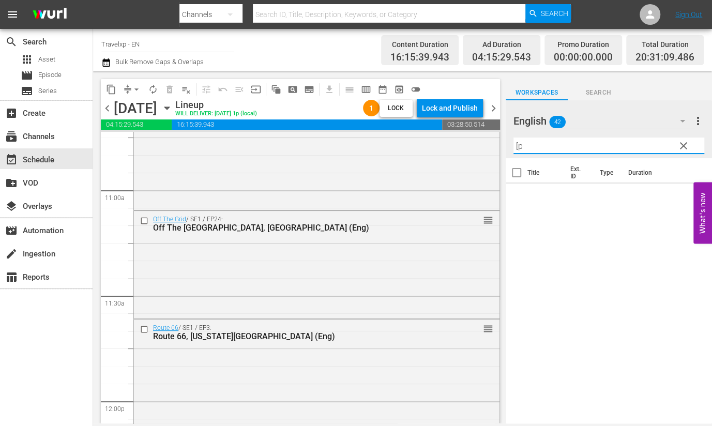
type input "["
type input "pun"
click at [685, 196] on icon at bounding box center [690, 195] width 11 height 11
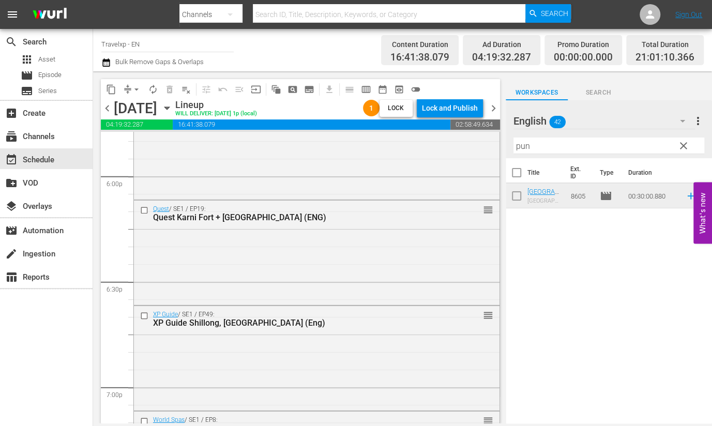
scroll to position [3687, 0]
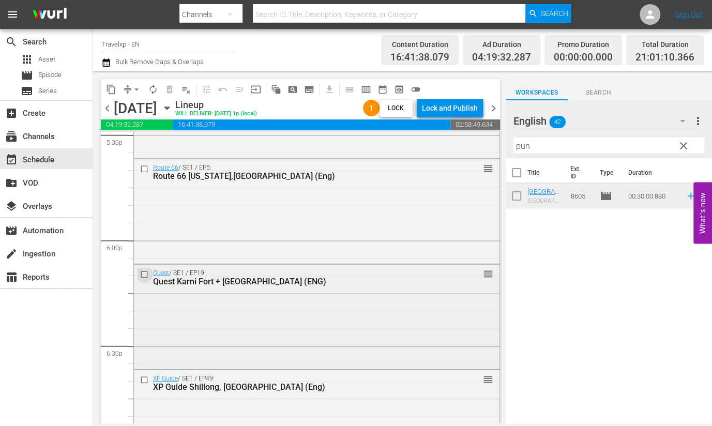
click at [142, 274] on input "checkbox" at bounding box center [145, 274] width 11 height 9
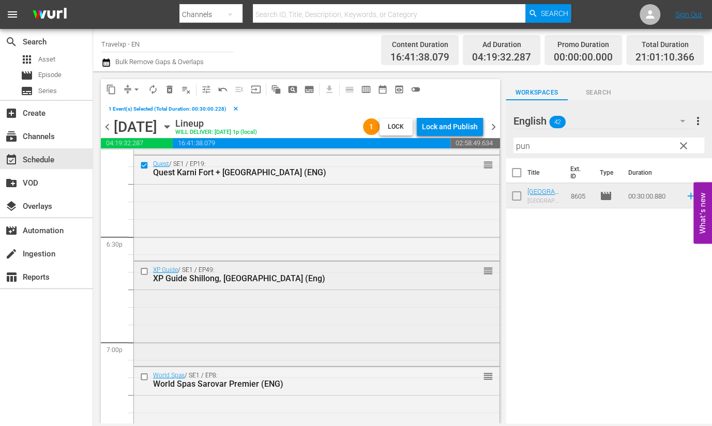
scroll to position [3816, 0]
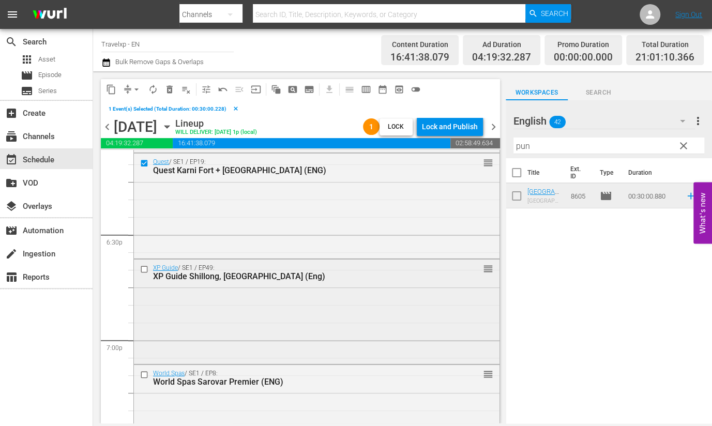
click at [146, 269] on input "checkbox" at bounding box center [145, 269] width 11 height 9
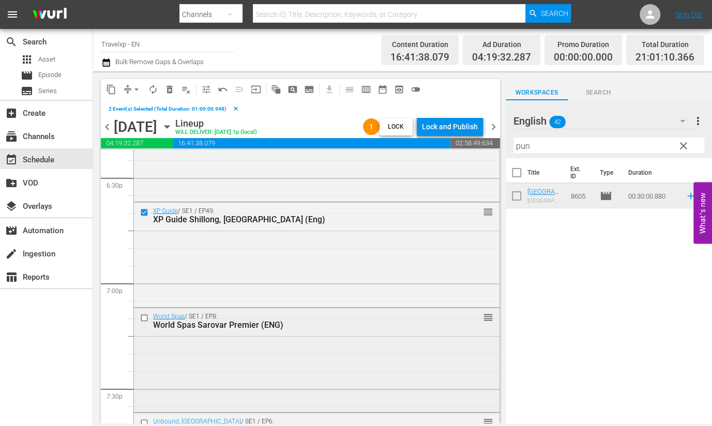
scroll to position [3945, 0]
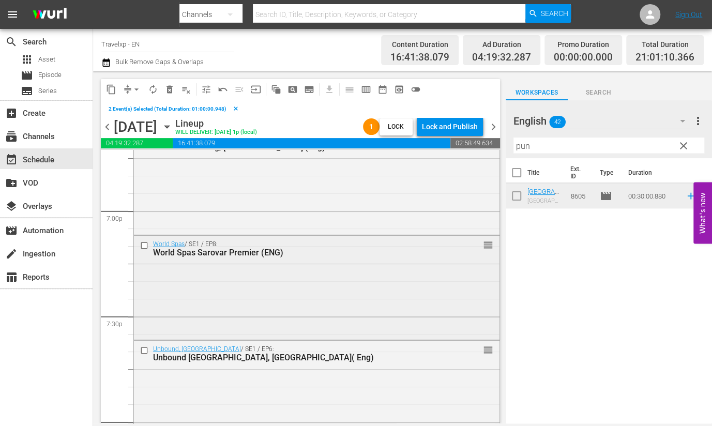
click at [142, 247] on input "checkbox" at bounding box center [145, 245] width 11 height 9
click at [145, 349] on input "checkbox" at bounding box center [145, 350] width 11 height 9
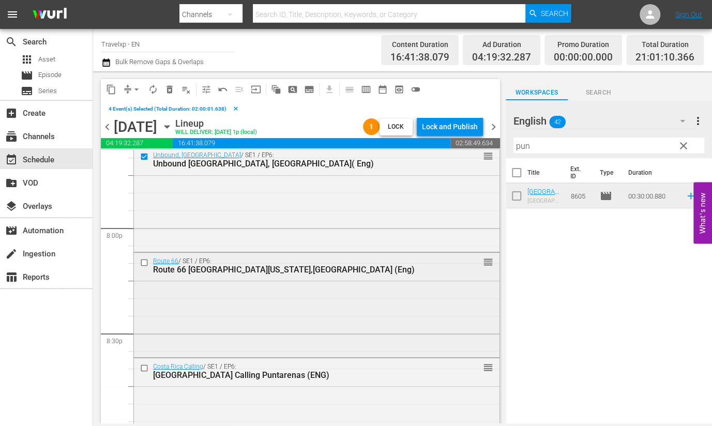
click at [144, 261] on input "checkbox" at bounding box center [145, 262] width 11 height 9
click at [144, 366] on input "checkbox" at bounding box center [145, 367] width 11 height 9
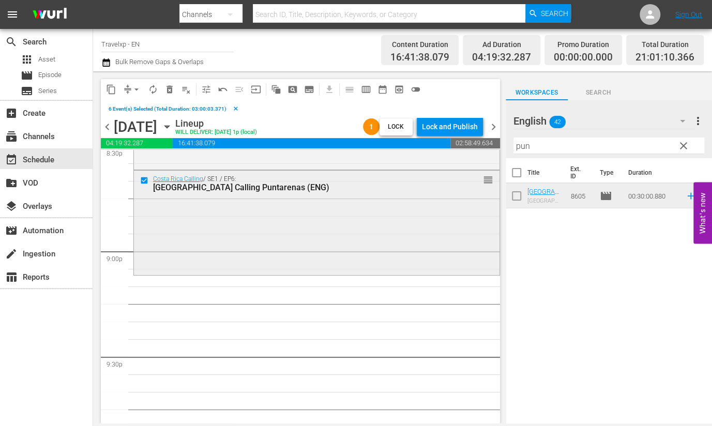
scroll to position [4333, 0]
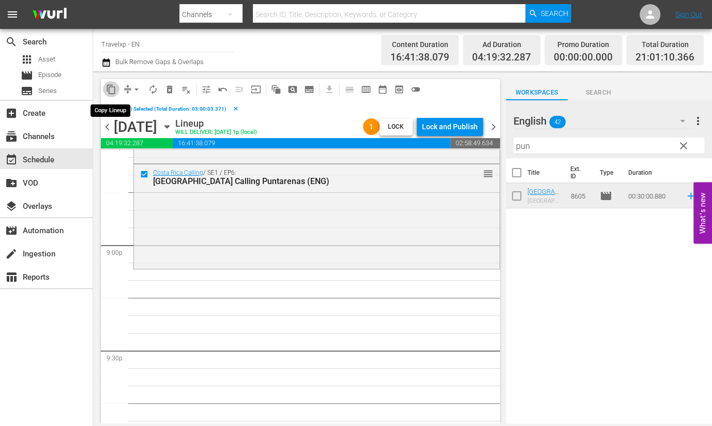
click at [105, 89] on button "content_copy" at bounding box center [111, 89] width 17 height 17
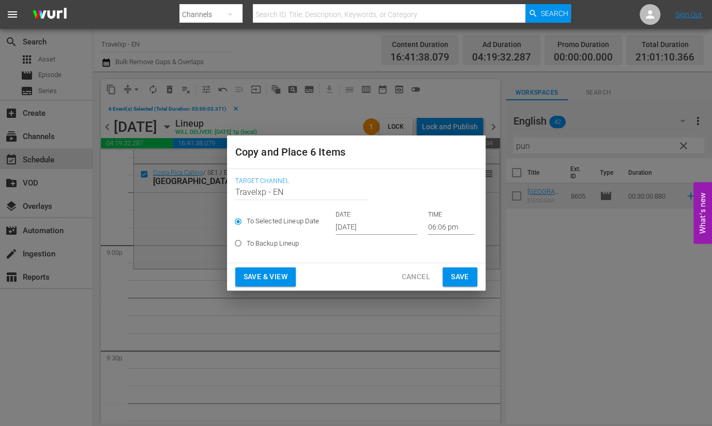
click at [366, 231] on input "[DATE]" at bounding box center [376, 227] width 82 height 16
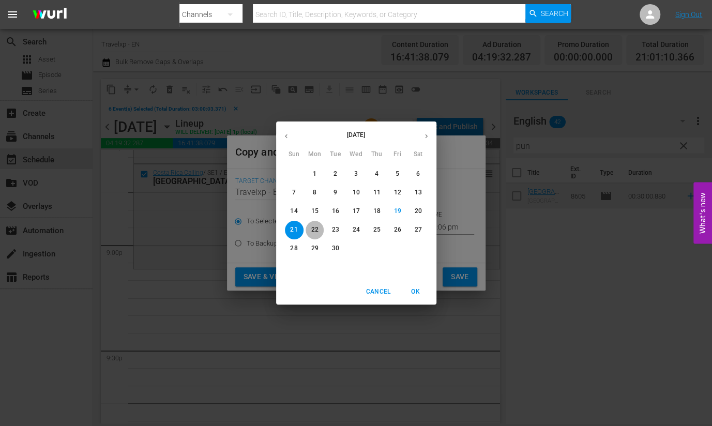
click at [318, 225] on p "22" at bounding box center [314, 229] width 7 height 9
type input "[DATE]"
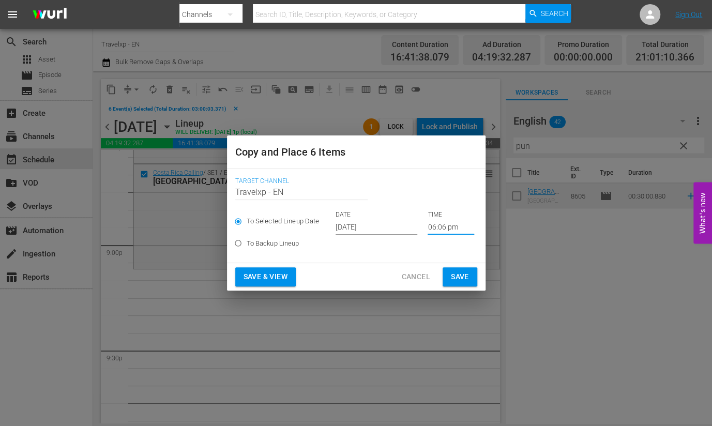
click at [440, 229] on input "06:06 pm" at bounding box center [450, 227] width 47 height 16
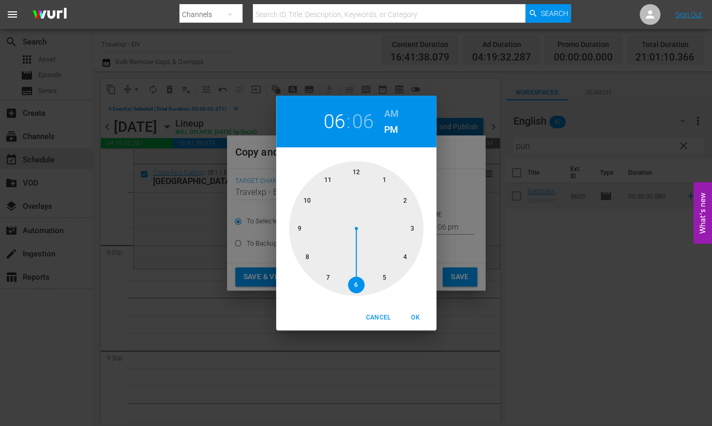
click at [294, 232] on div at bounding box center [356, 228] width 134 height 134
click at [414, 318] on span "OK" at bounding box center [415, 317] width 25 height 11
type input "09:06 pm"
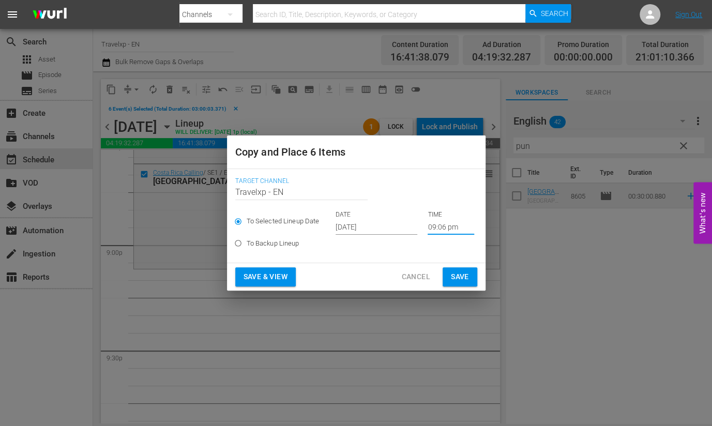
click at [267, 275] on span "Save & View" at bounding box center [265, 276] width 44 height 13
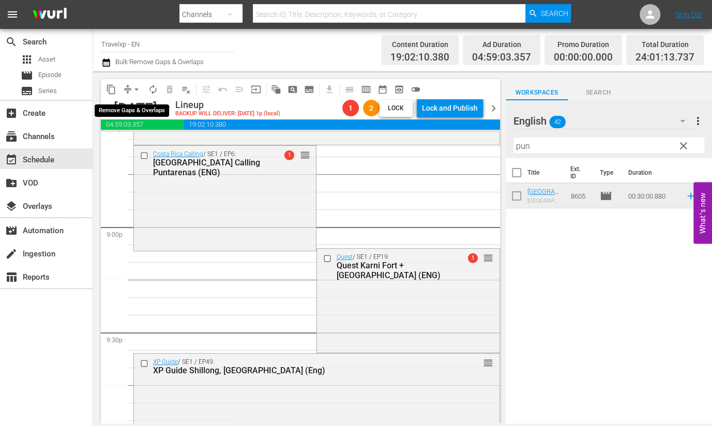
click at [136, 86] on span "arrow_drop_down" at bounding box center [136, 89] width 10 height 10
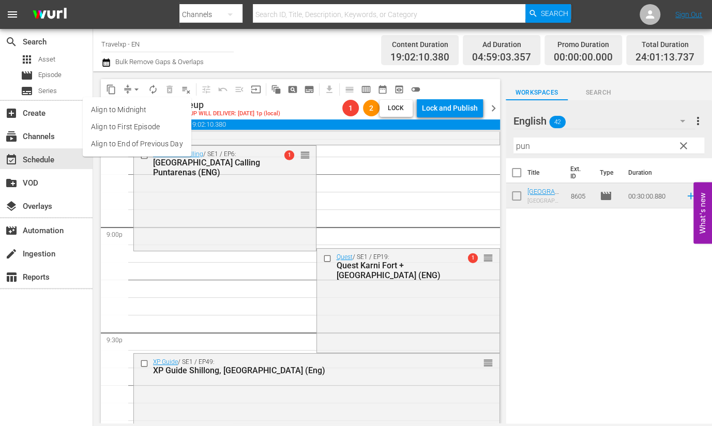
click at [142, 142] on li "Align to End of Previous Day" at bounding box center [137, 143] width 109 height 17
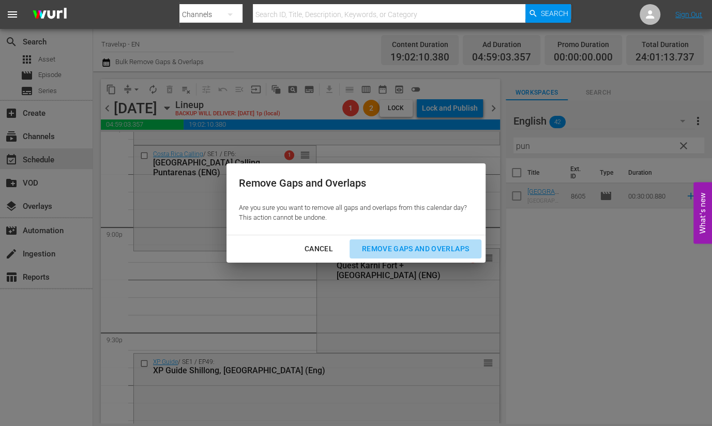
click at [411, 250] on div "Remove Gaps and Overlaps" at bounding box center [416, 248] width 124 height 13
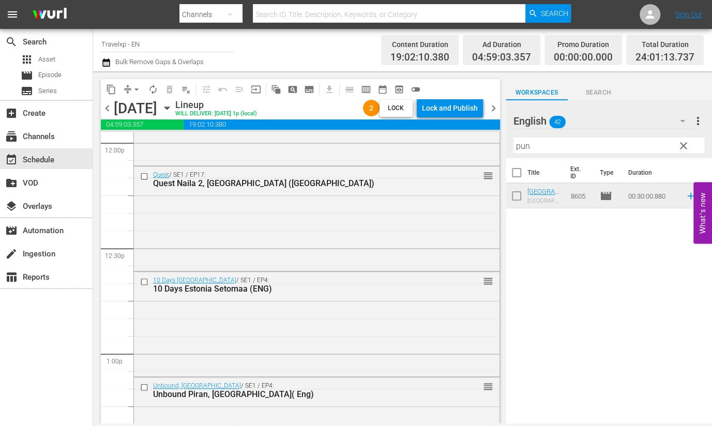
scroll to position [0, 0]
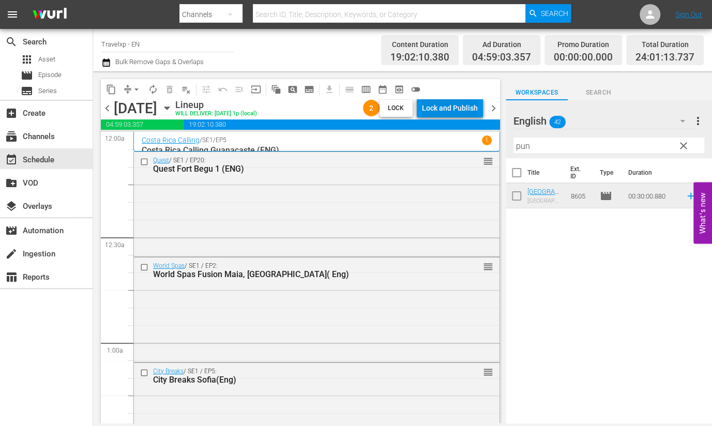
click at [457, 108] on div "Lock and Publish" at bounding box center [450, 108] width 56 height 19
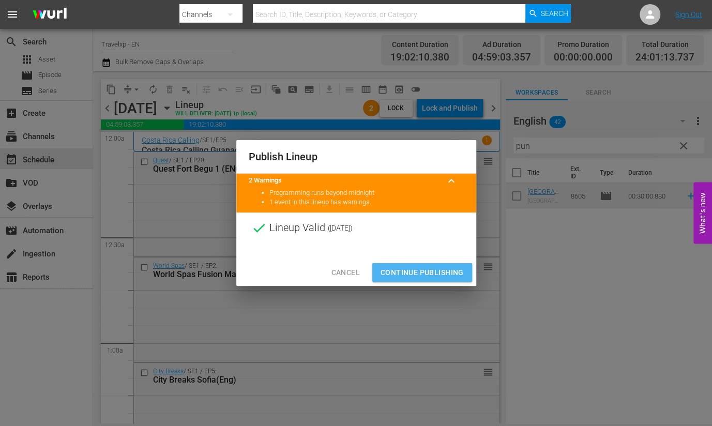
click at [417, 276] on span "Continue Publishing" at bounding box center [421, 272] width 83 height 13
